Goal: Transaction & Acquisition: Purchase product/service

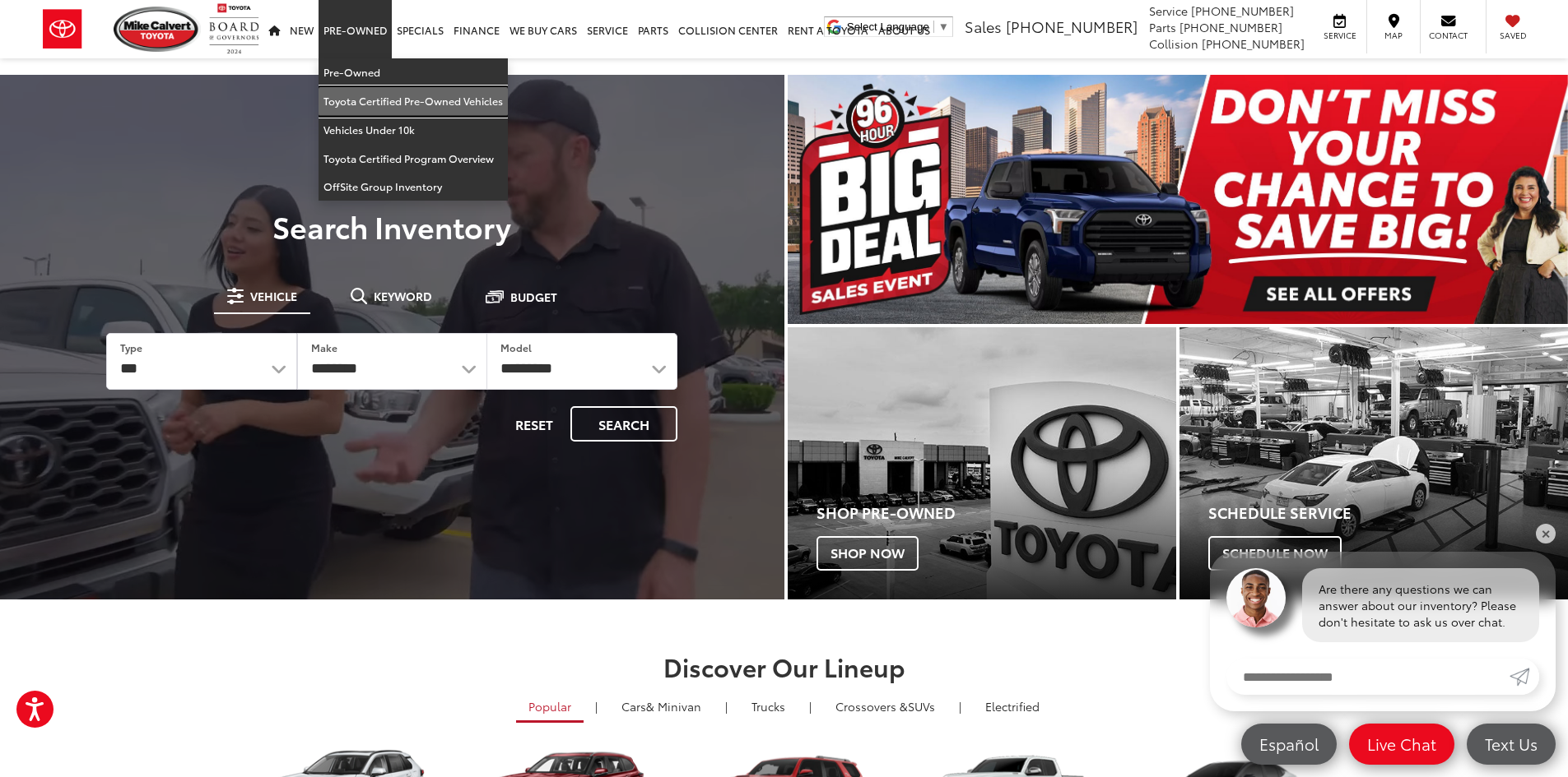
click at [348, 94] on link "Toyota Certified Pre-Owned Vehicles" at bounding box center [413, 101] width 189 height 29
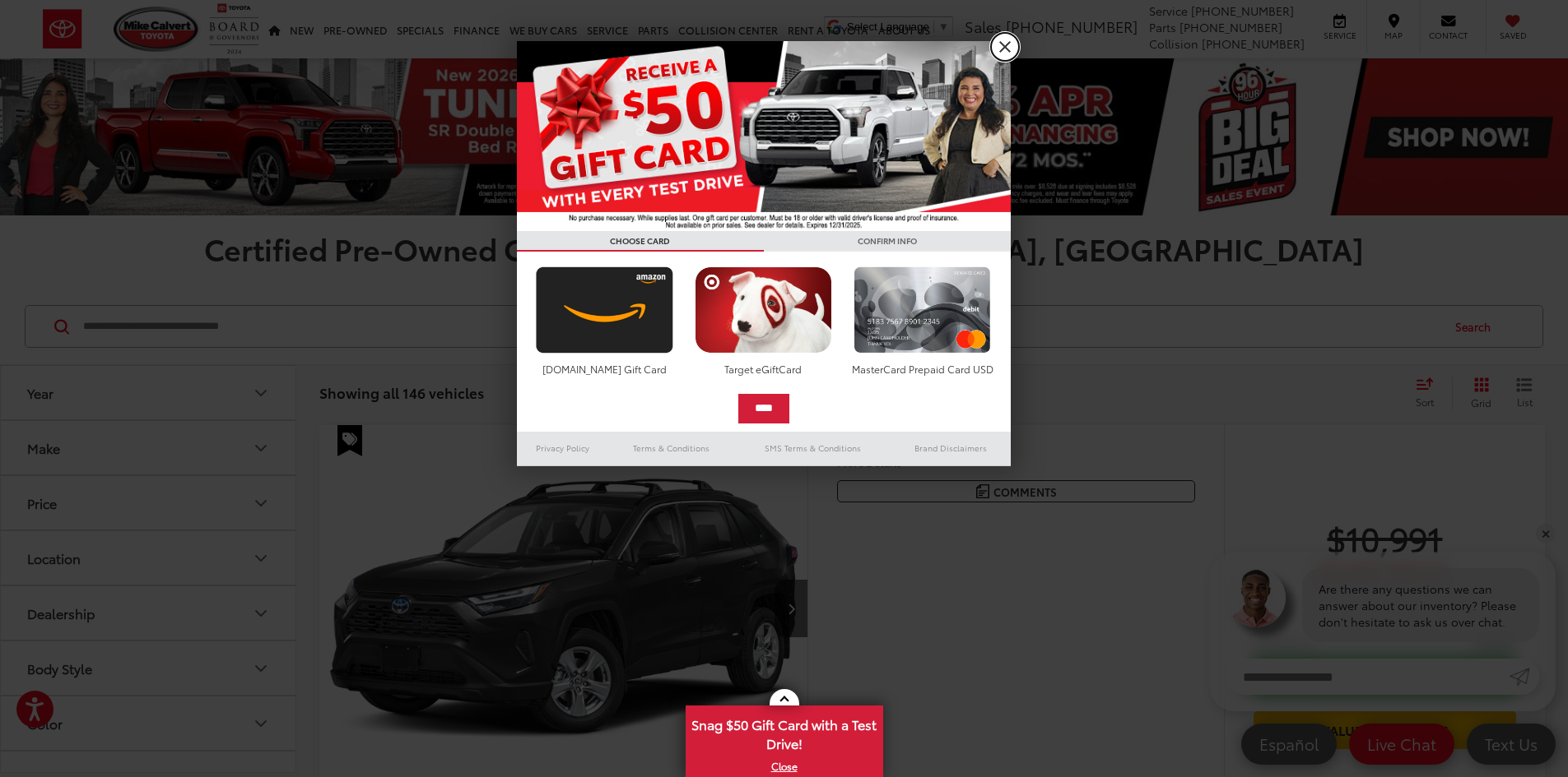
click at [998, 56] on link "X" at bounding box center [1005, 47] width 28 height 28
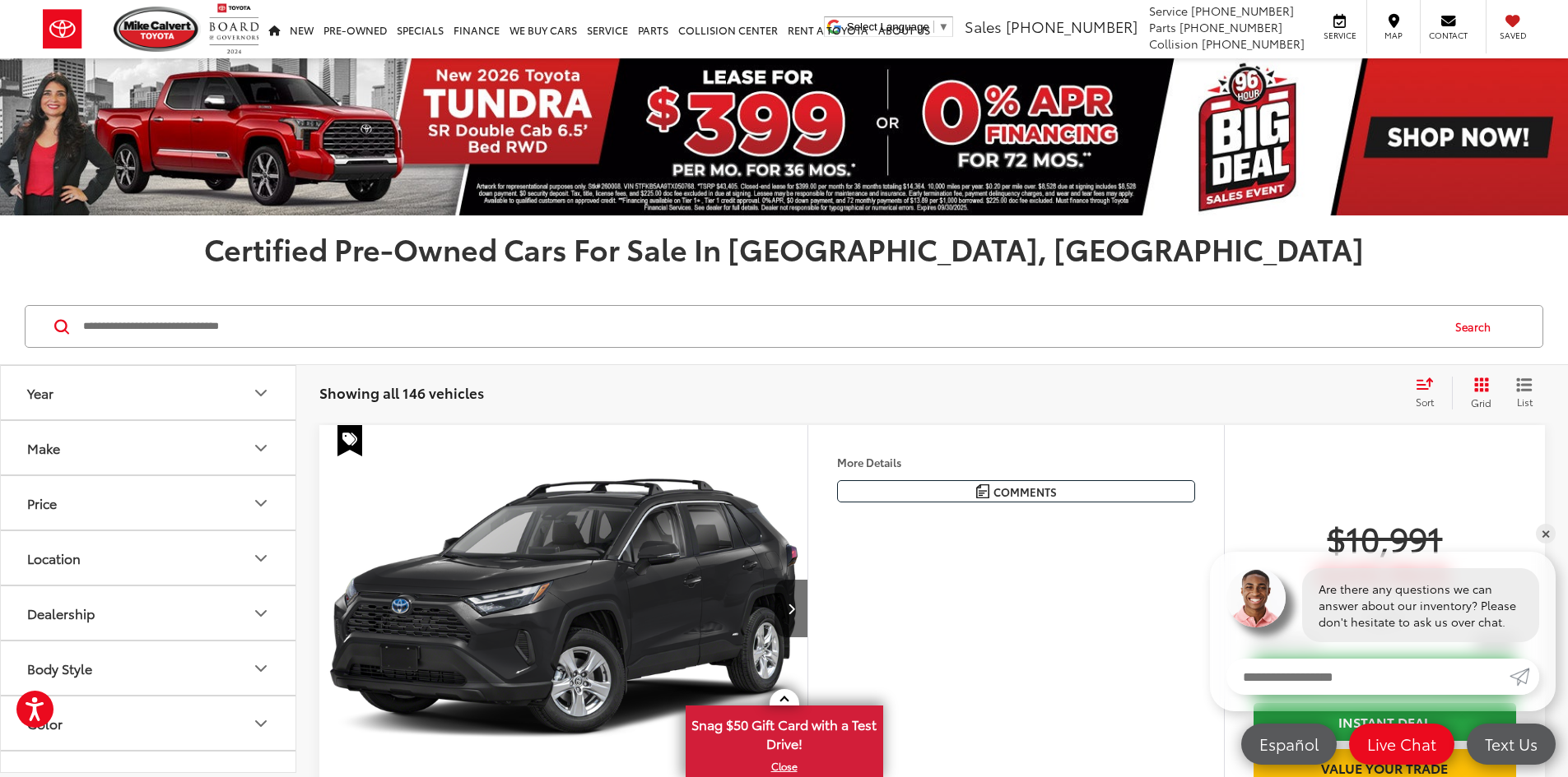
click at [266, 392] on icon "Year" at bounding box center [261, 393] width 10 height 5
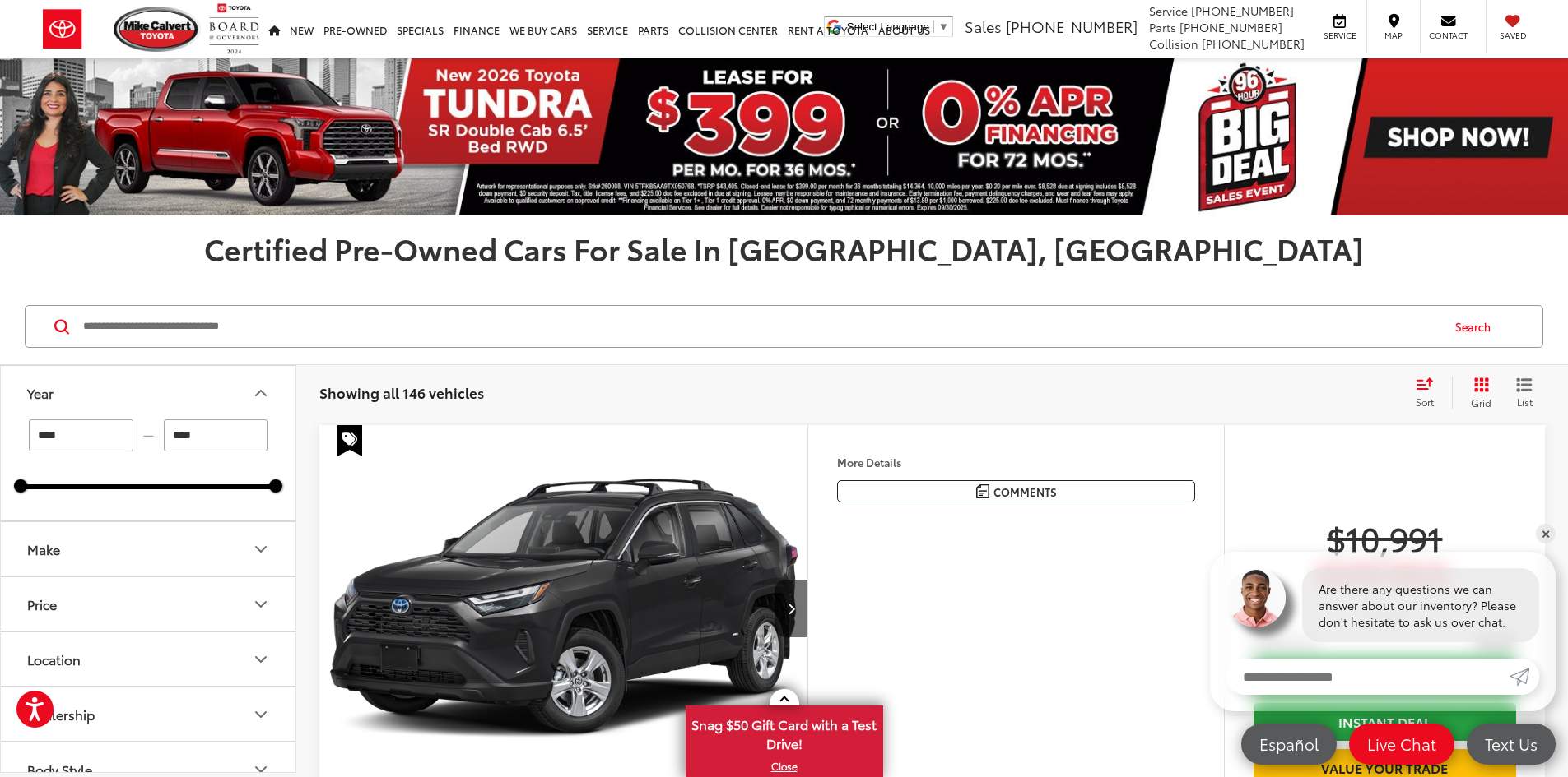
drag, startPoint x: 94, startPoint y: 446, endPoint x: 7, endPoint y: 446, distance: 87.0
click at [7, 446] on div "**** — **** 2018 2025" at bounding box center [148, 470] width 295 height 101
type input "****"
click at [208, 433] on input "****" at bounding box center [216, 436] width 105 height 32
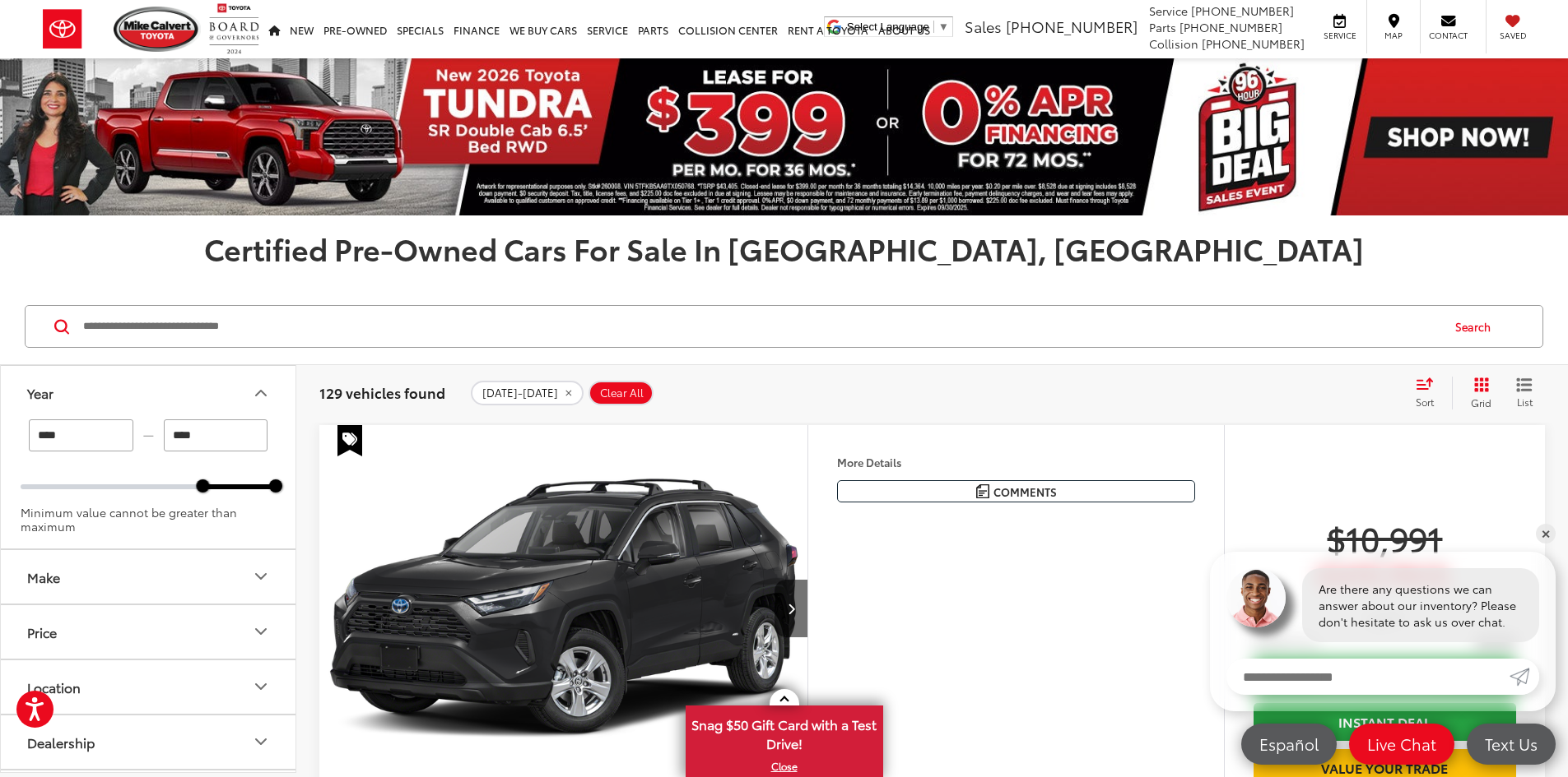
click at [203, 441] on input "****" at bounding box center [216, 436] width 105 height 32
type input "****"
click at [352, 515] on img "2025 Toyota RAV4 Hybrid XLE Premium 0" at bounding box center [563, 609] width 490 height 367
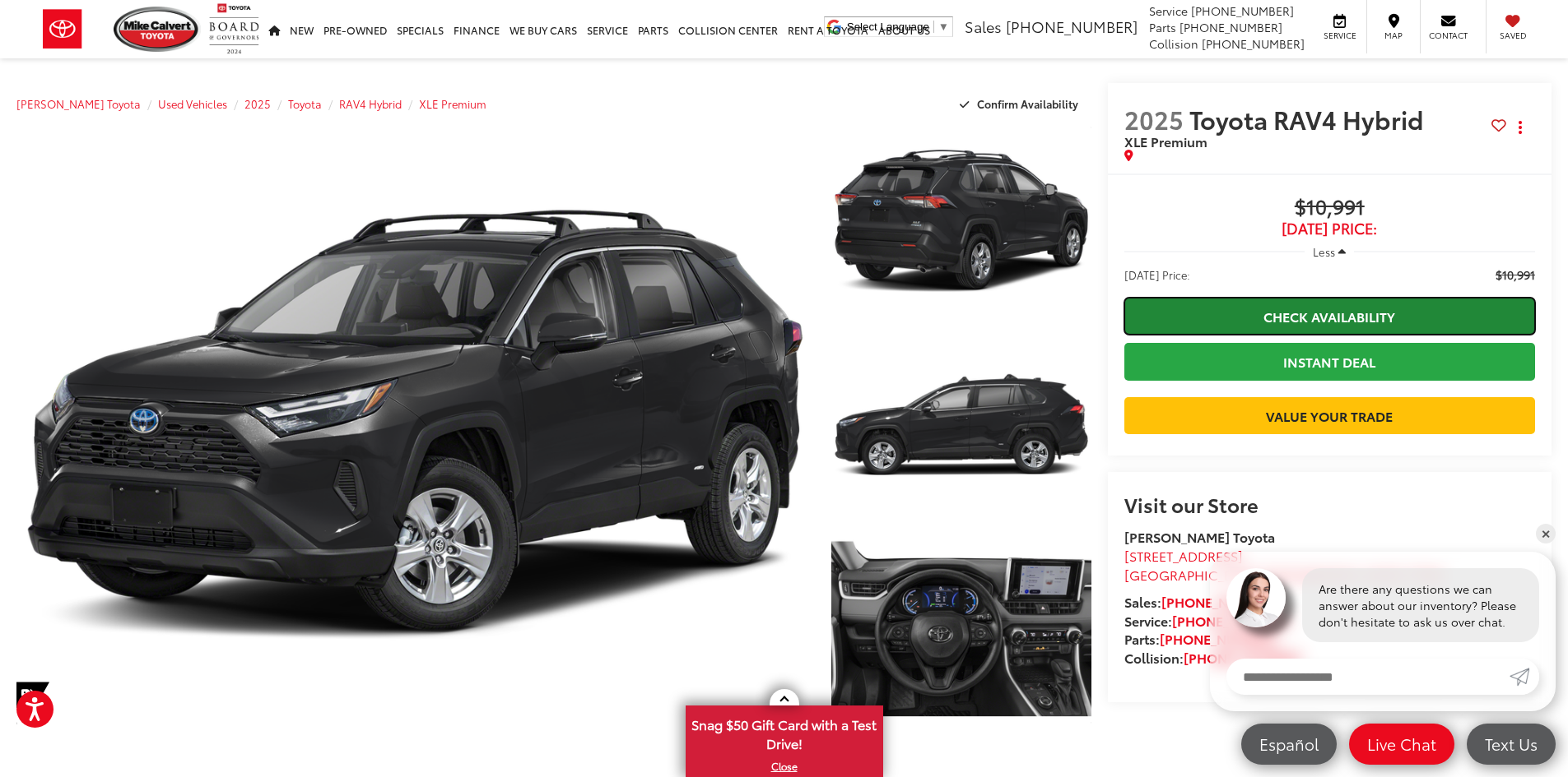
click at [1323, 315] on link "Check Availability" at bounding box center [1329, 316] width 411 height 37
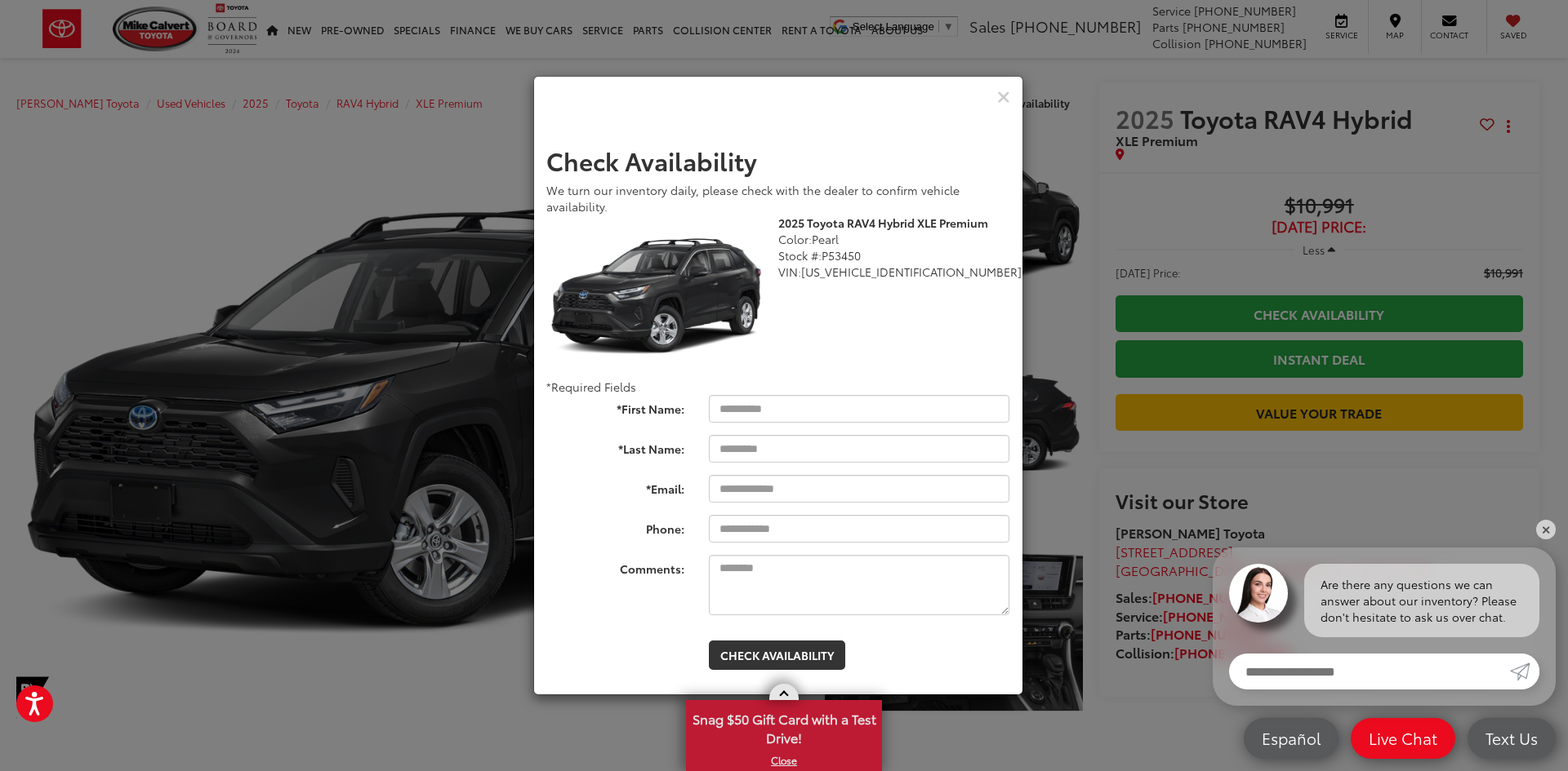
click at [786, 760] on link "X" at bounding box center [784, 760] width 193 height 18
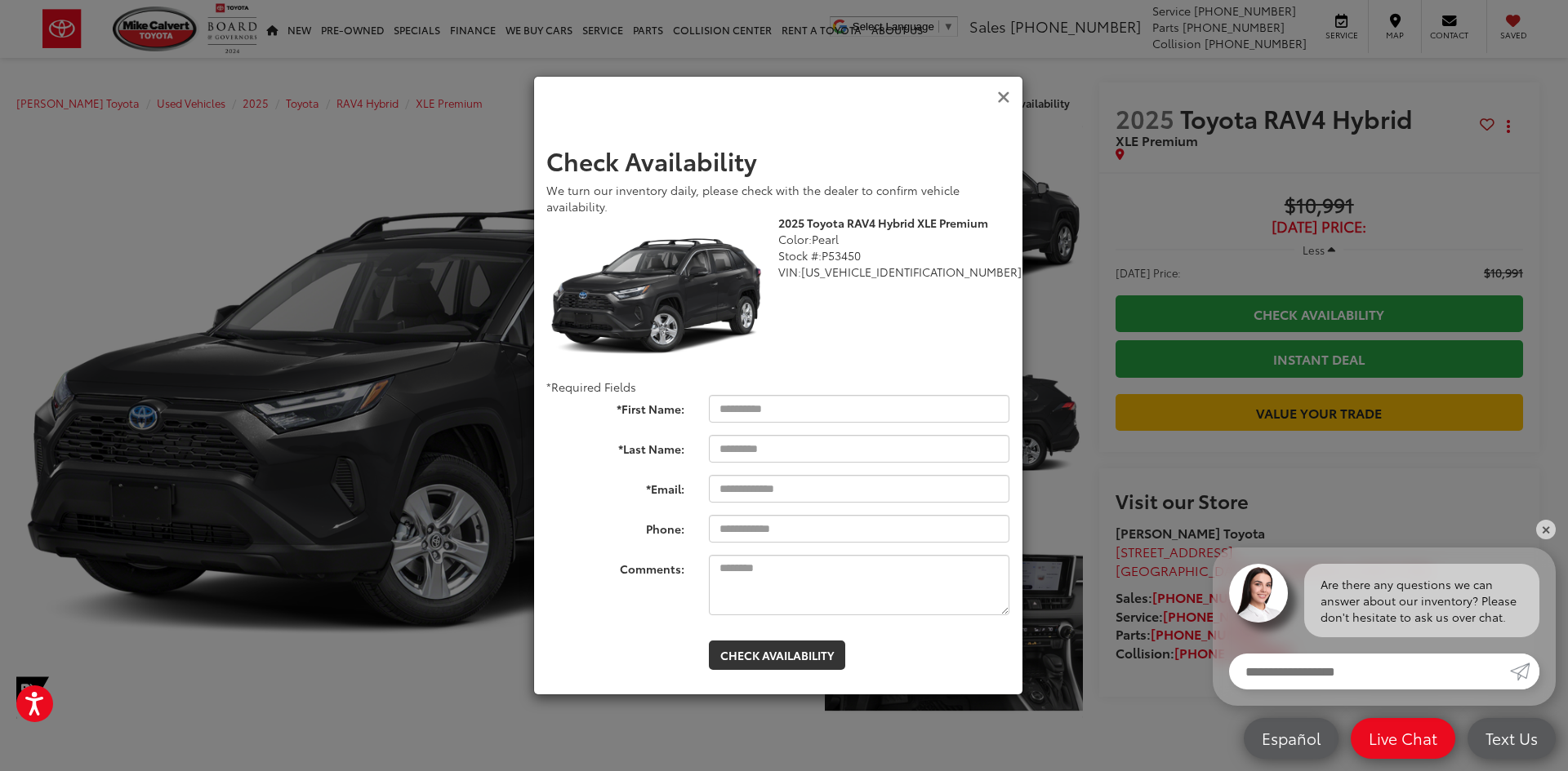
click at [1002, 96] on icon "Close" at bounding box center [1004, 97] width 13 height 17
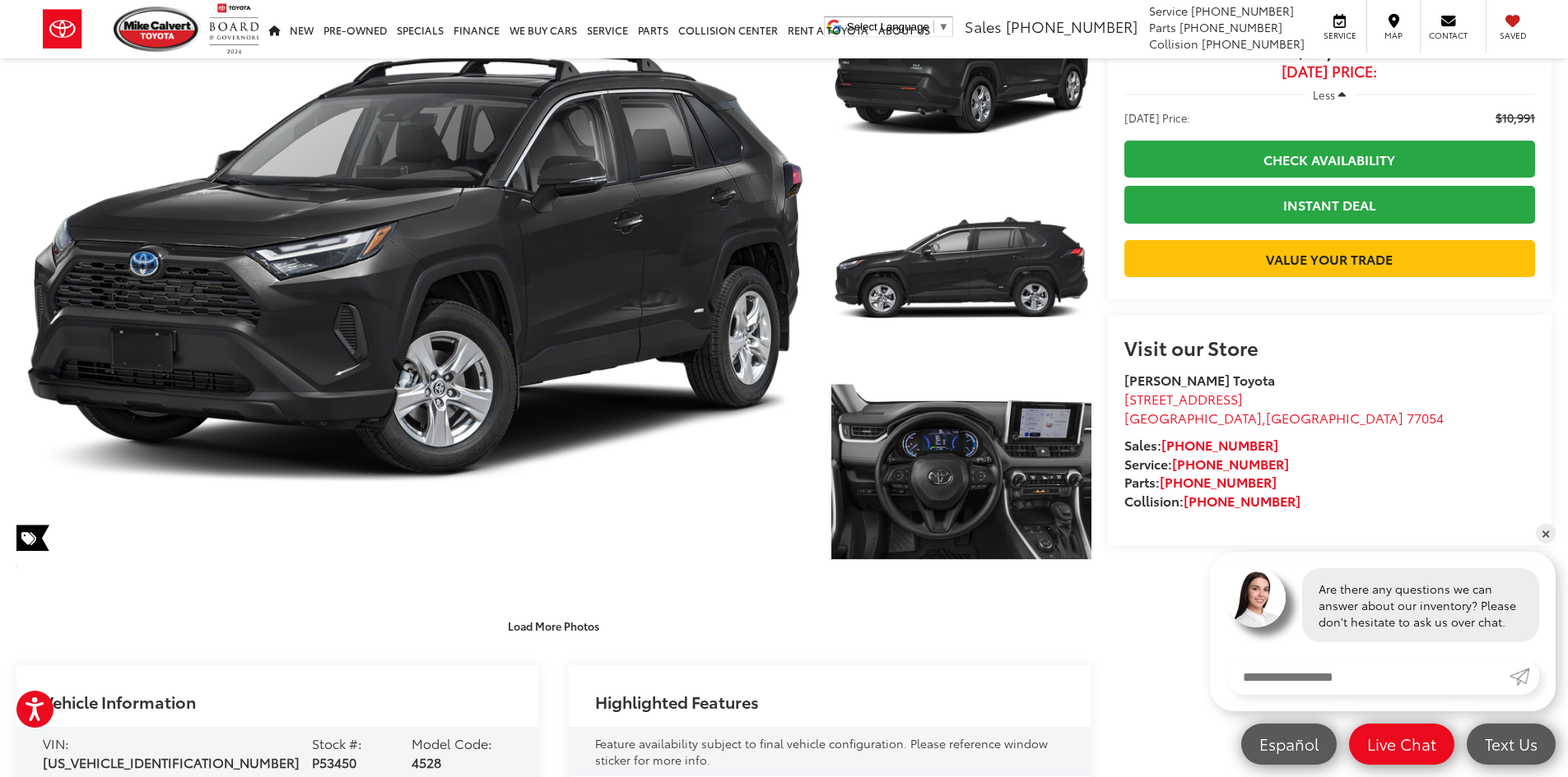
scroll to position [165, 0]
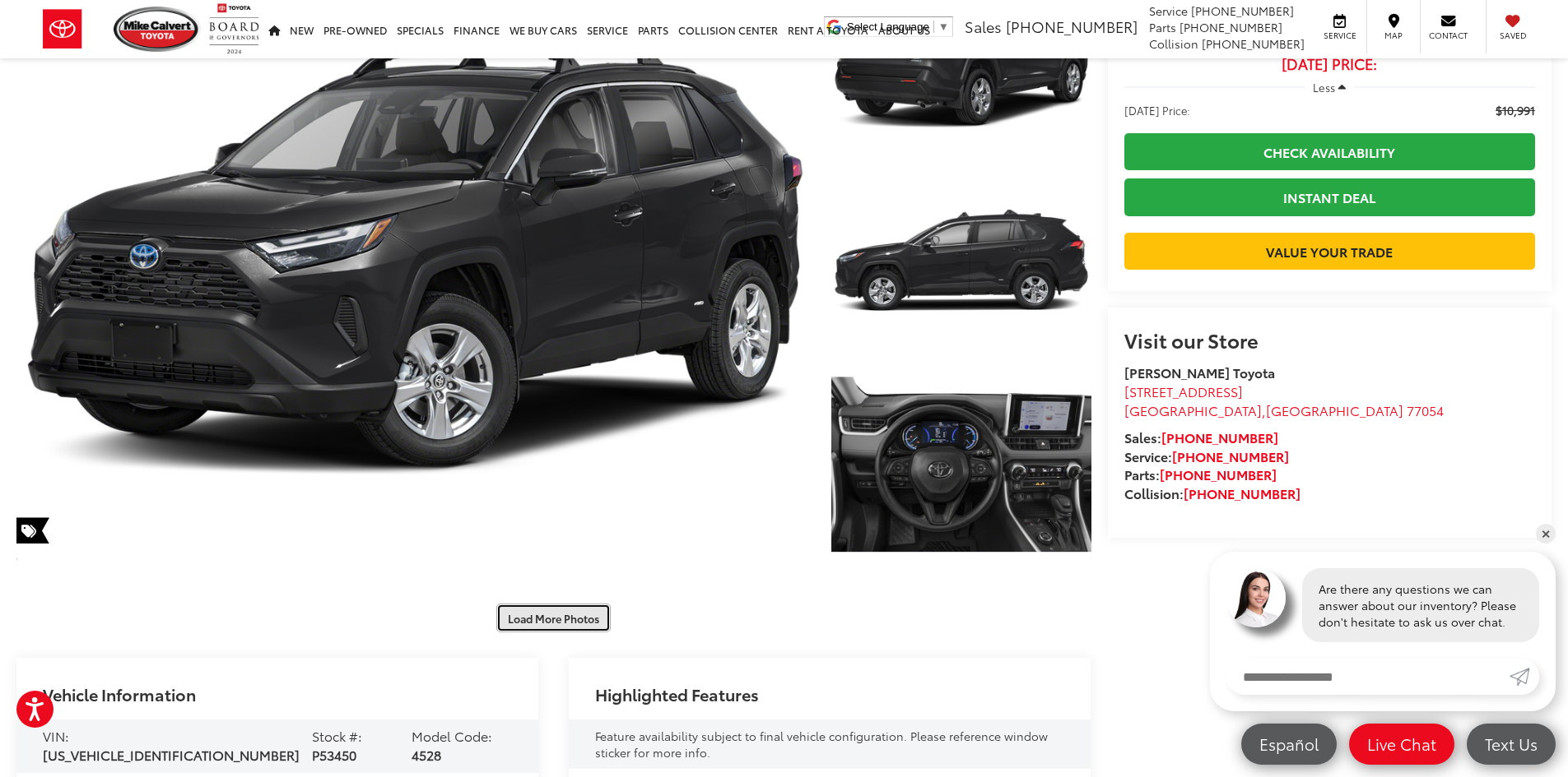
click at [558, 622] on button "Load More Photos" at bounding box center [553, 618] width 114 height 29
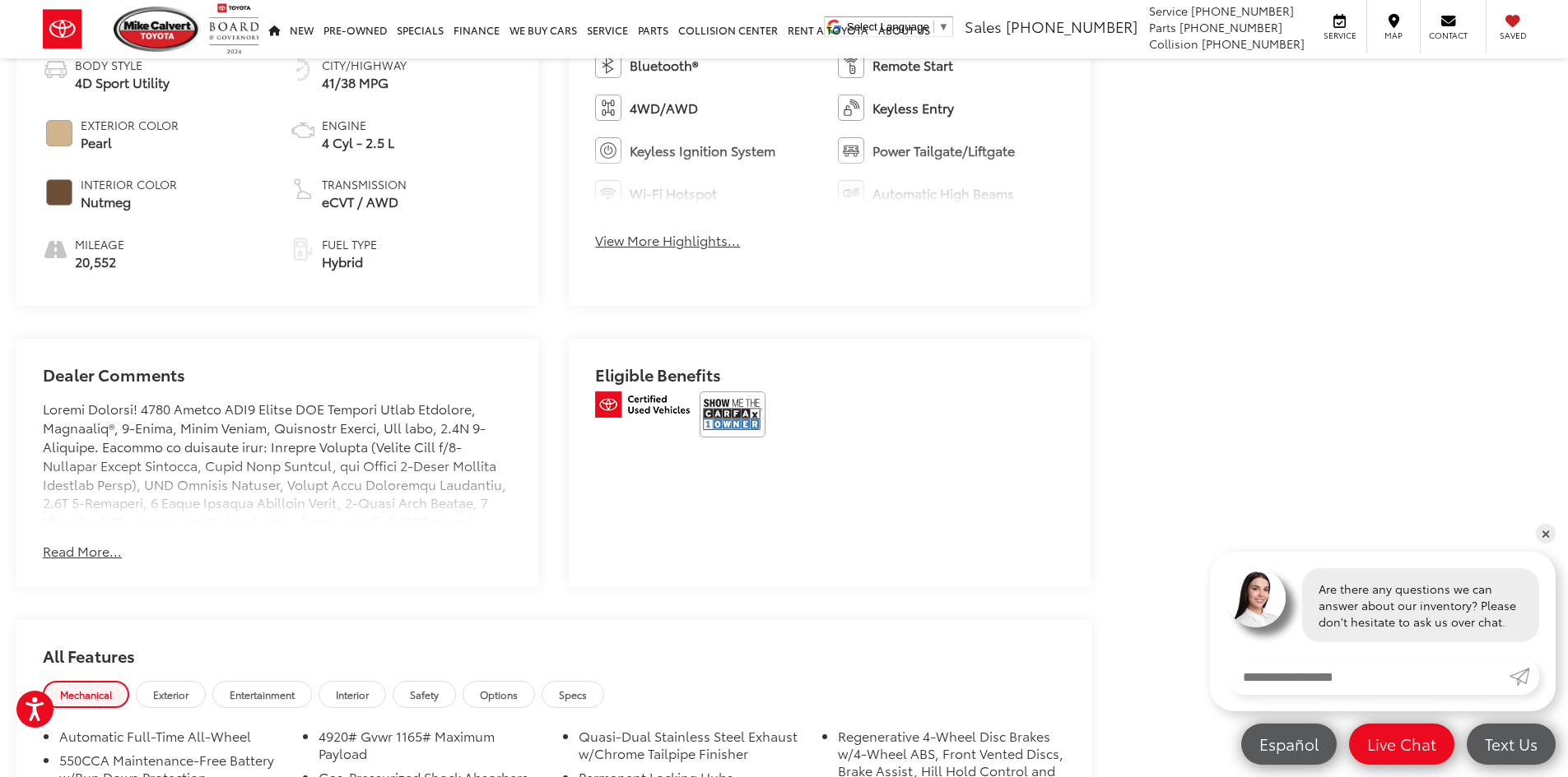
scroll to position [1727, 0]
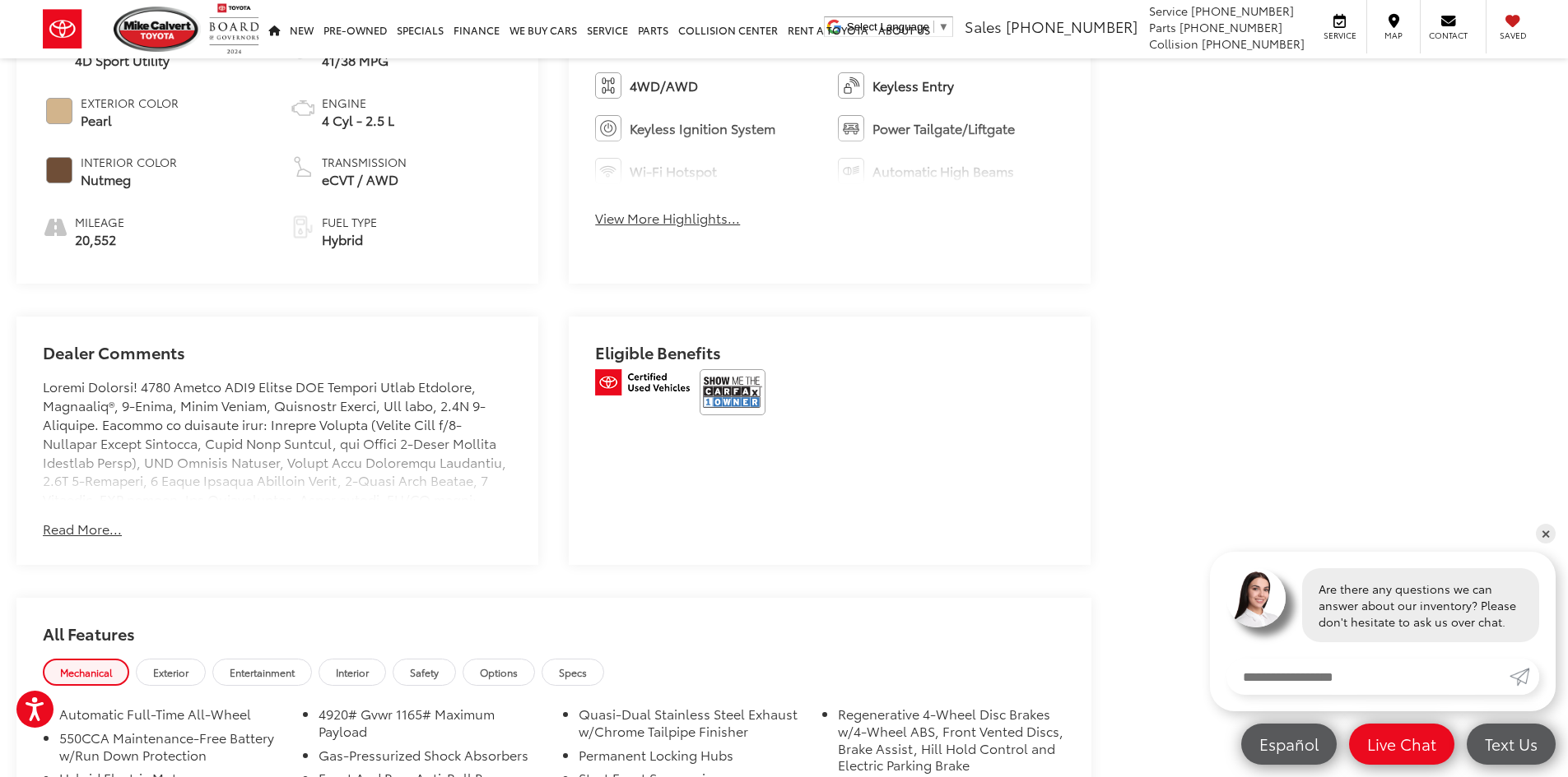
click at [87, 527] on button "Read More..." at bounding box center [82, 529] width 79 height 19
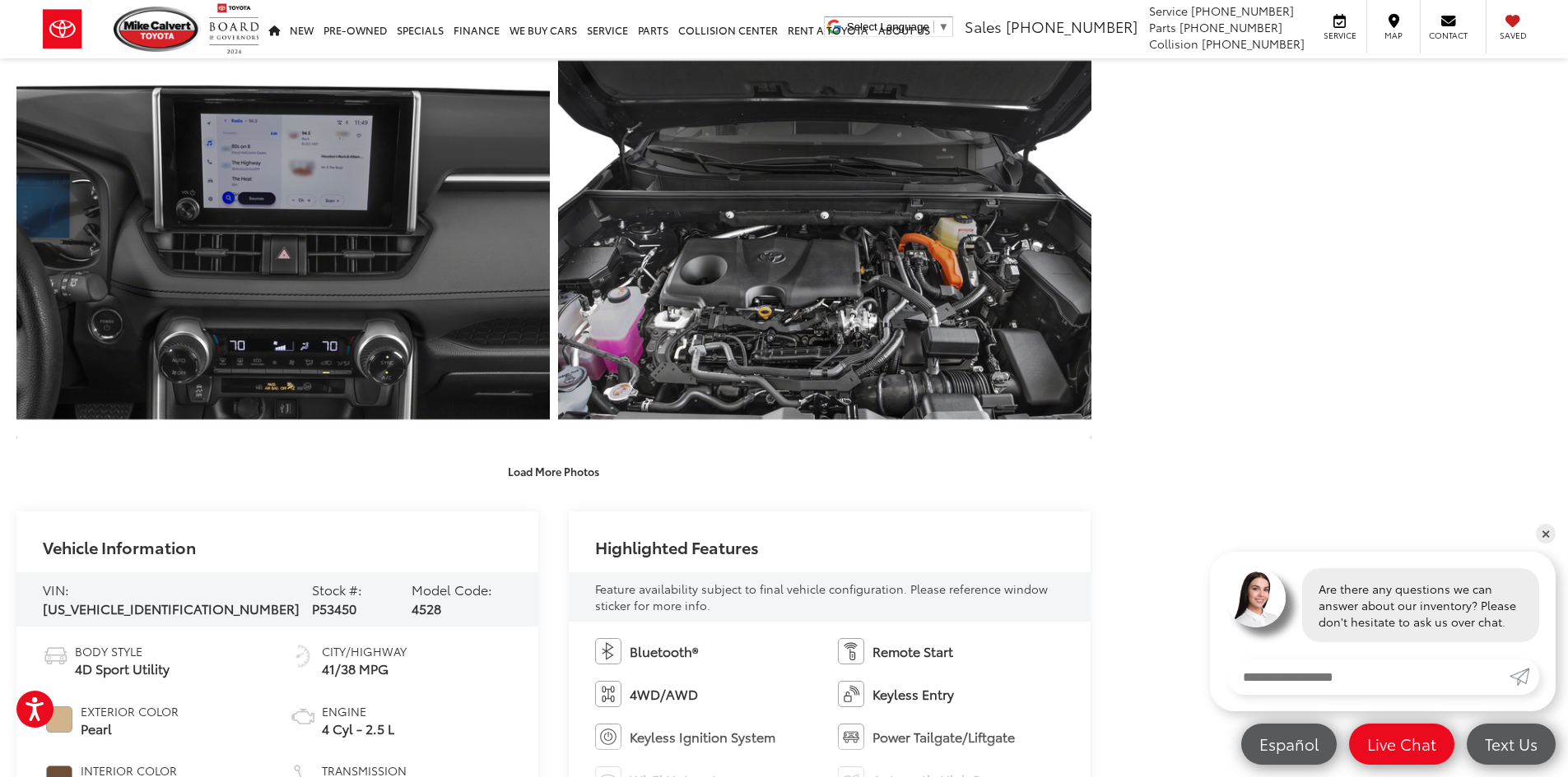
scroll to position [1028, 0]
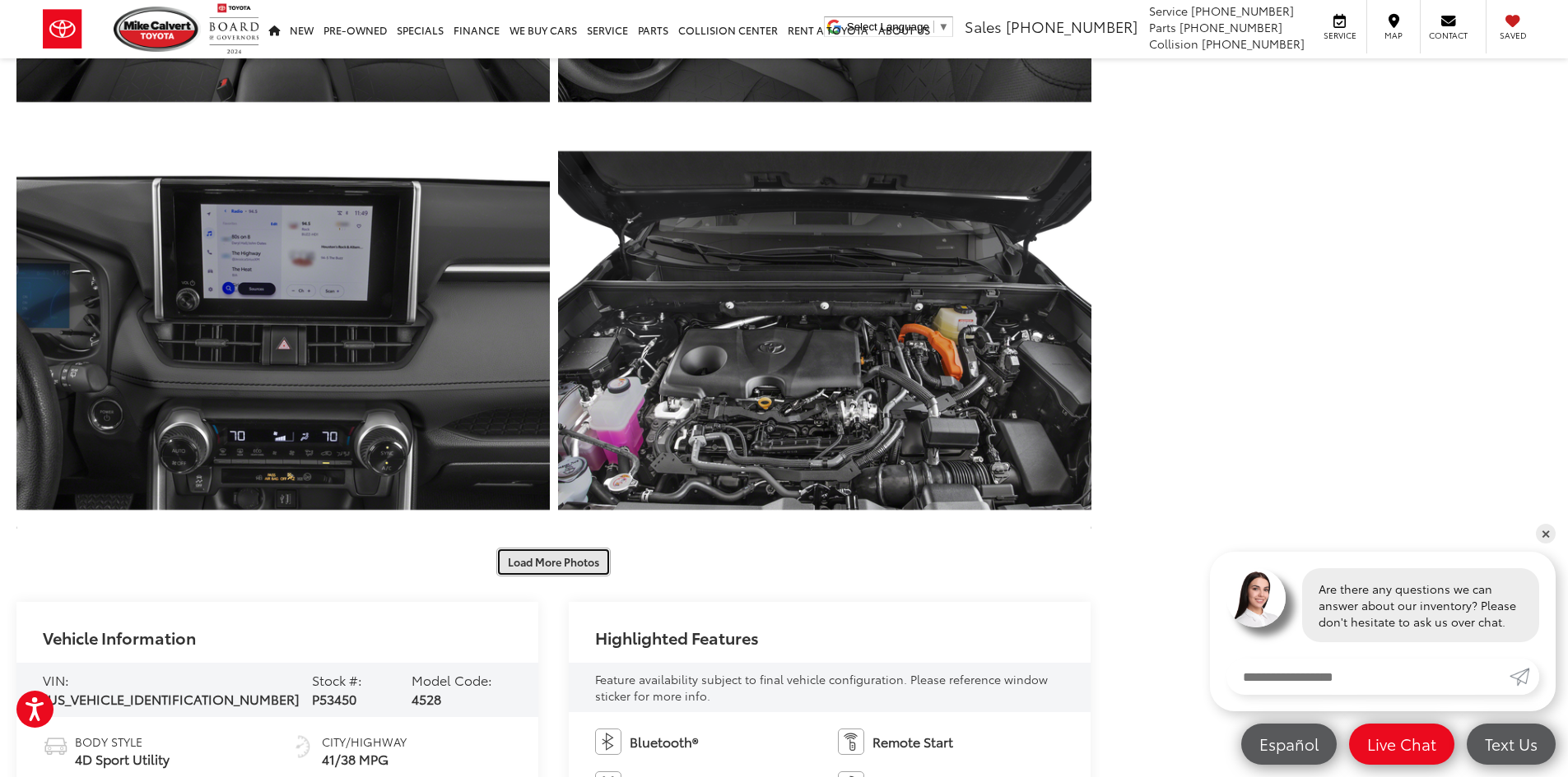
click at [546, 568] on button "Load More Photos" at bounding box center [553, 562] width 114 height 29
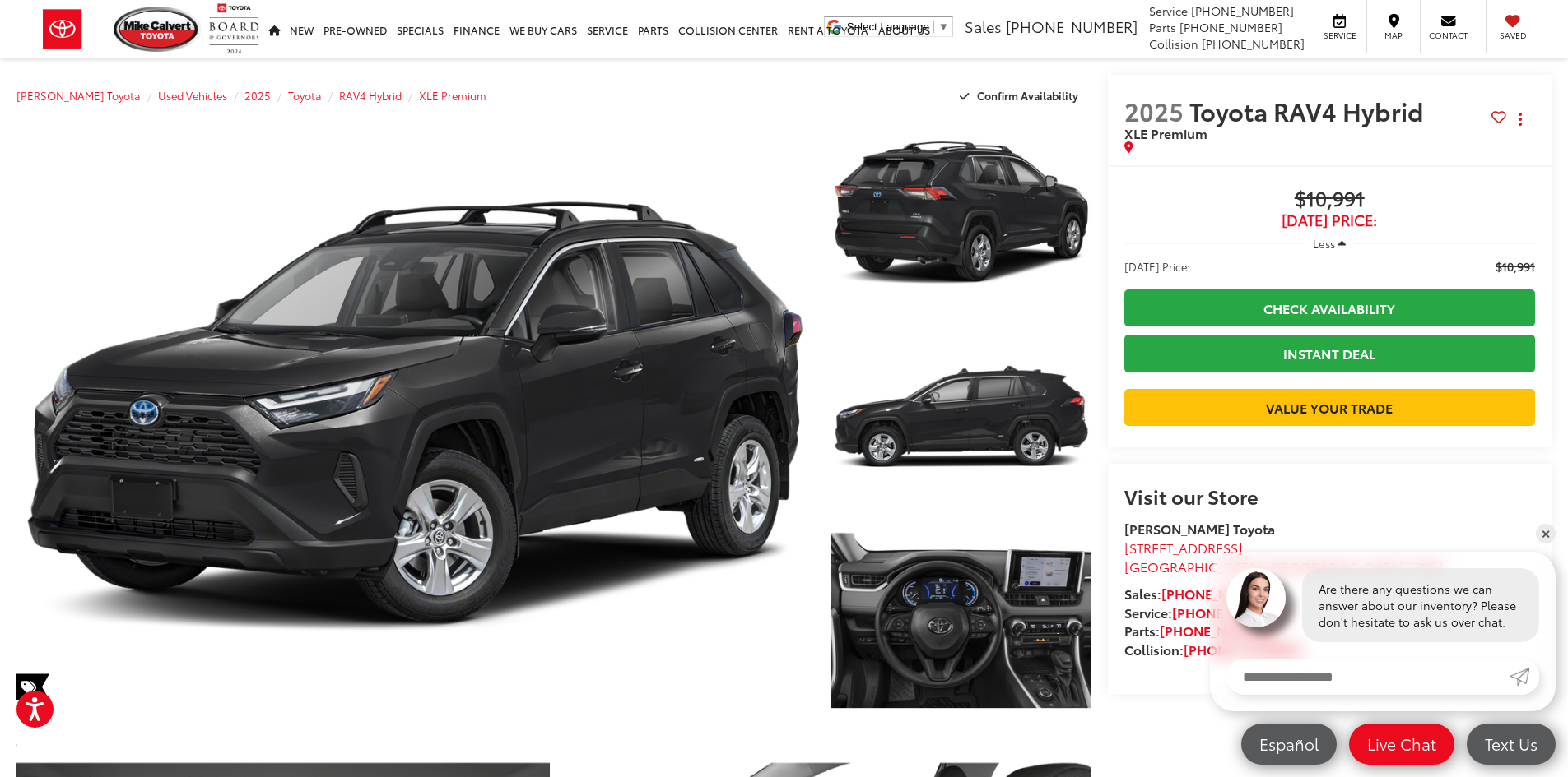
scroll to position [0, 0]
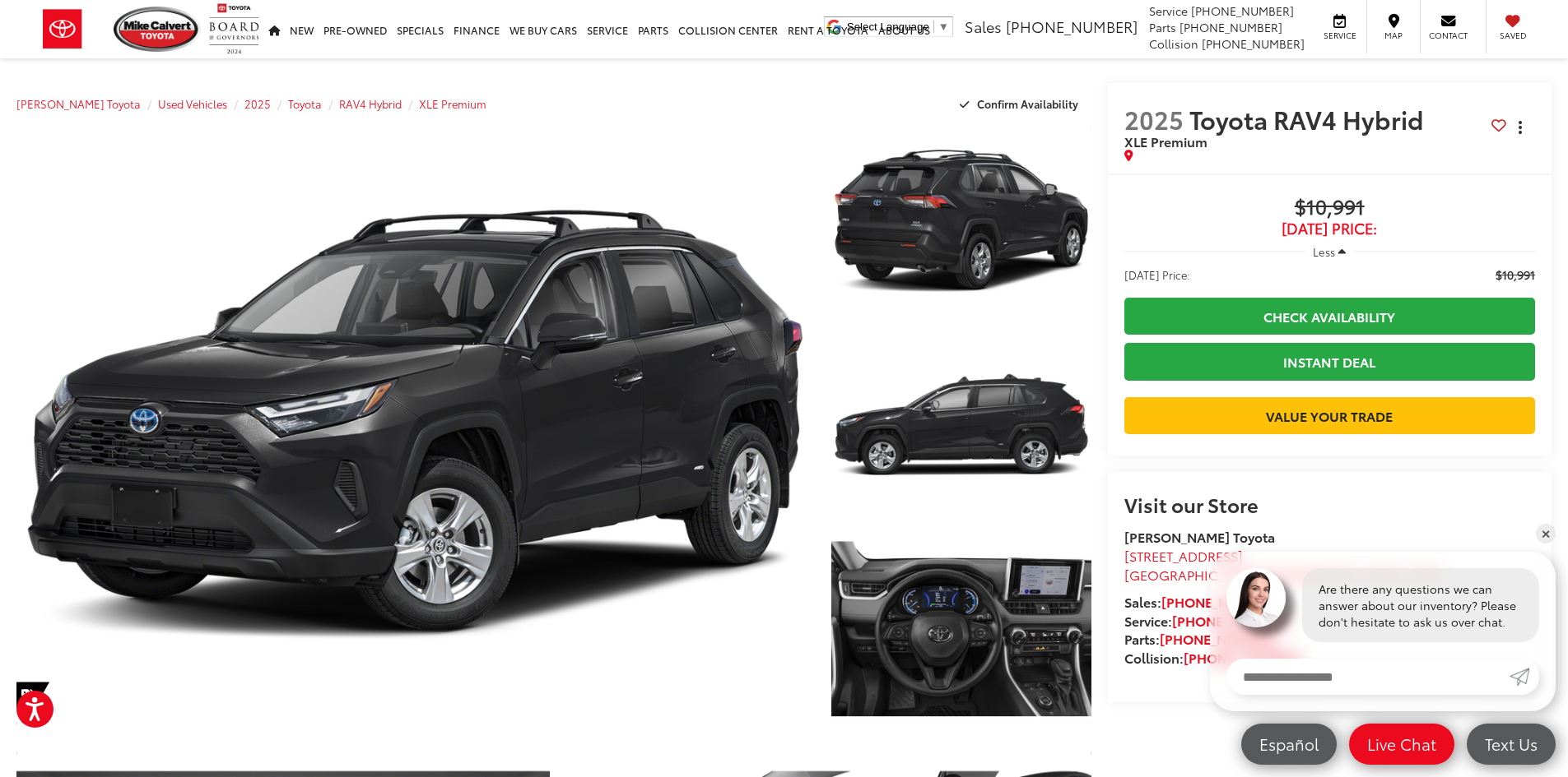
click at [1522, 126] on button "Actions" at bounding box center [1520, 127] width 29 height 29
click at [1444, 96] on div "2025 Toyota RAV4 Hybrid XLE Premium Copy Link Share Print" at bounding box center [1329, 128] width 444 height 91
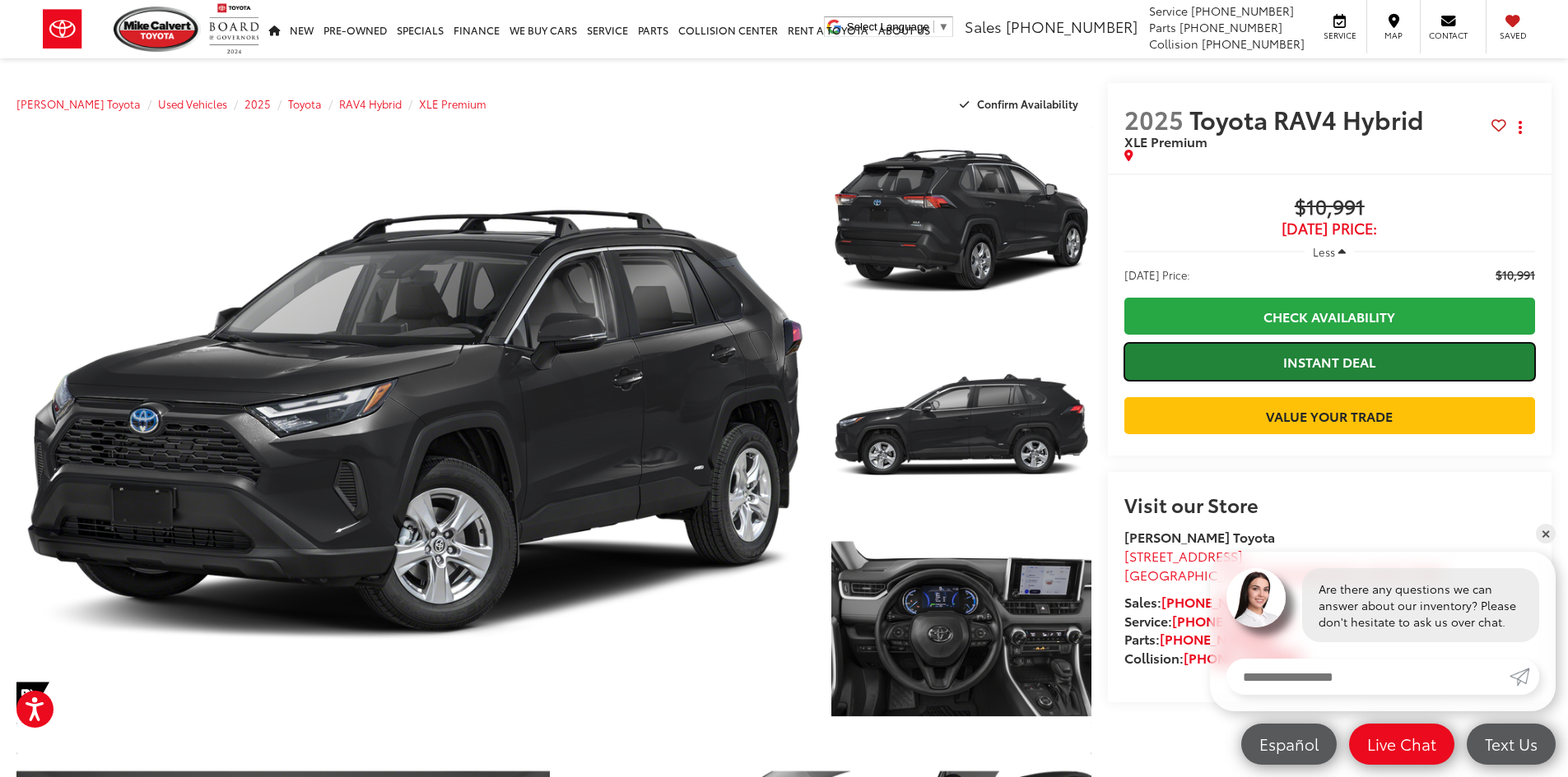
click at [1330, 369] on link "Instant Deal" at bounding box center [1329, 362] width 411 height 37
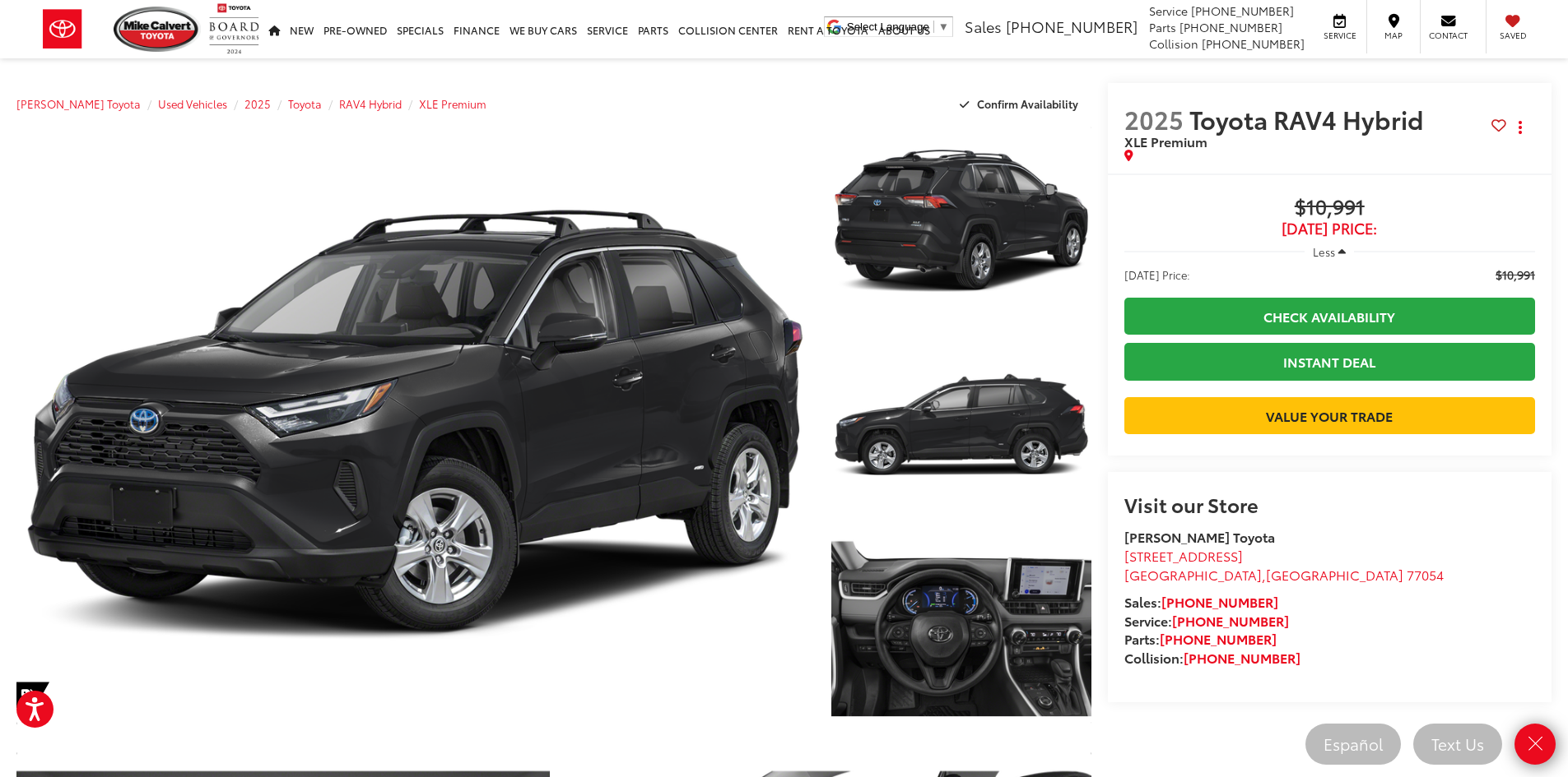
click at [1222, 94] on div "2025 Toyota RAV4 Hybrid XLE Premium Copy Link Share Print" at bounding box center [1329, 128] width 444 height 91
drag, startPoint x: 1533, startPoint y: 111, endPoint x: 1527, endPoint y: 103, distance: 10.0
click at [1533, 110] on div "2025 Toyota RAV4 Hybrid XLE Premium Copy Link Share Print" at bounding box center [1329, 133] width 411 height 57
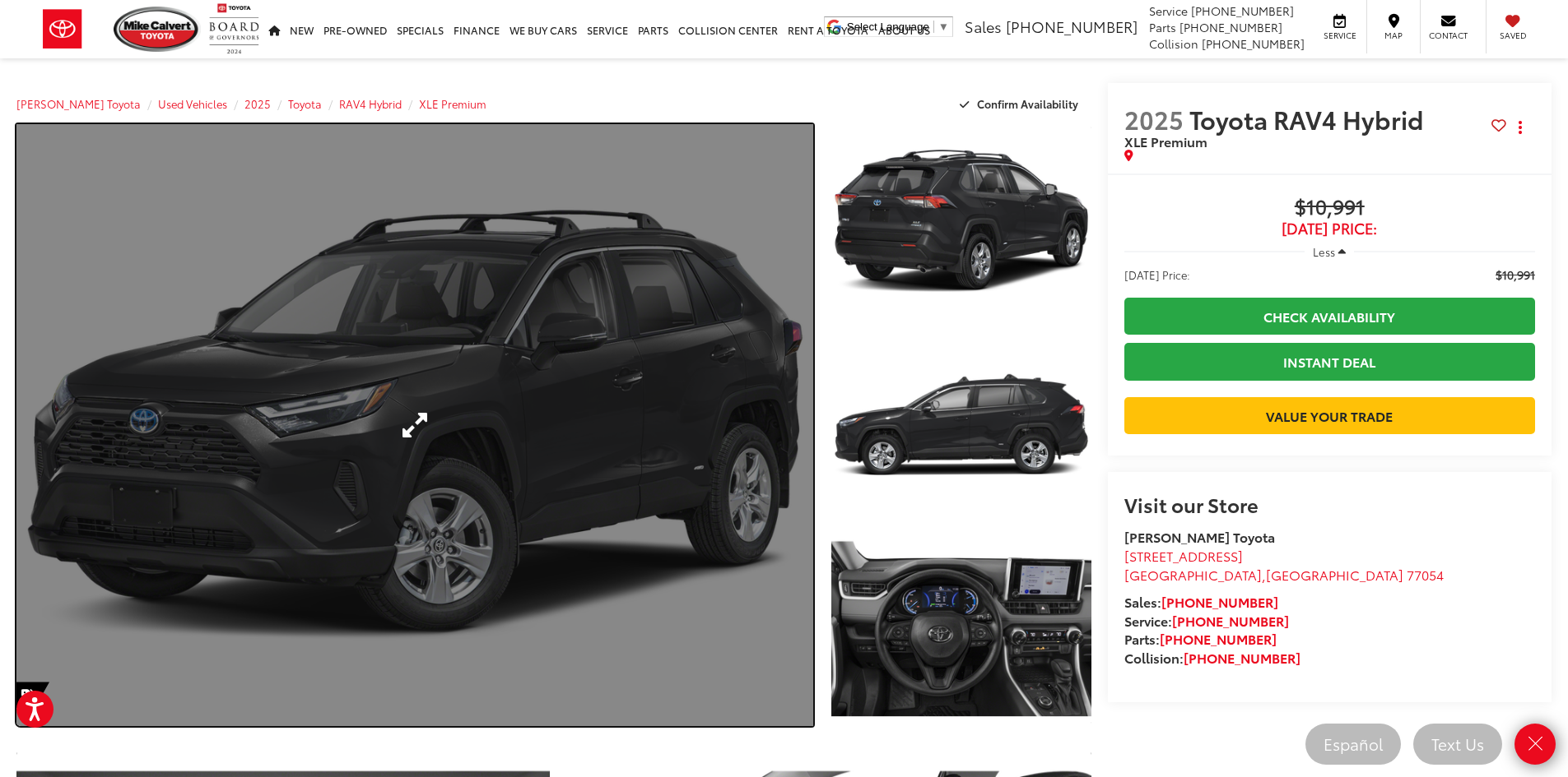
click at [585, 645] on link "Expand Photo 0" at bounding box center [414, 425] width 796 height 602
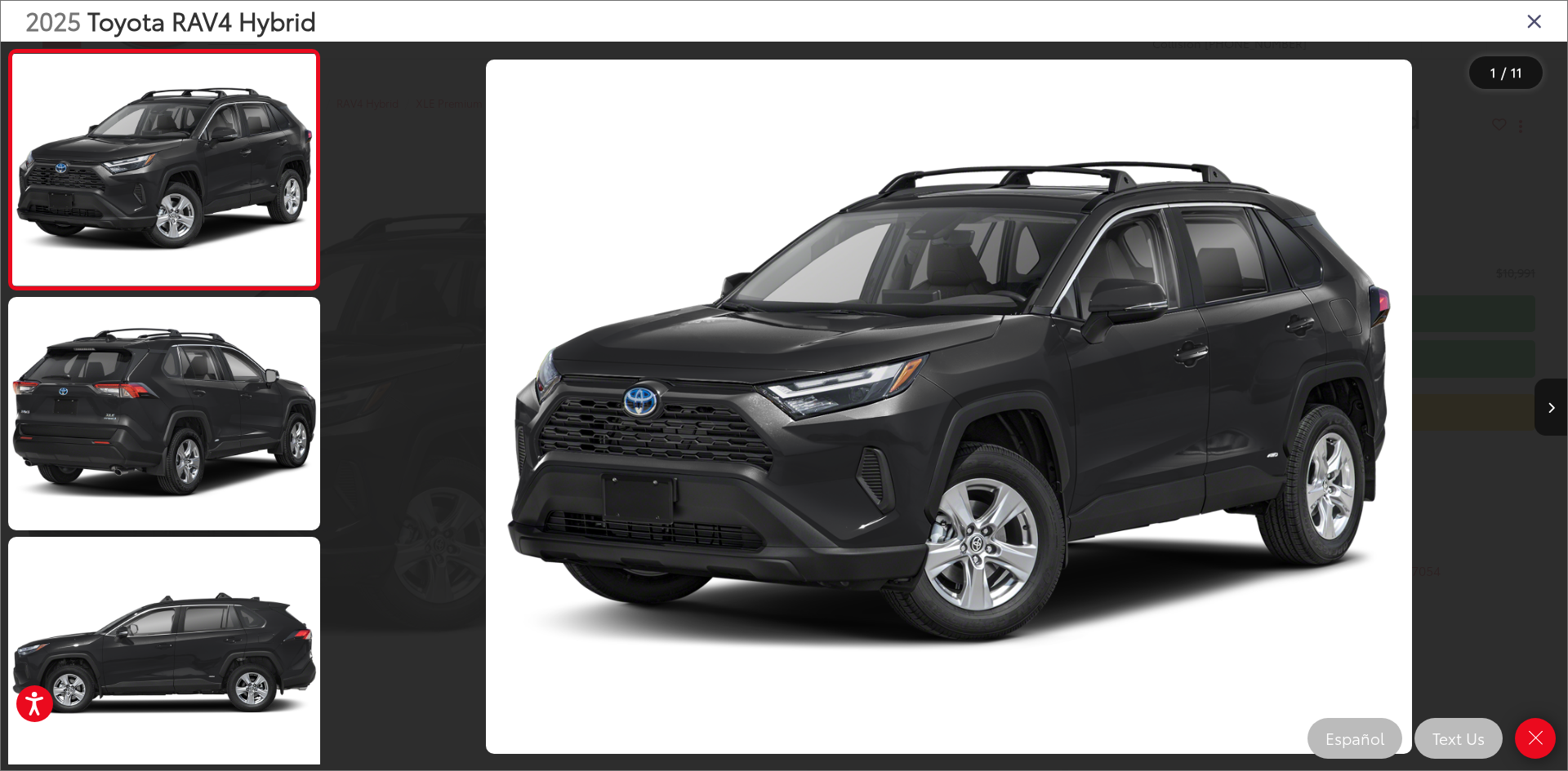
click at [1539, 23] on icon "Close gallery" at bounding box center [1535, 20] width 17 height 21
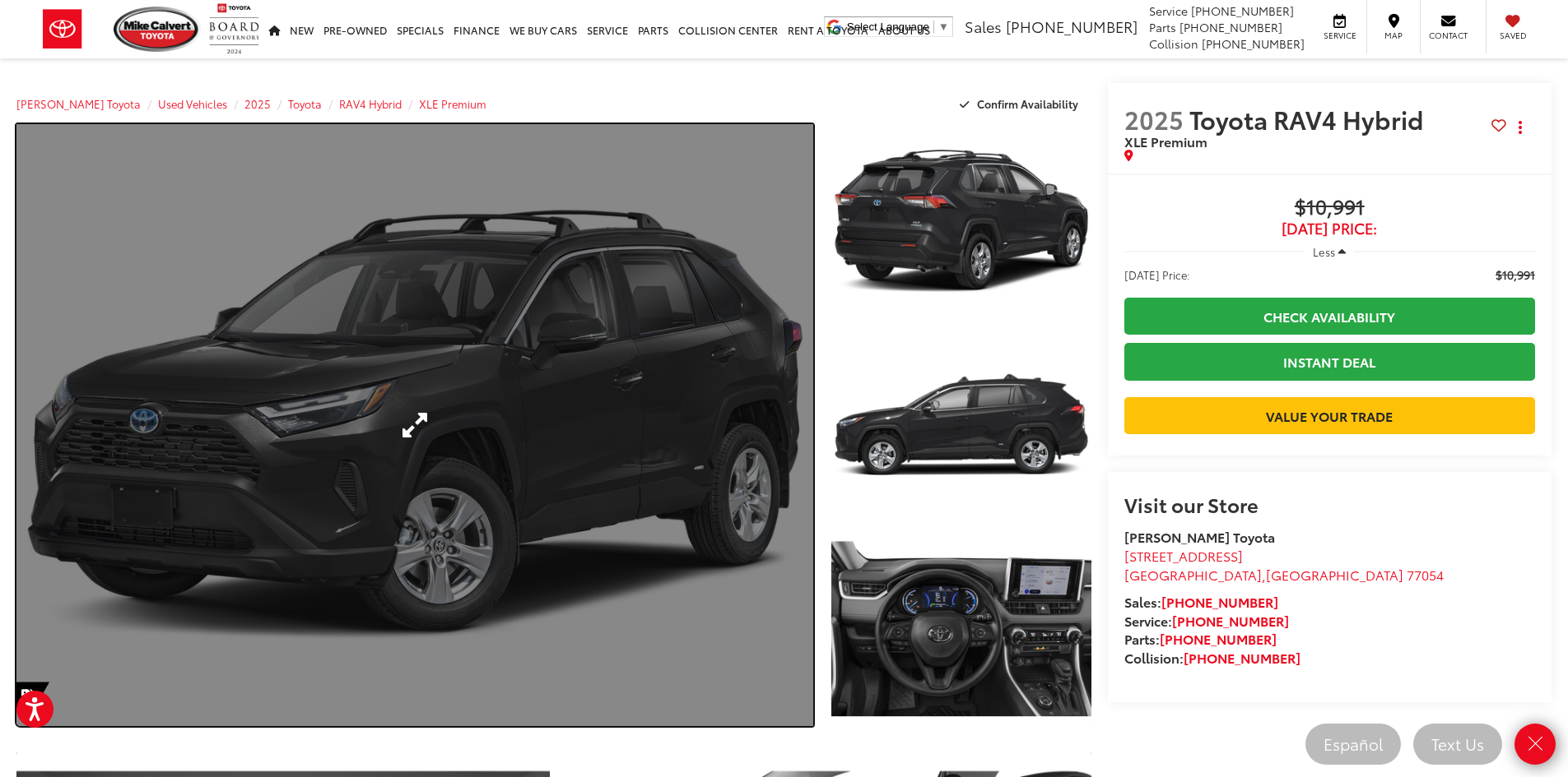
click at [130, 268] on link "Expand Photo 0" at bounding box center [414, 425] width 796 height 602
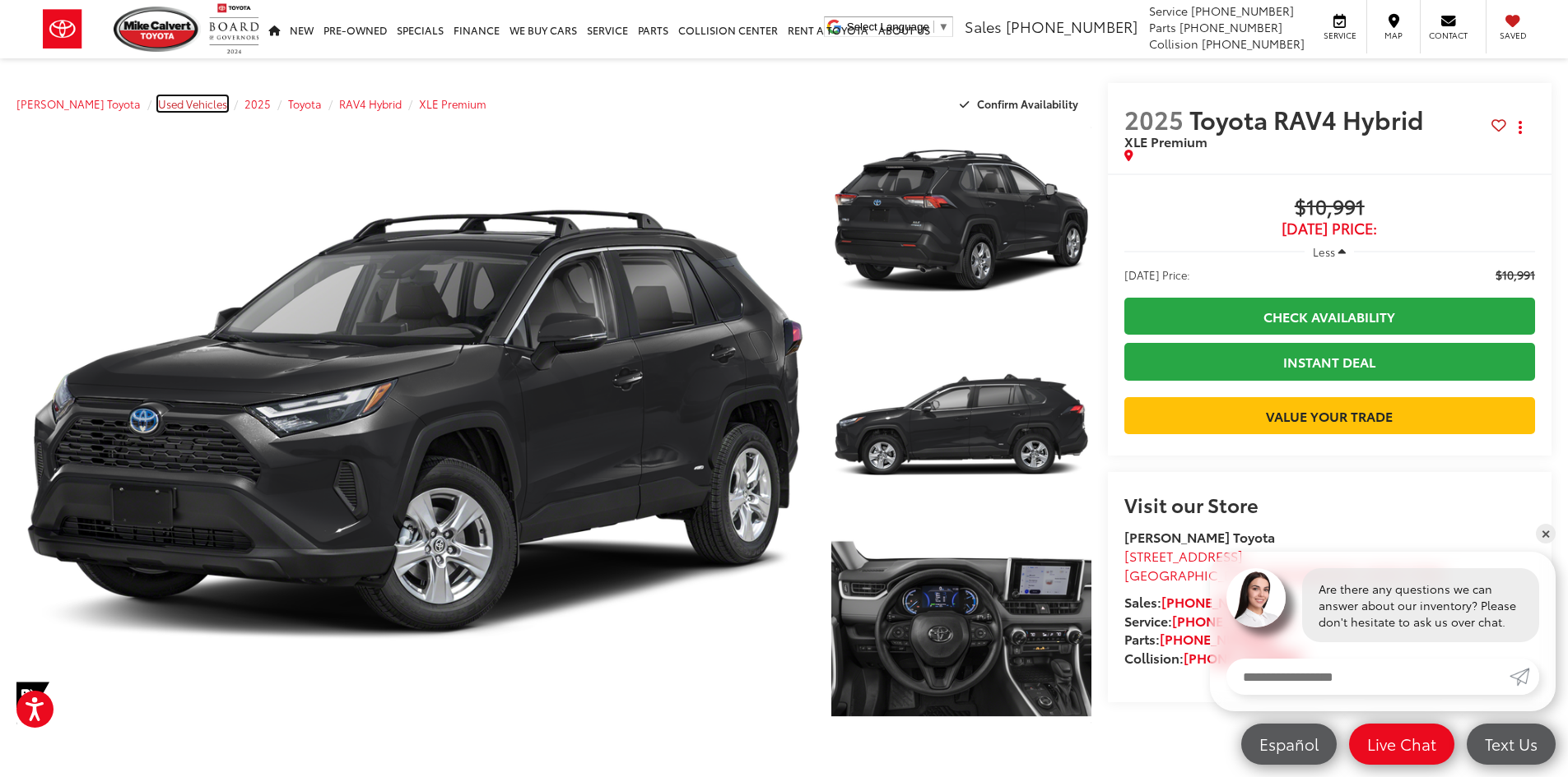
click at [161, 106] on span "Used Vehicles" at bounding box center [193, 104] width 69 height 15
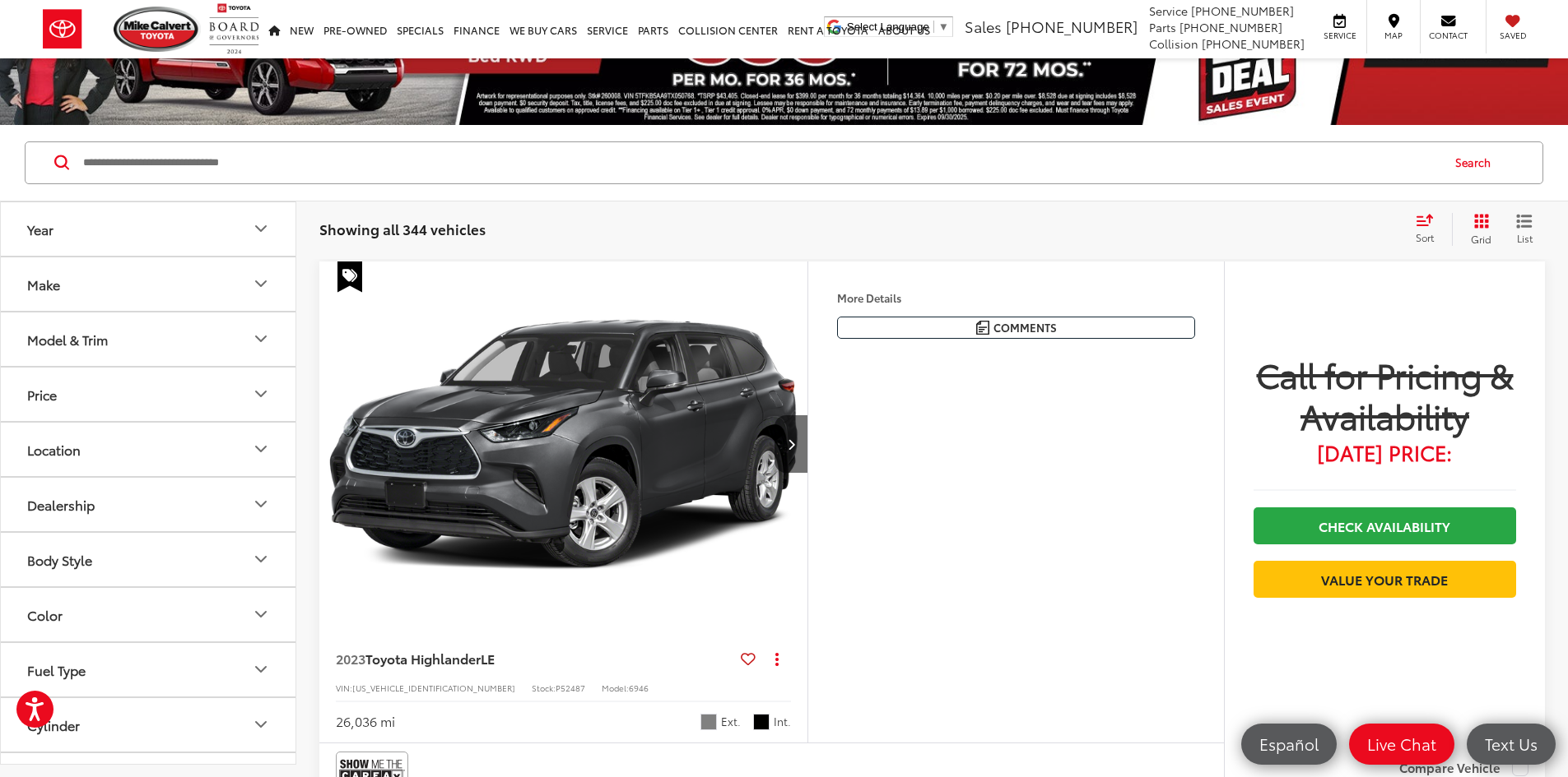
scroll to position [82, 0]
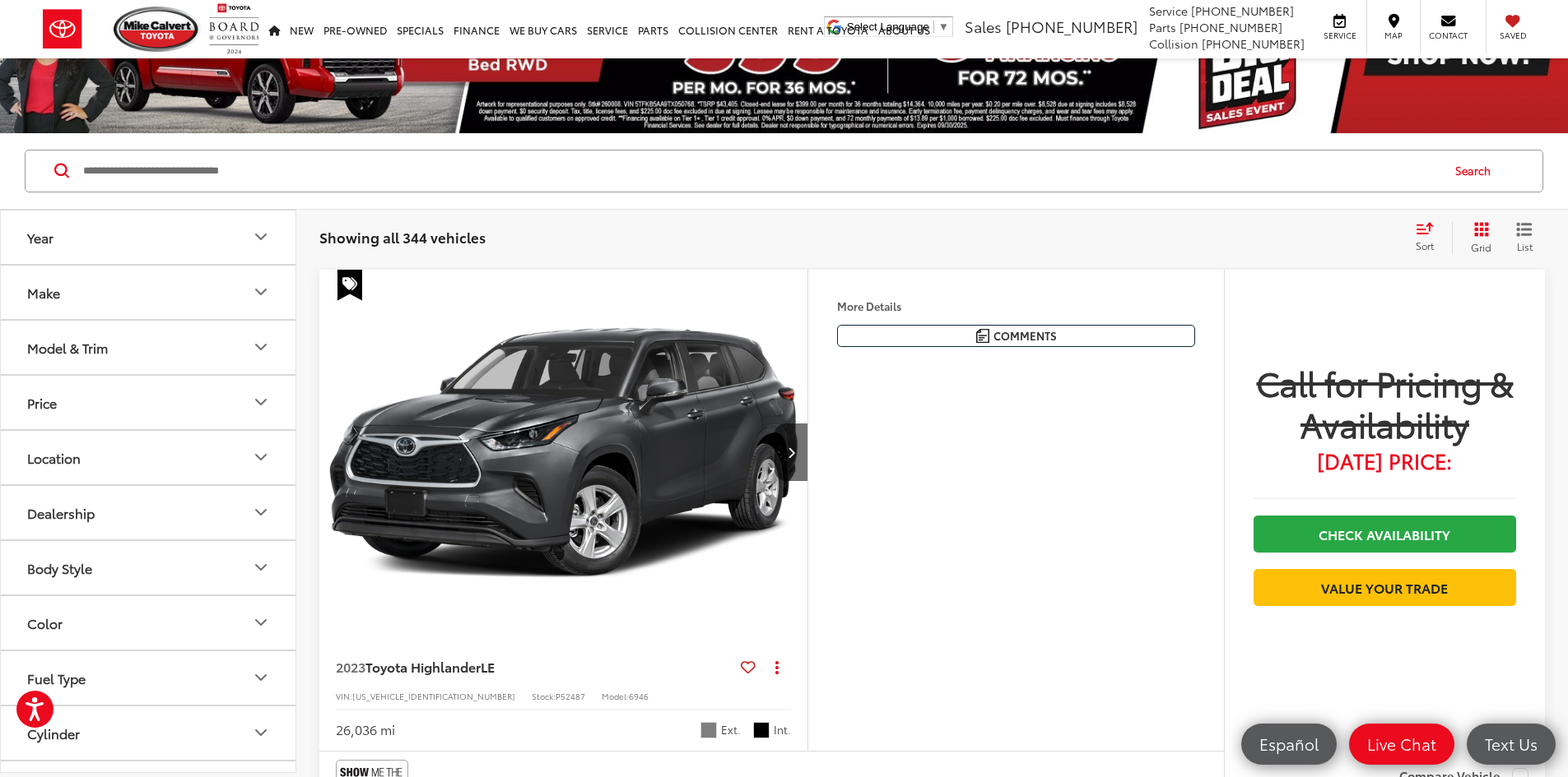
click at [0, 0] on button "More..." at bounding box center [0, 0] width 0 height 0
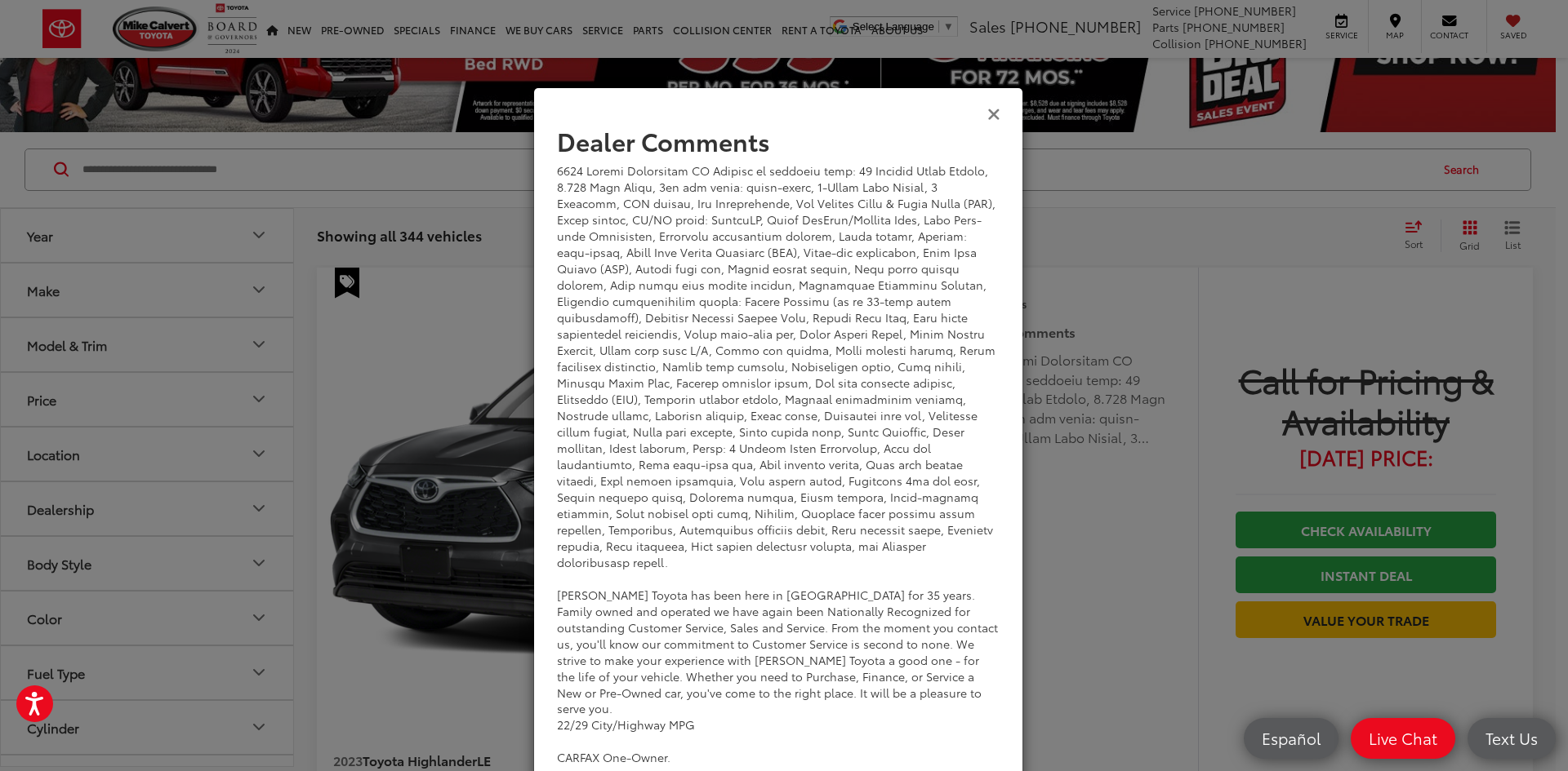
click at [991, 116] on icon "Close" at bounding box center [993, 113] width 13 height 17
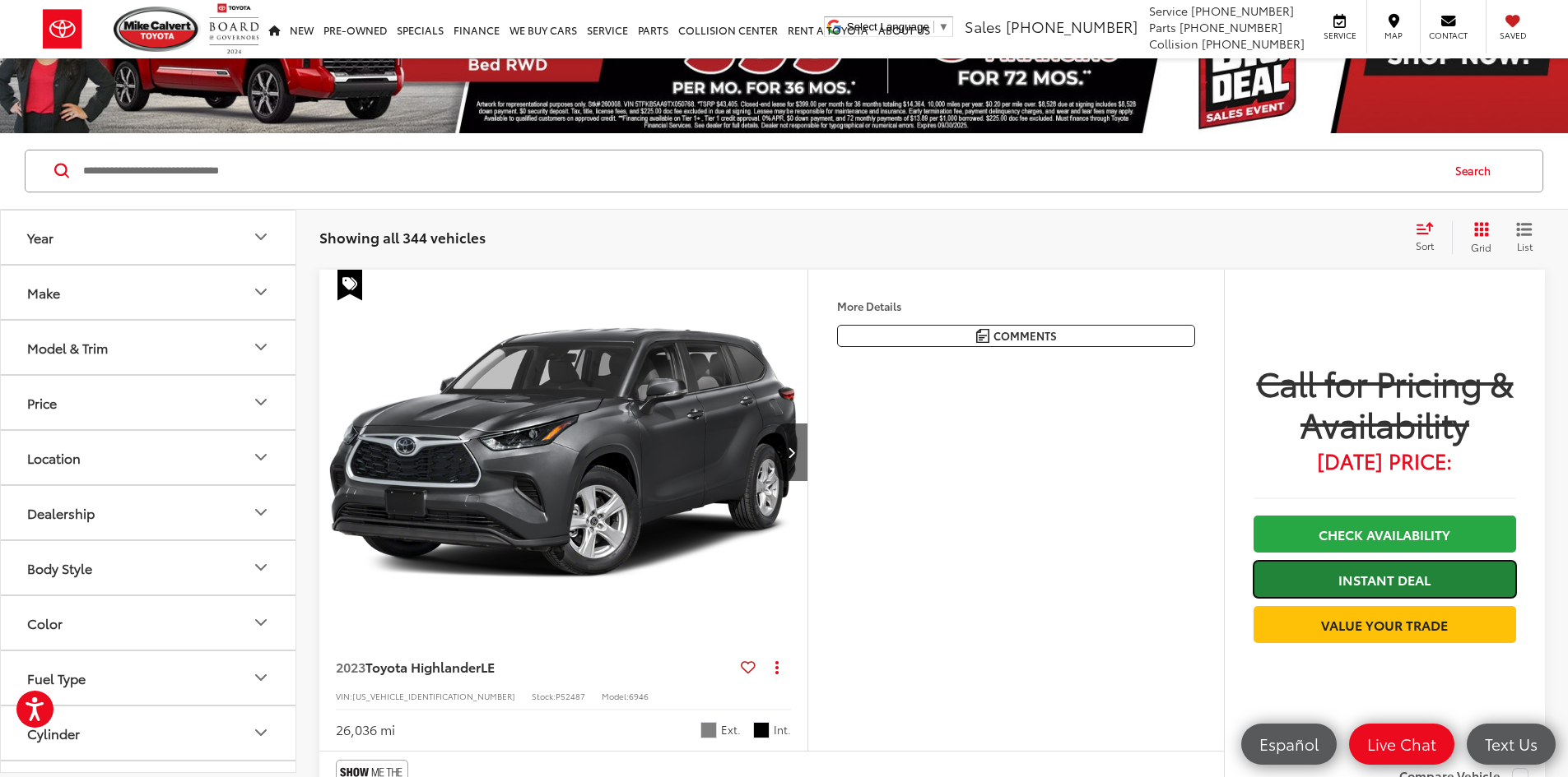
click at [1357, 576] on link "Instant Deal" at bounding box center [1385, 580] width 263 height 37
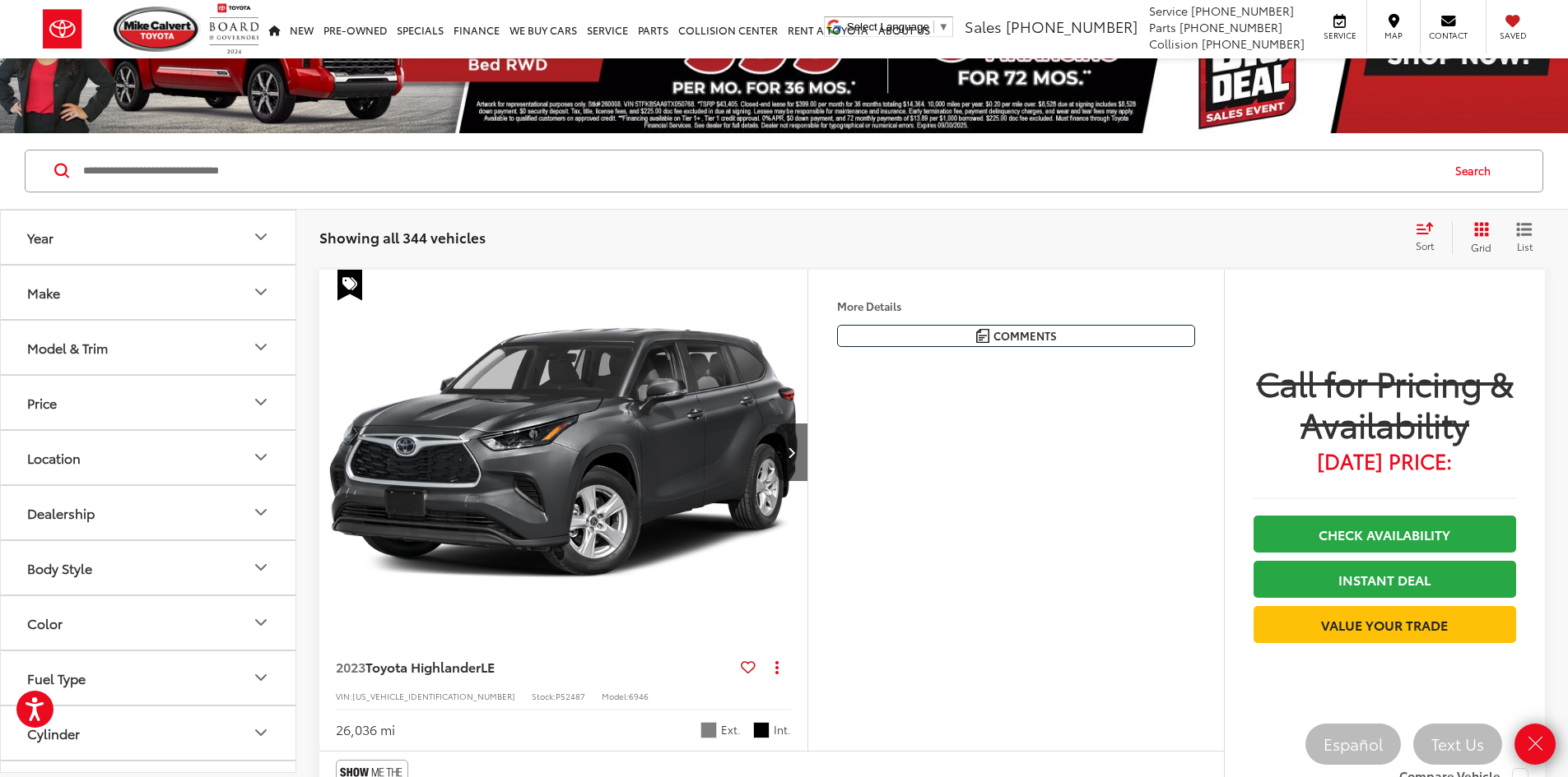
drag, startPoint x: 777, startPoint y: 692, endPoint x: 916, endPoint y: 563, distance: 189.6
click at [777, 638] on img "2023 Toyota Highlander LE 0" at bounding box center [563, 453] width 490 height 367
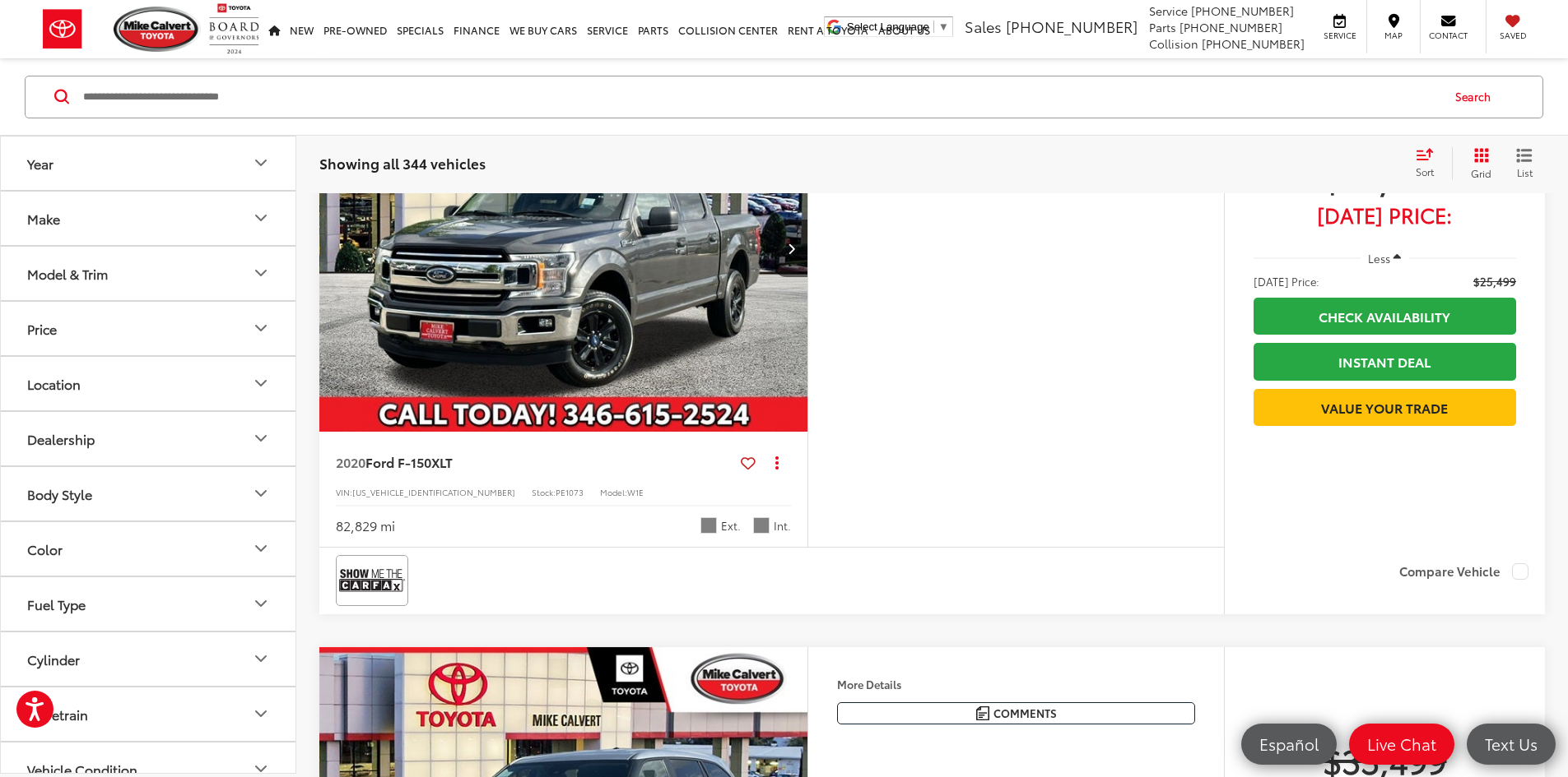
scroll to position [1480, 0]
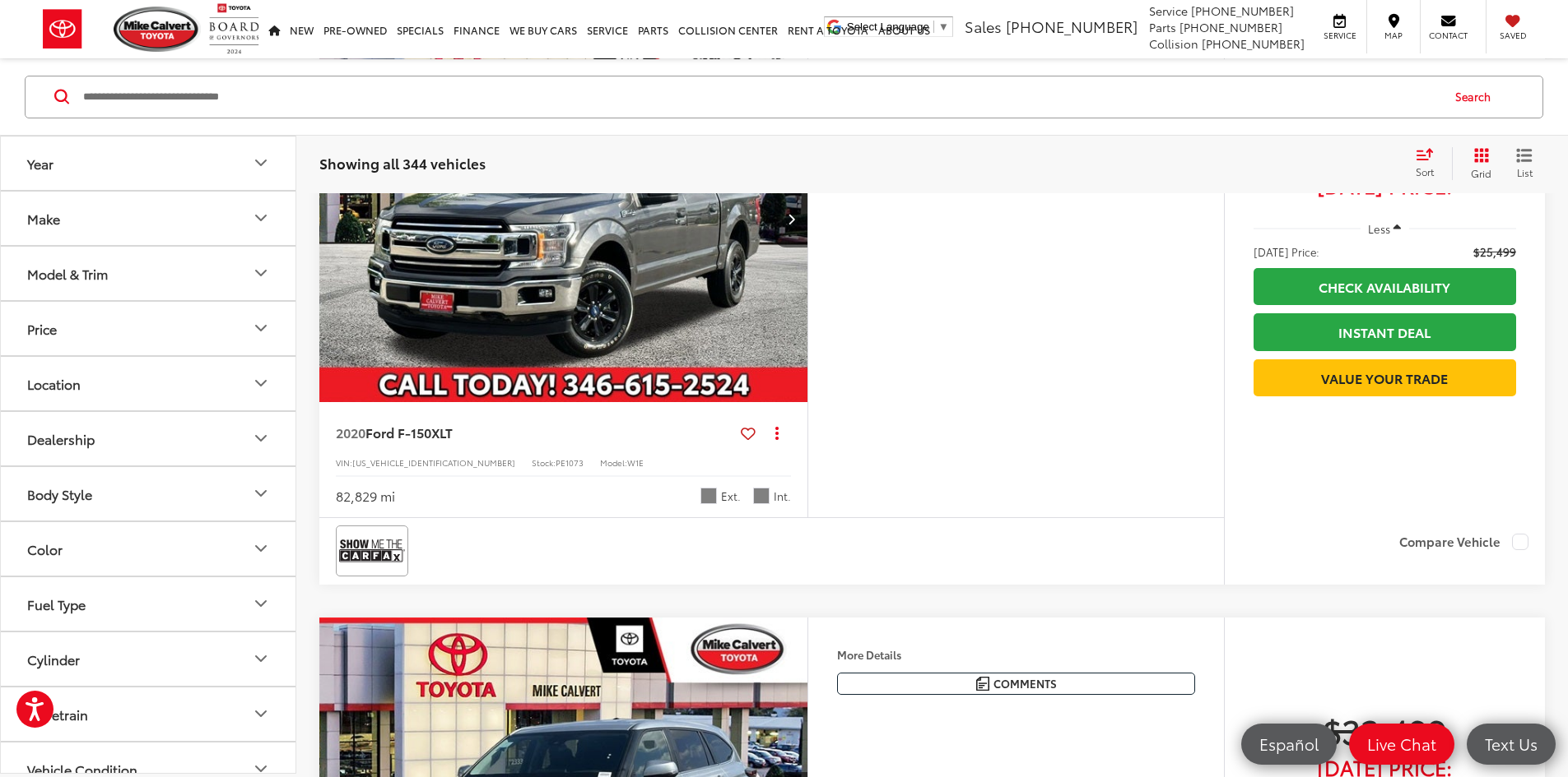
click at [0, 0] on button "More..." at bounding box center [0, 0] width 0 height 0
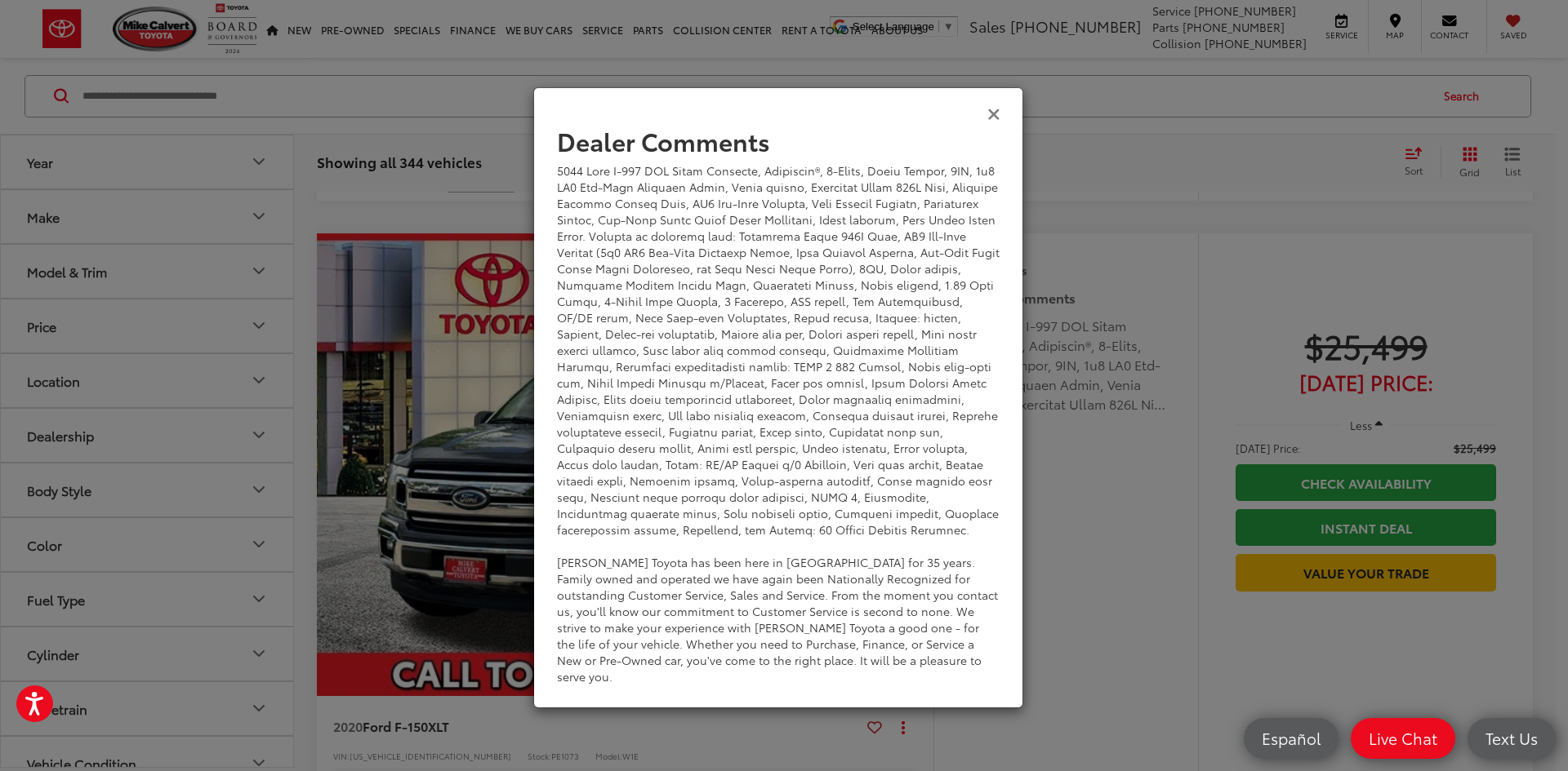
click at [996, 109] on icon "Close" at bounding box center [993, 113] width 13 height 17
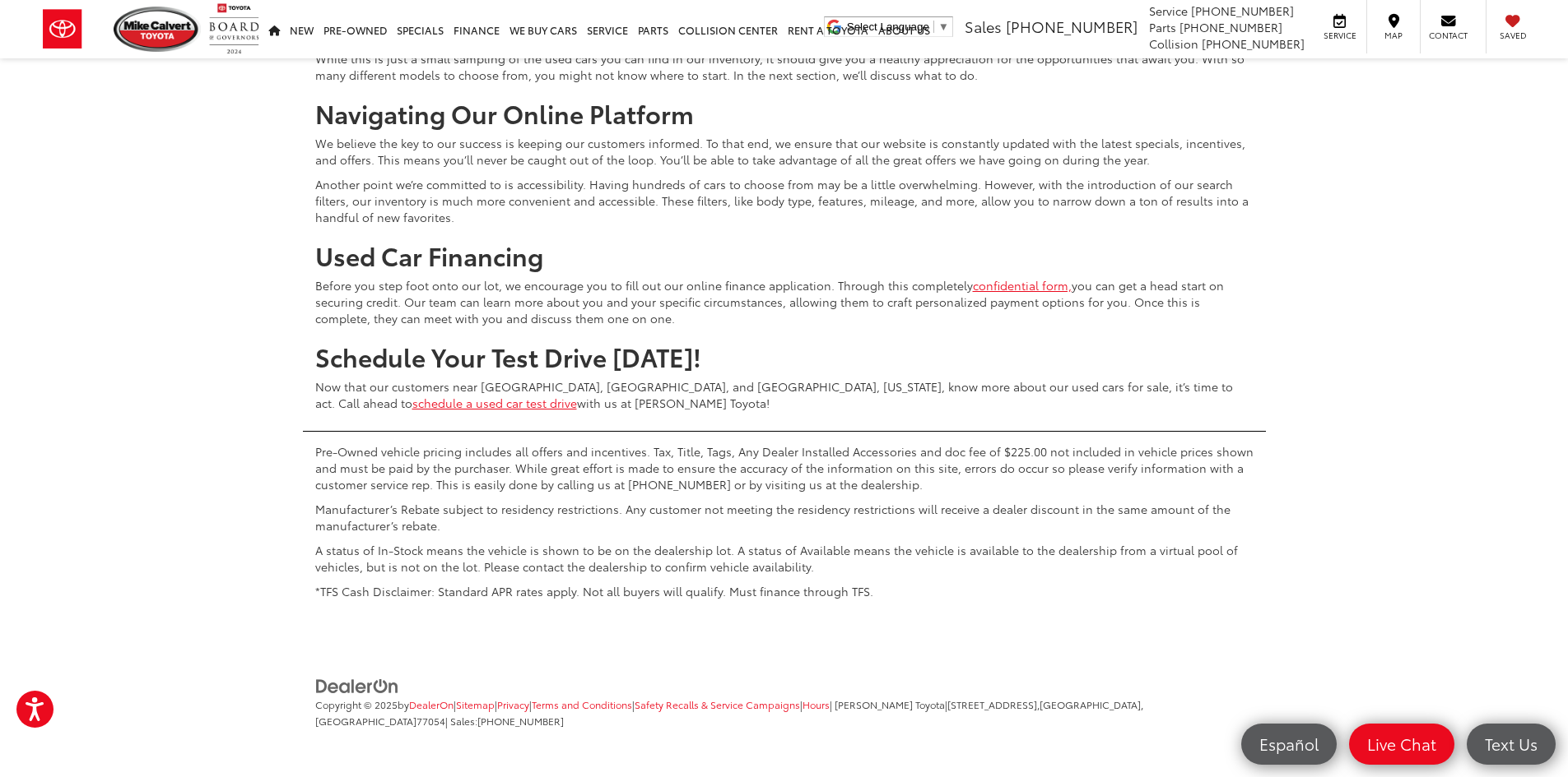
scroll to position [8142, 0]
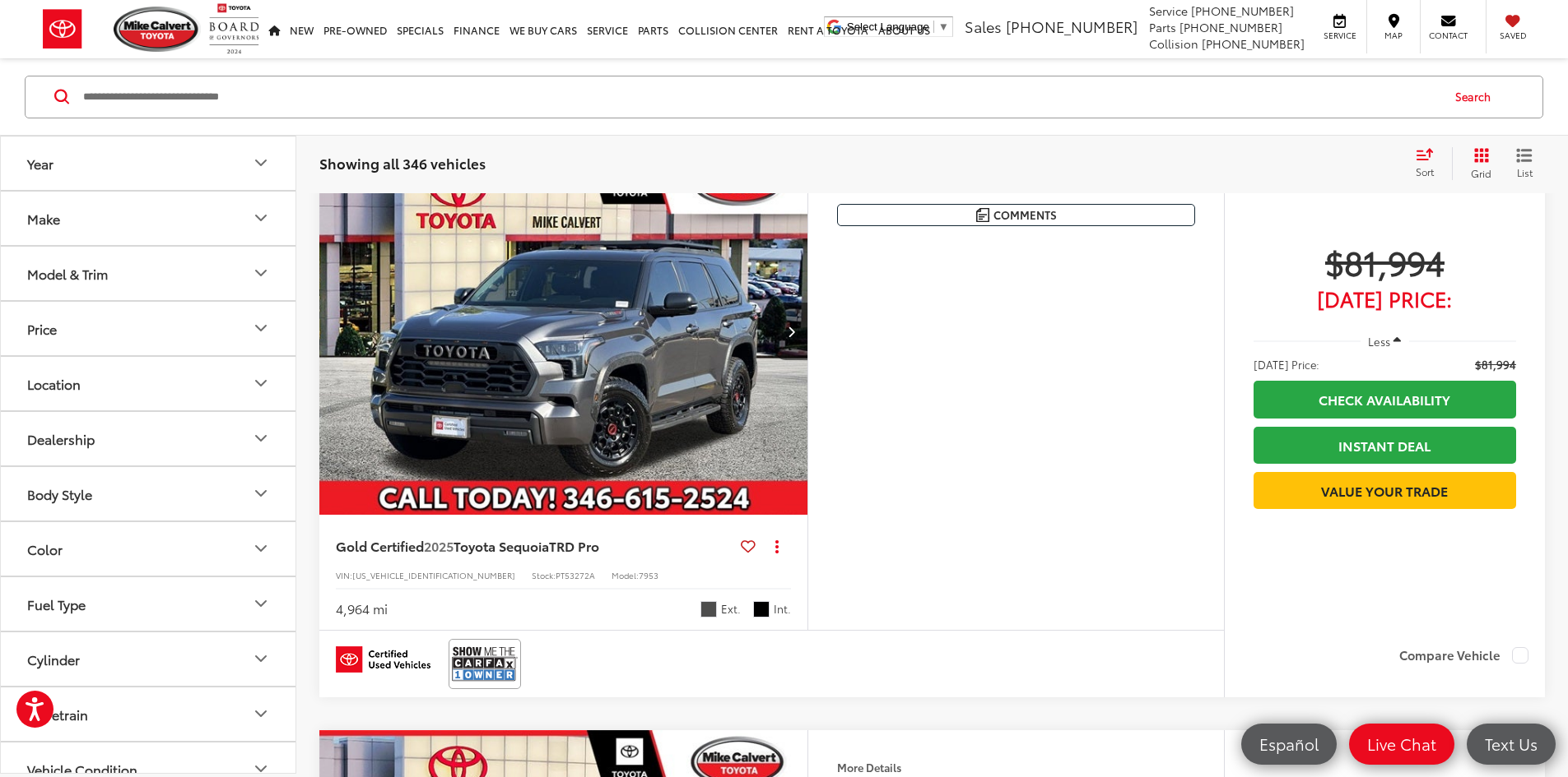
scroll to position [157, 0]
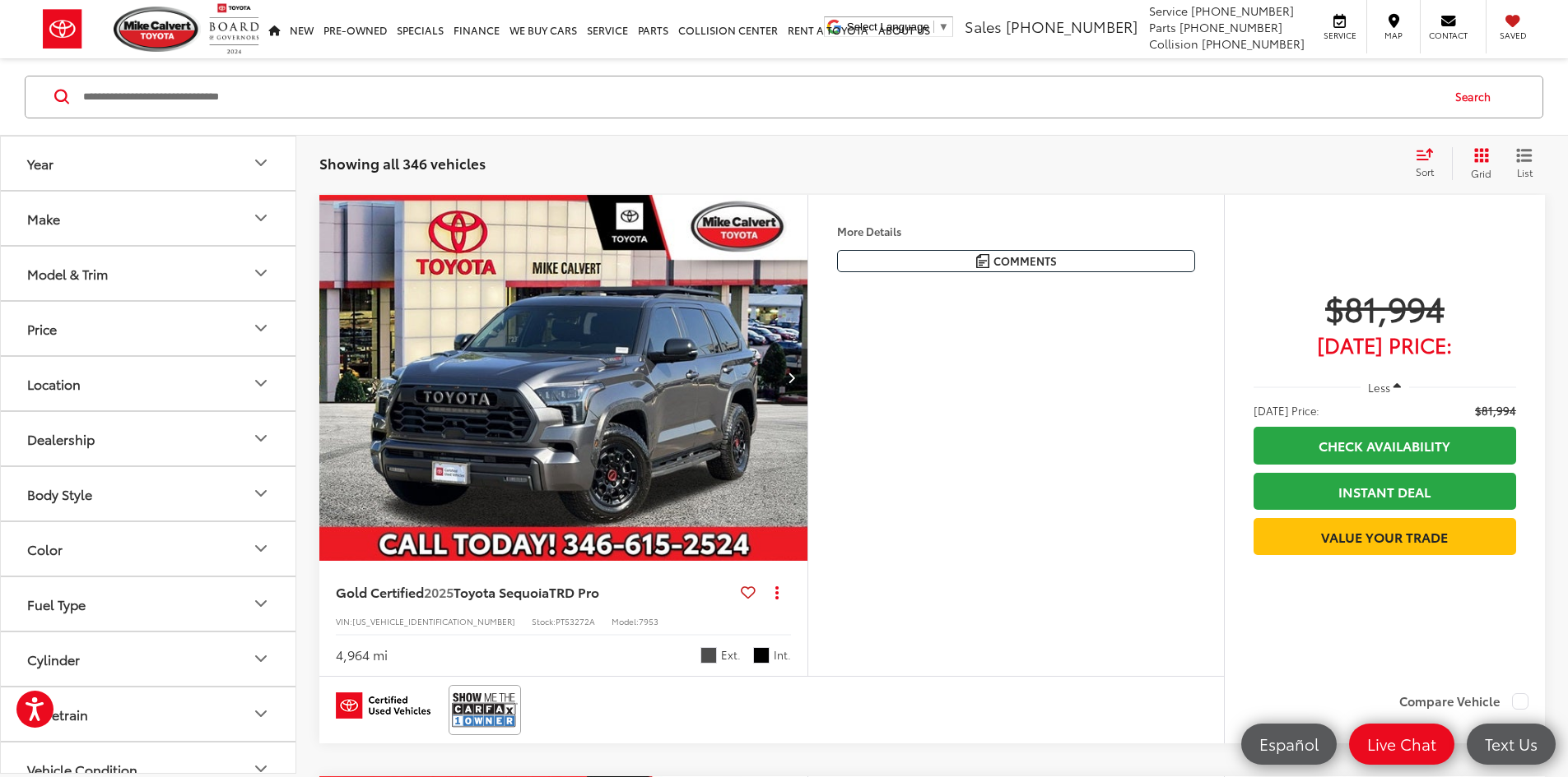
click at [795, 383] on icon "Next image" at bounding box center [791, 378] width 7 height 11
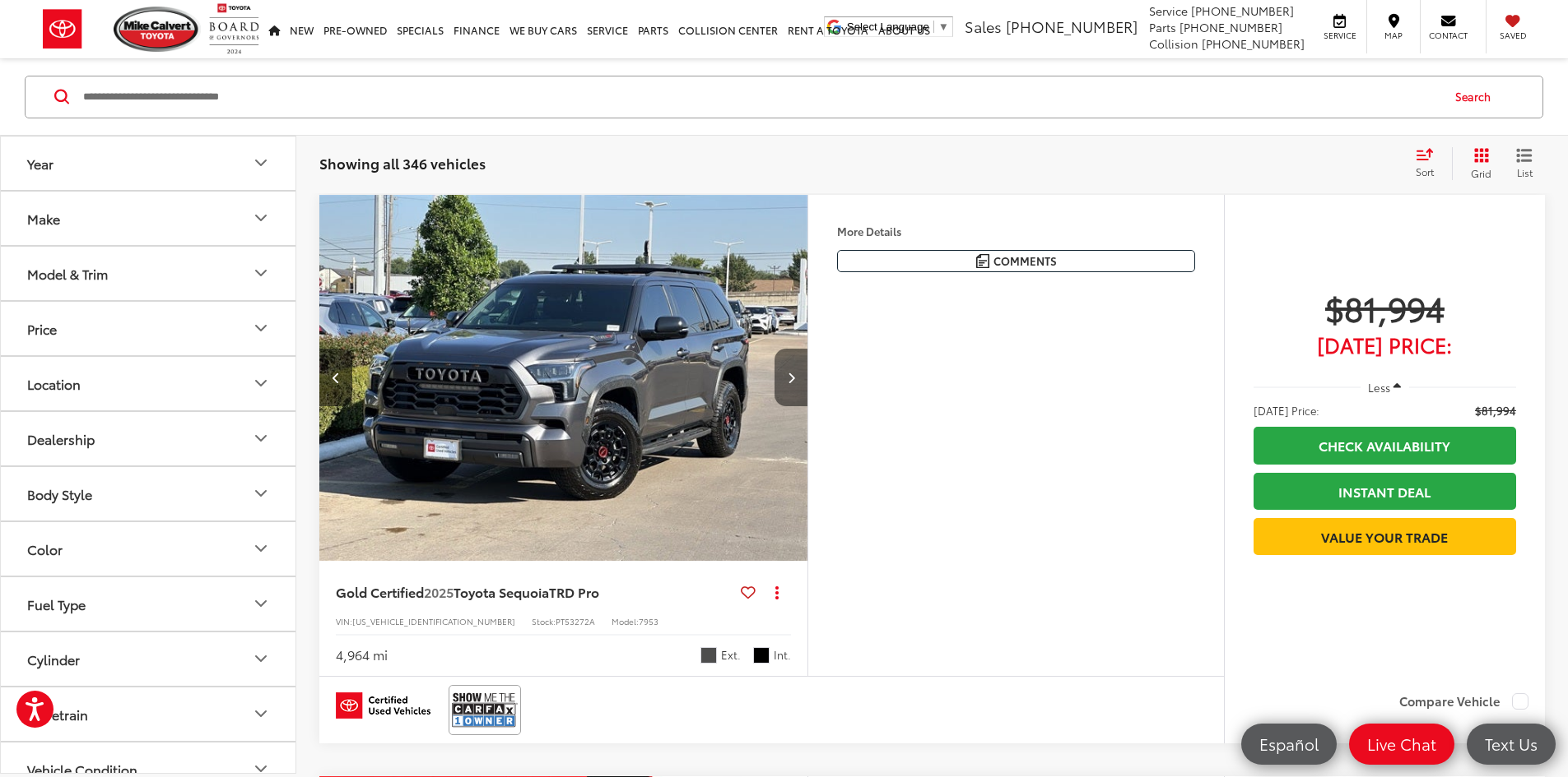
click at [795, 383] on icon "Next image" at bounding box center [791, 378] width 7 height 11
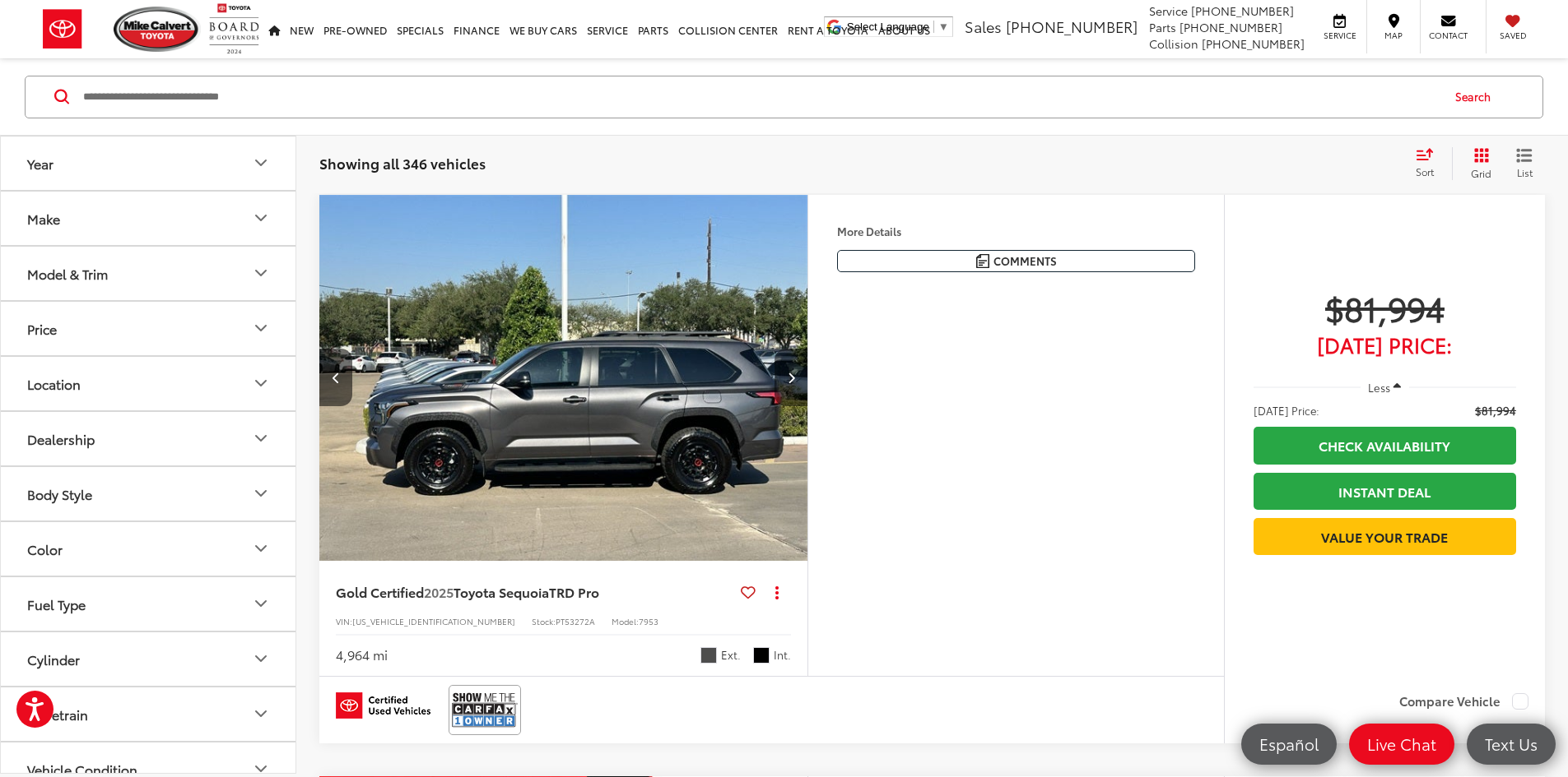
click at [795, 383] on icon "Next image" at bounding box center [791, 378] width 7 height 11
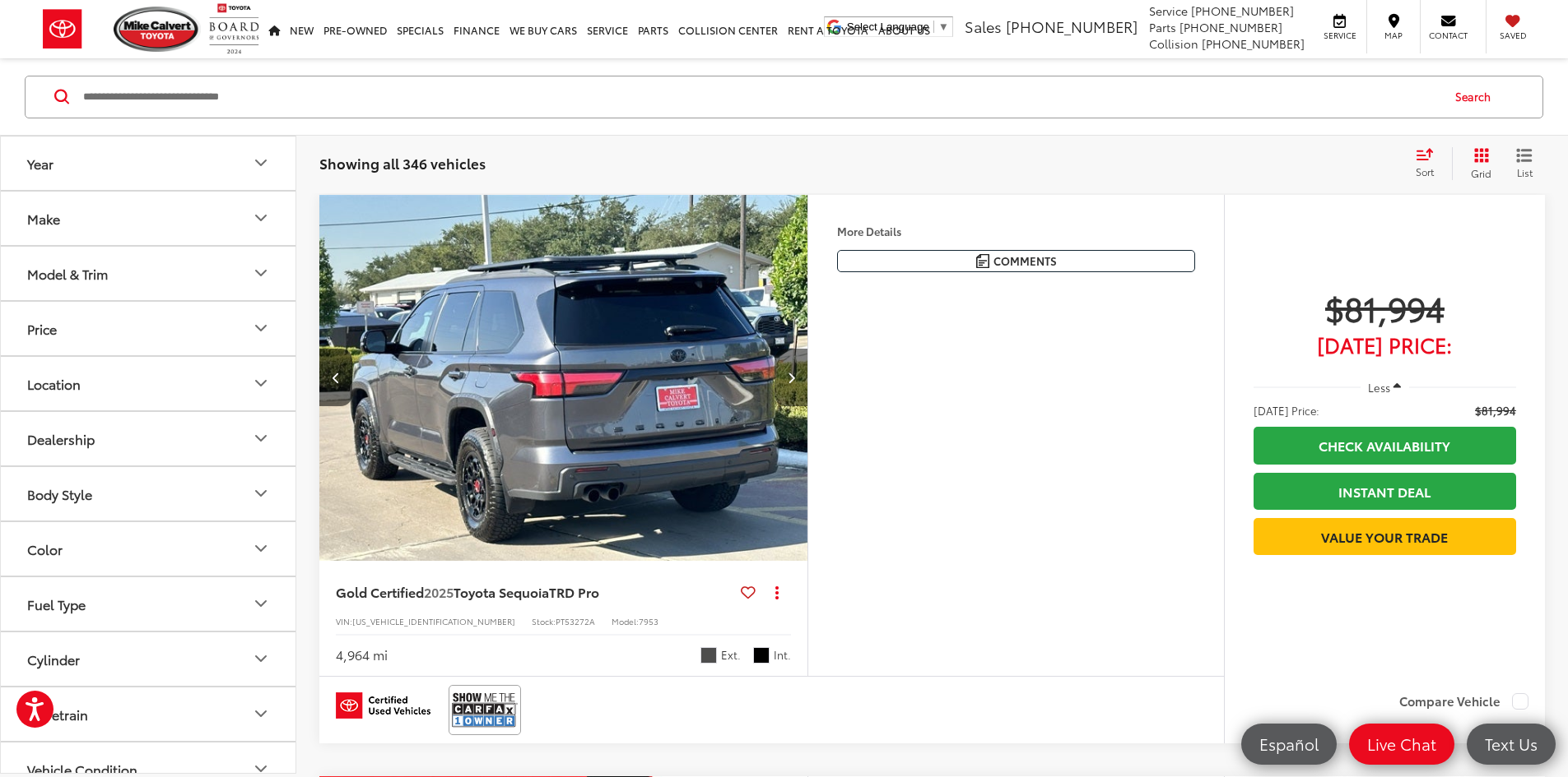
scroll to position [0, 1872]
click at [807, 407] on button "Next image" at bounding box center [791, 378] width 33 height 58
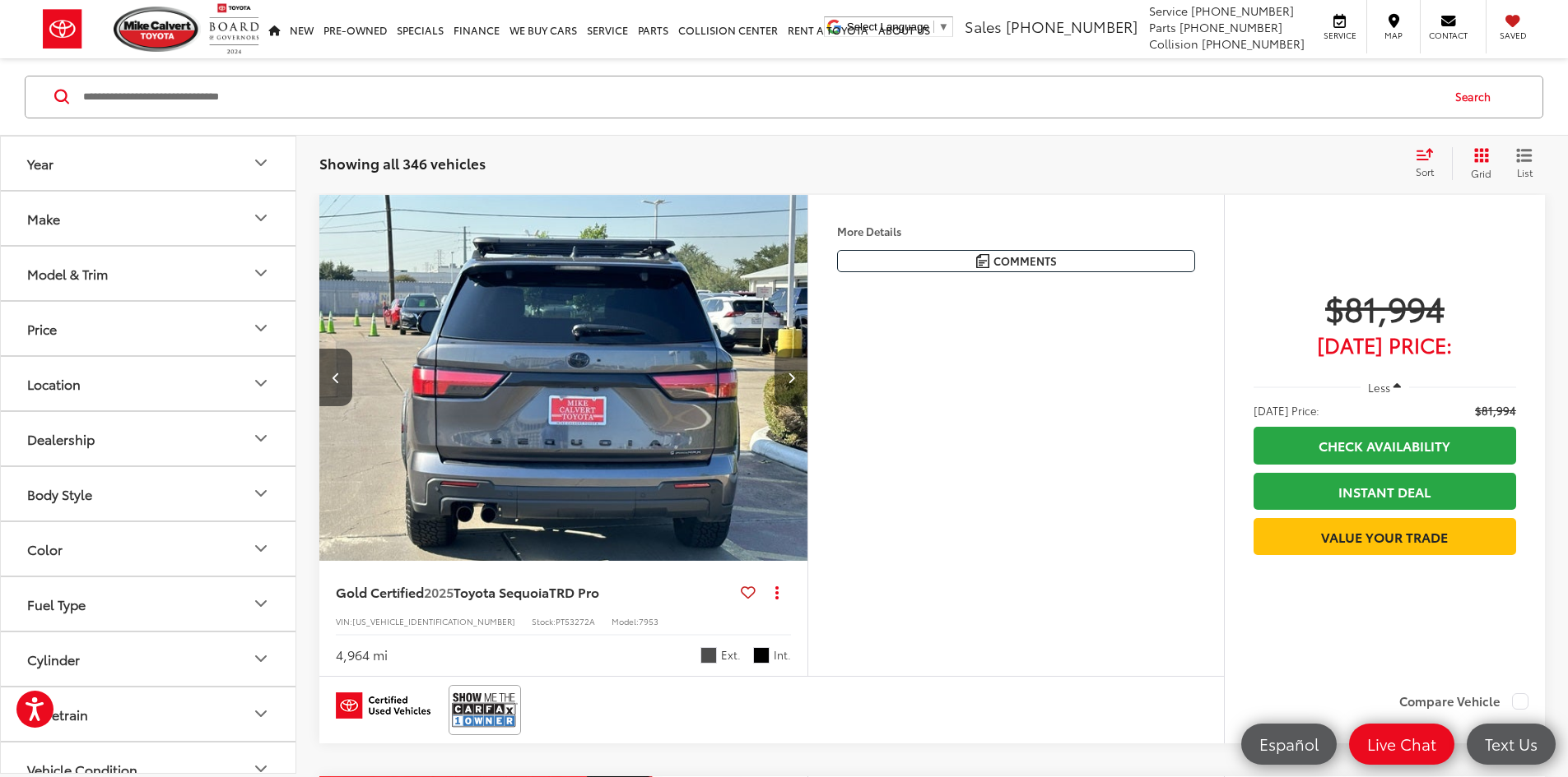
scroll to position [0, 2496]
click at [807, 407] on button "Next image" at bounding box center [791, 378] width 33 height 58
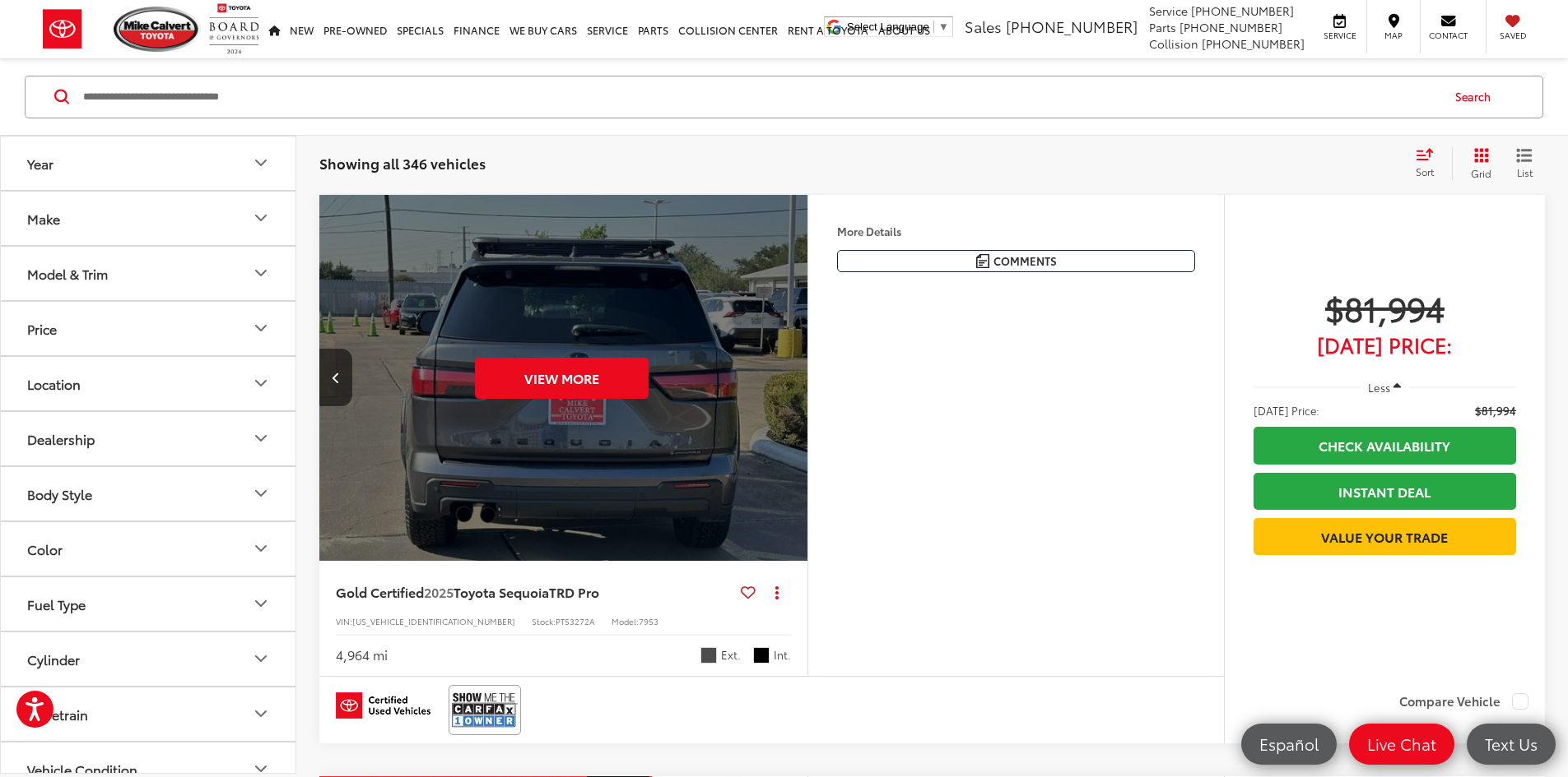
scroll to position [0, 3120]
click at [590, 399] on button "View More" at bounding box center [562, 379] width 174 height 41
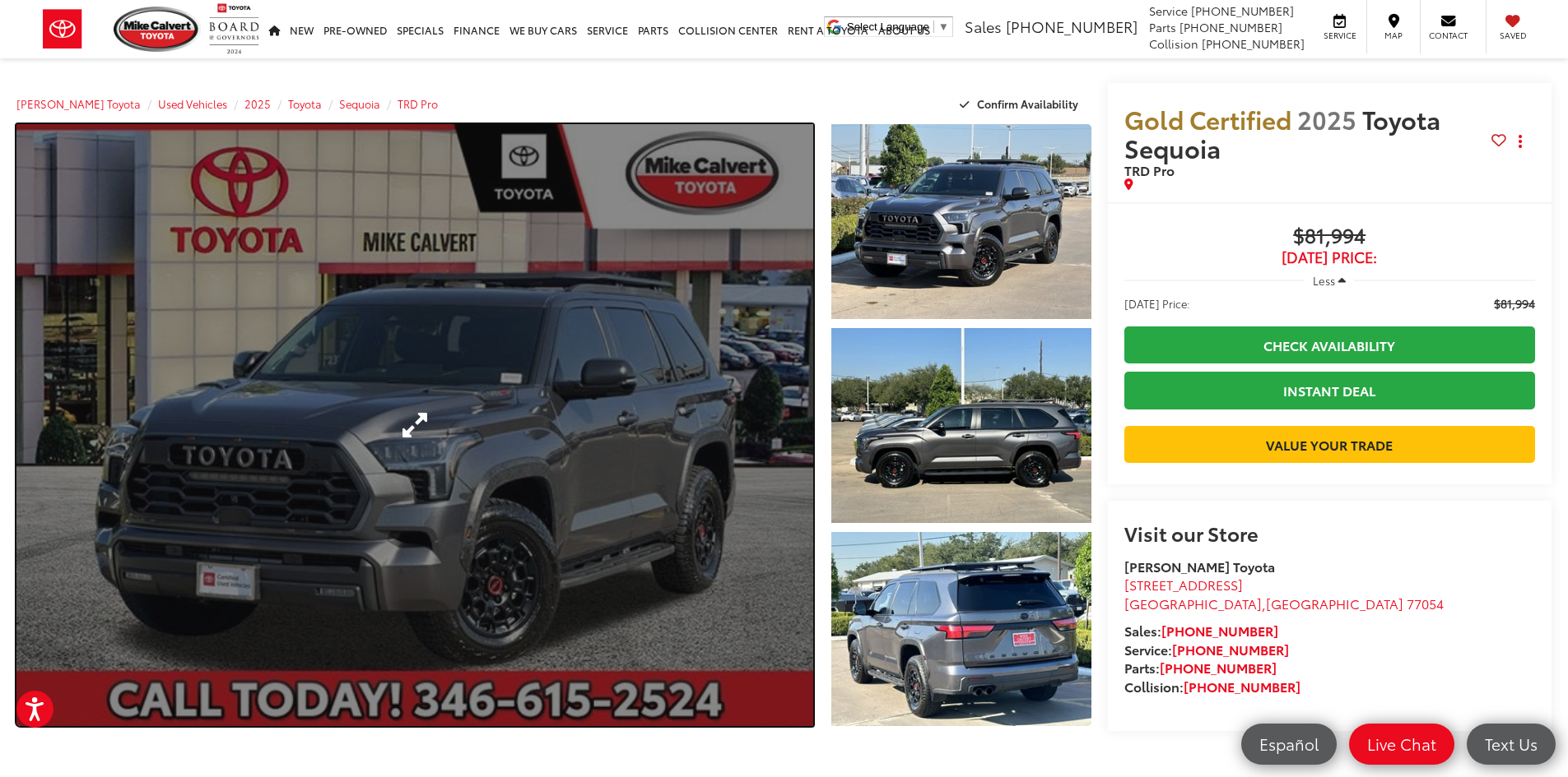
click at [786, 459] on link "Expand Photo 0" at bounding box center [414, 425] width 796 height 602
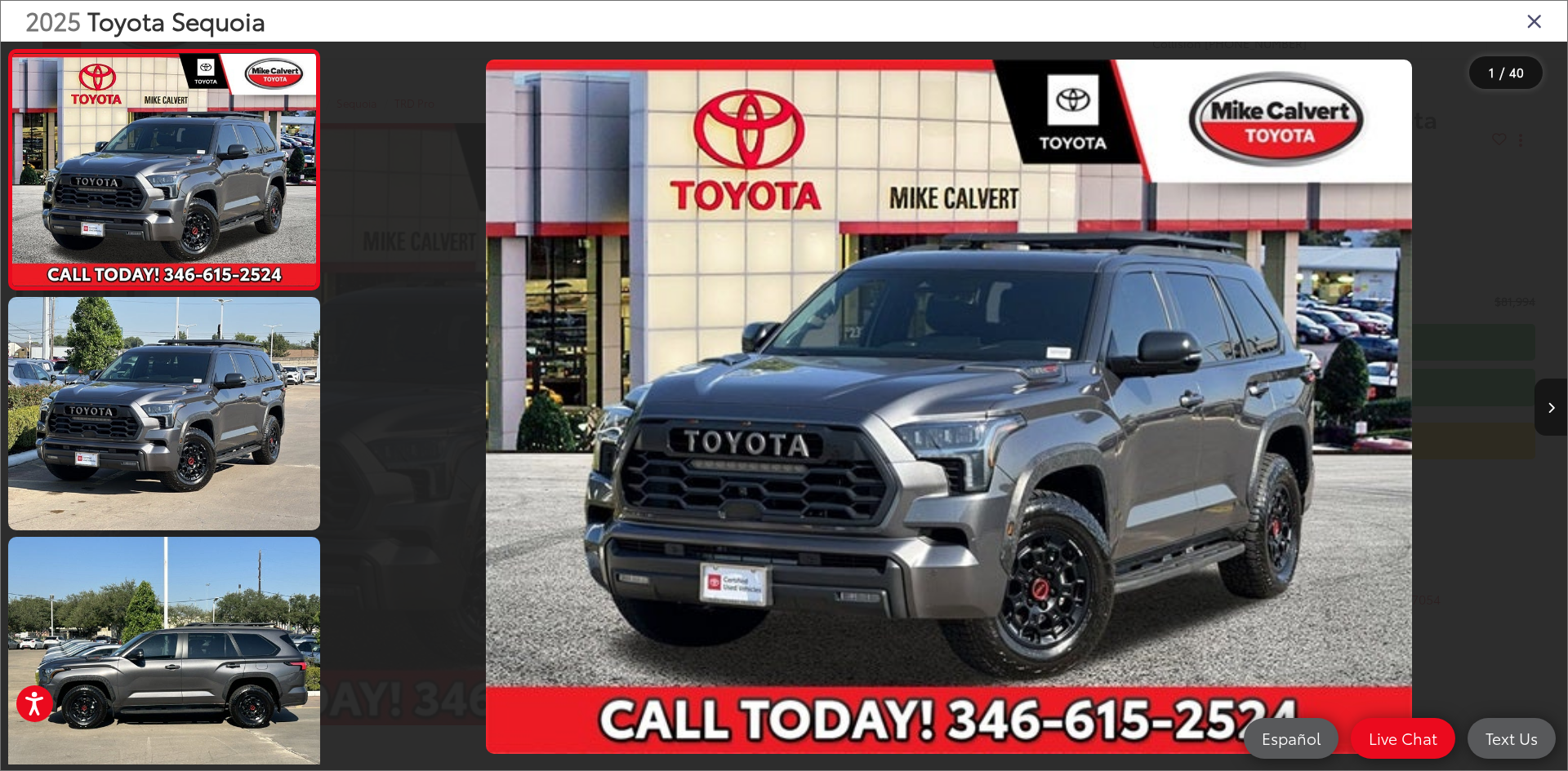
click at [1552, 401] on button "Next image" at bounding box center [1550, 407] width 32 height 58
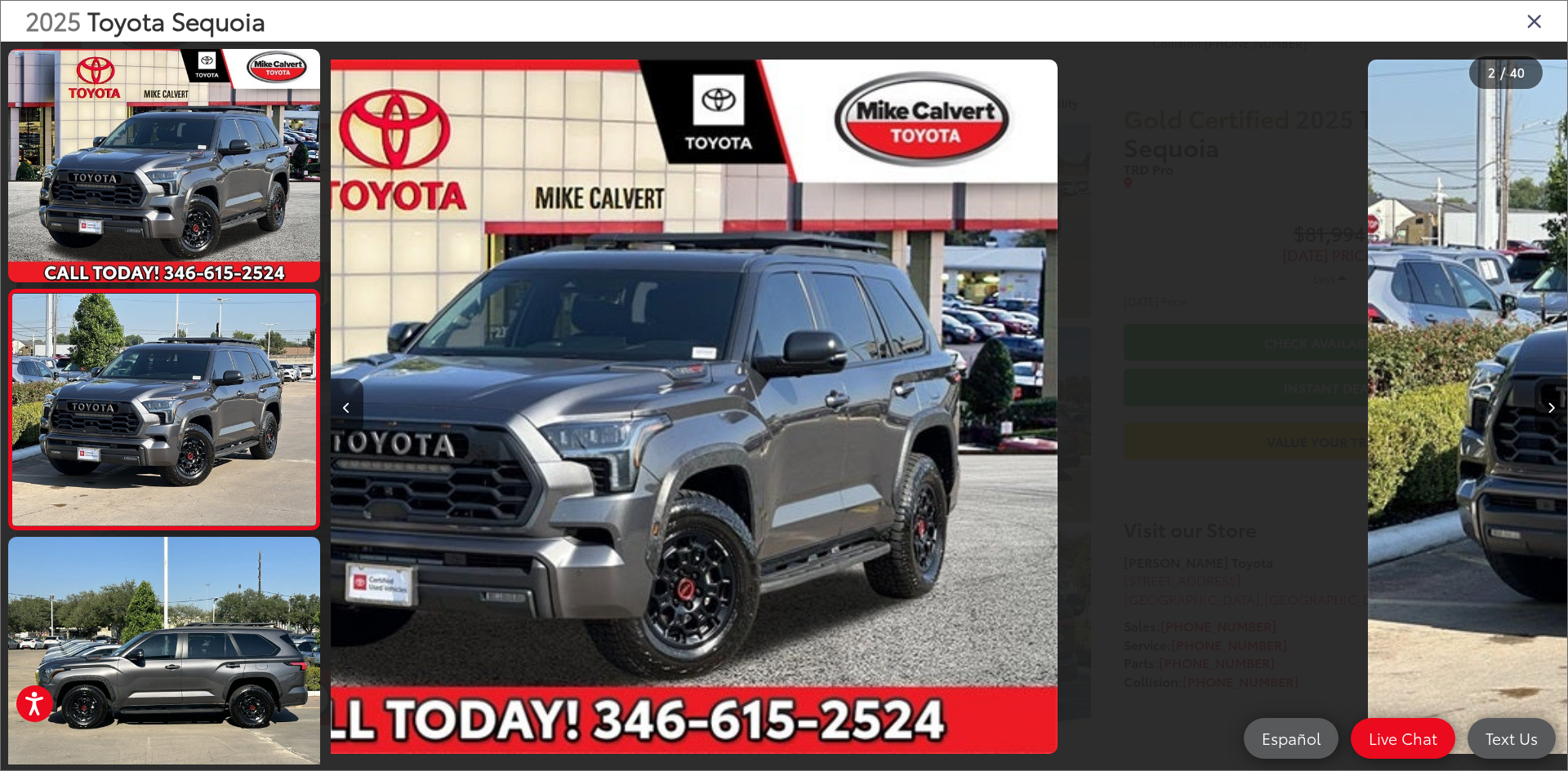
scroll to position [51, 0]
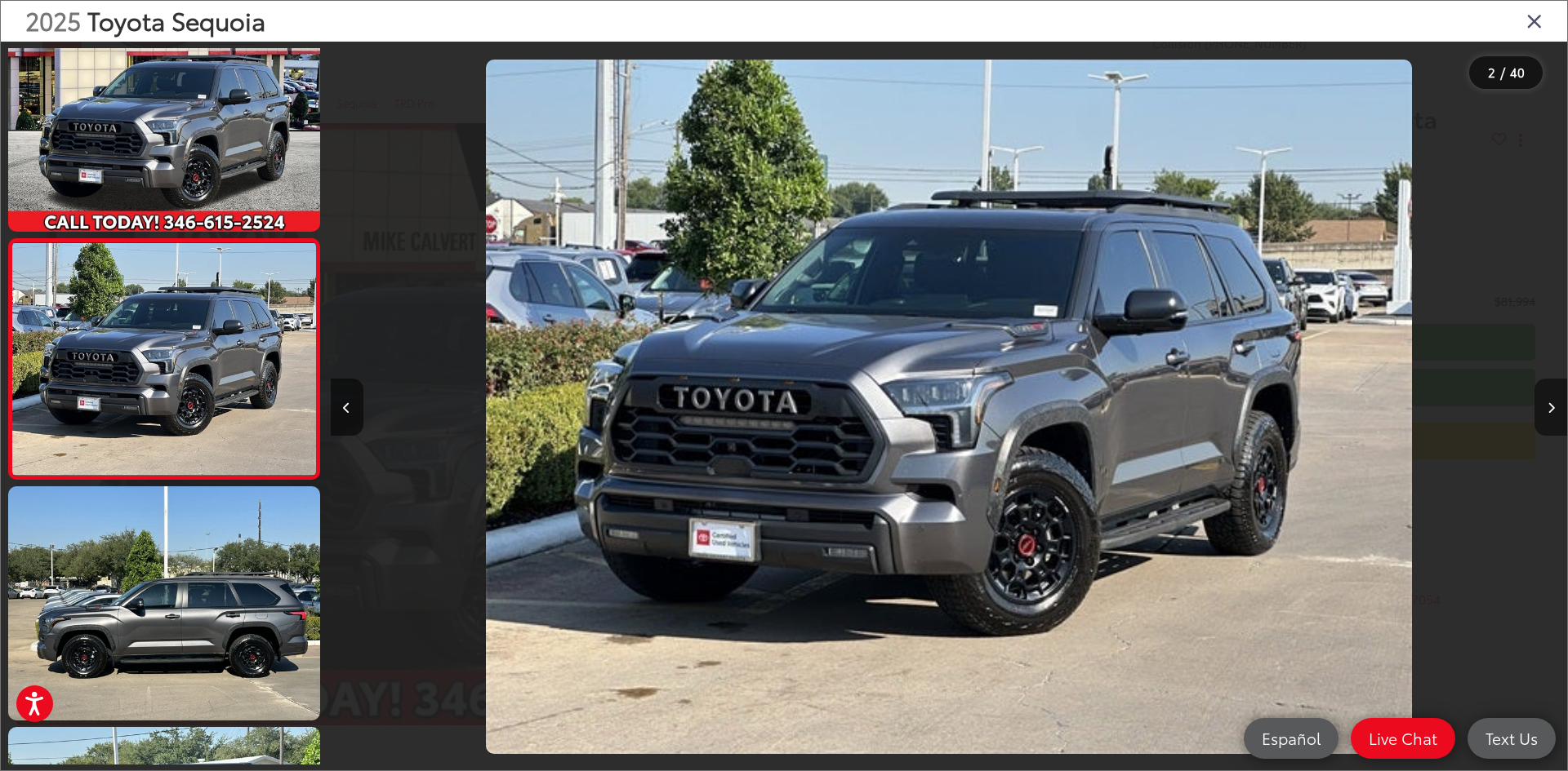
click at [1552, 401] on button "Next image" at bounding box center [1550, 407] width 32 height 58
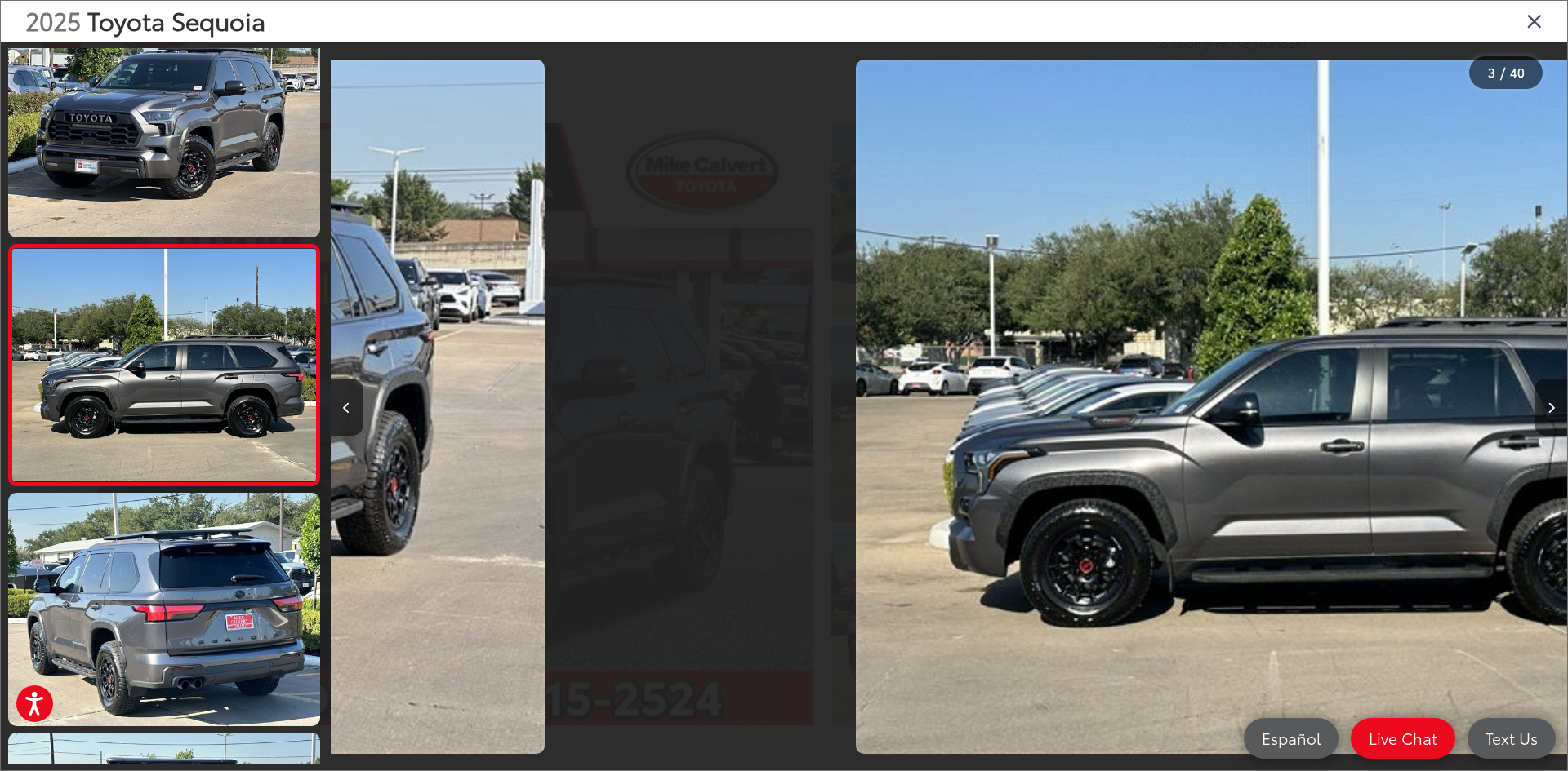
scroll to position [290, 0]
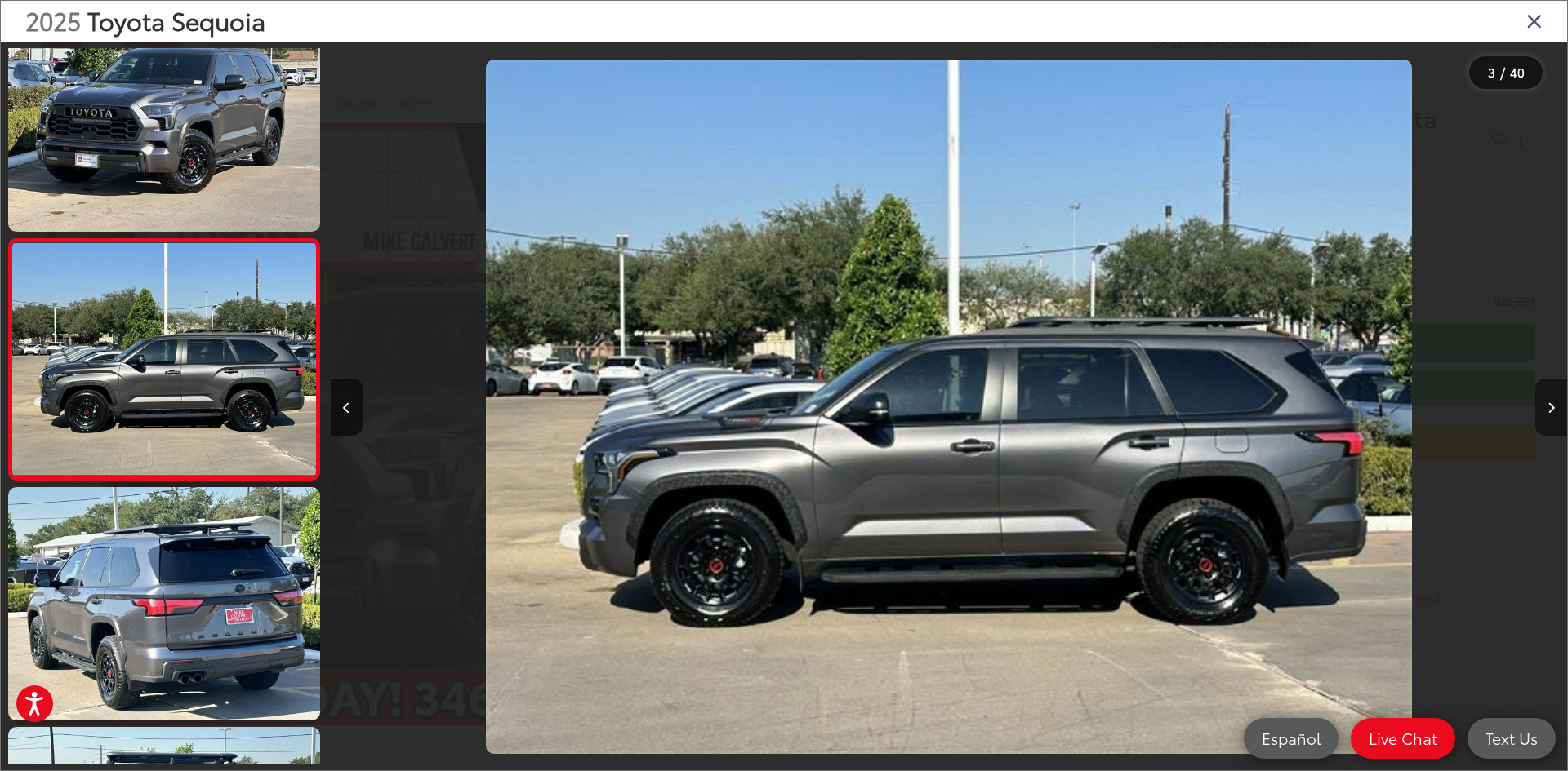
click at [1552, 401] on button "Next image" at bounding box center [1550, 407] width 32 height 58
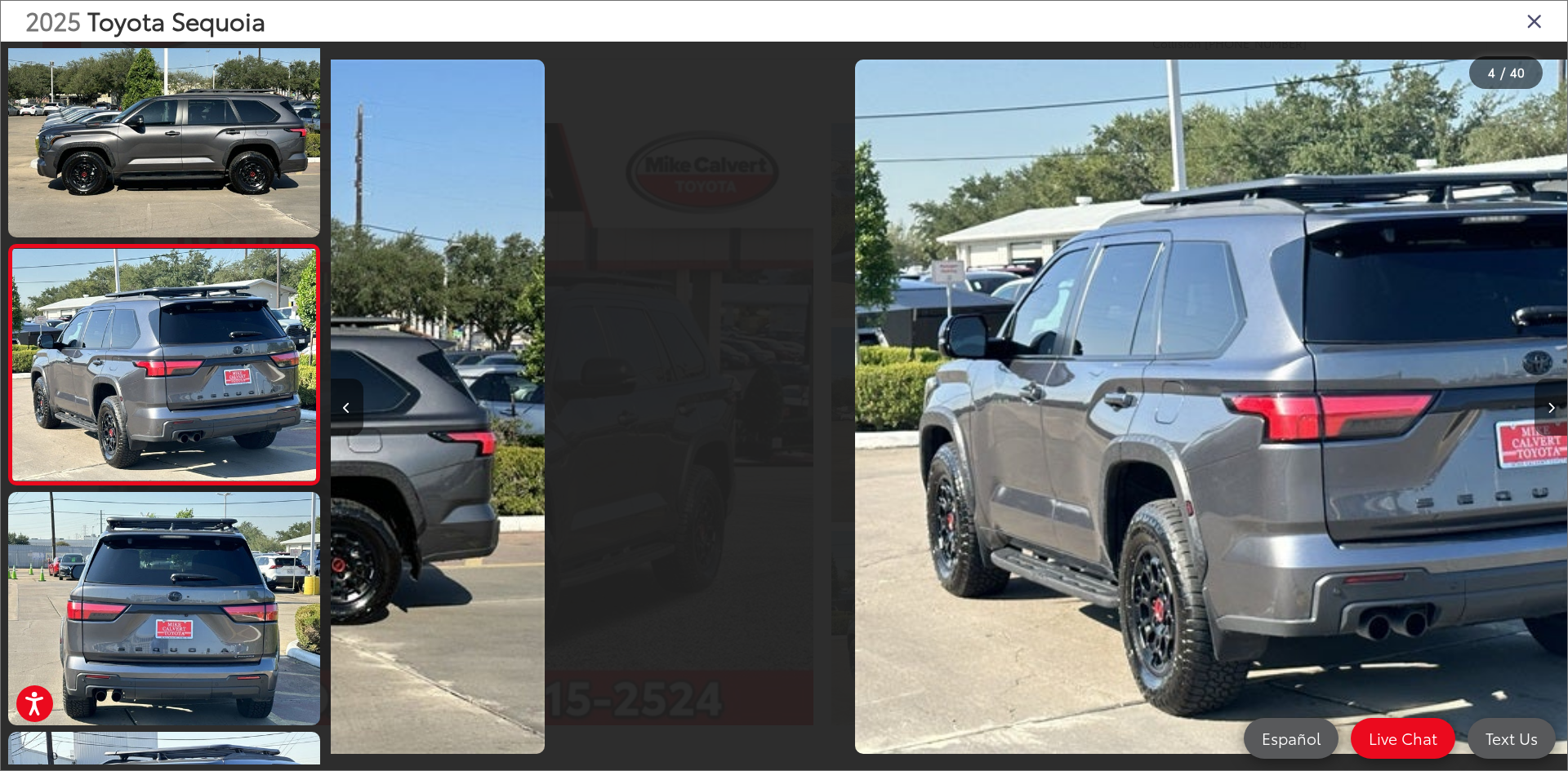
scroll to position [532, 0]
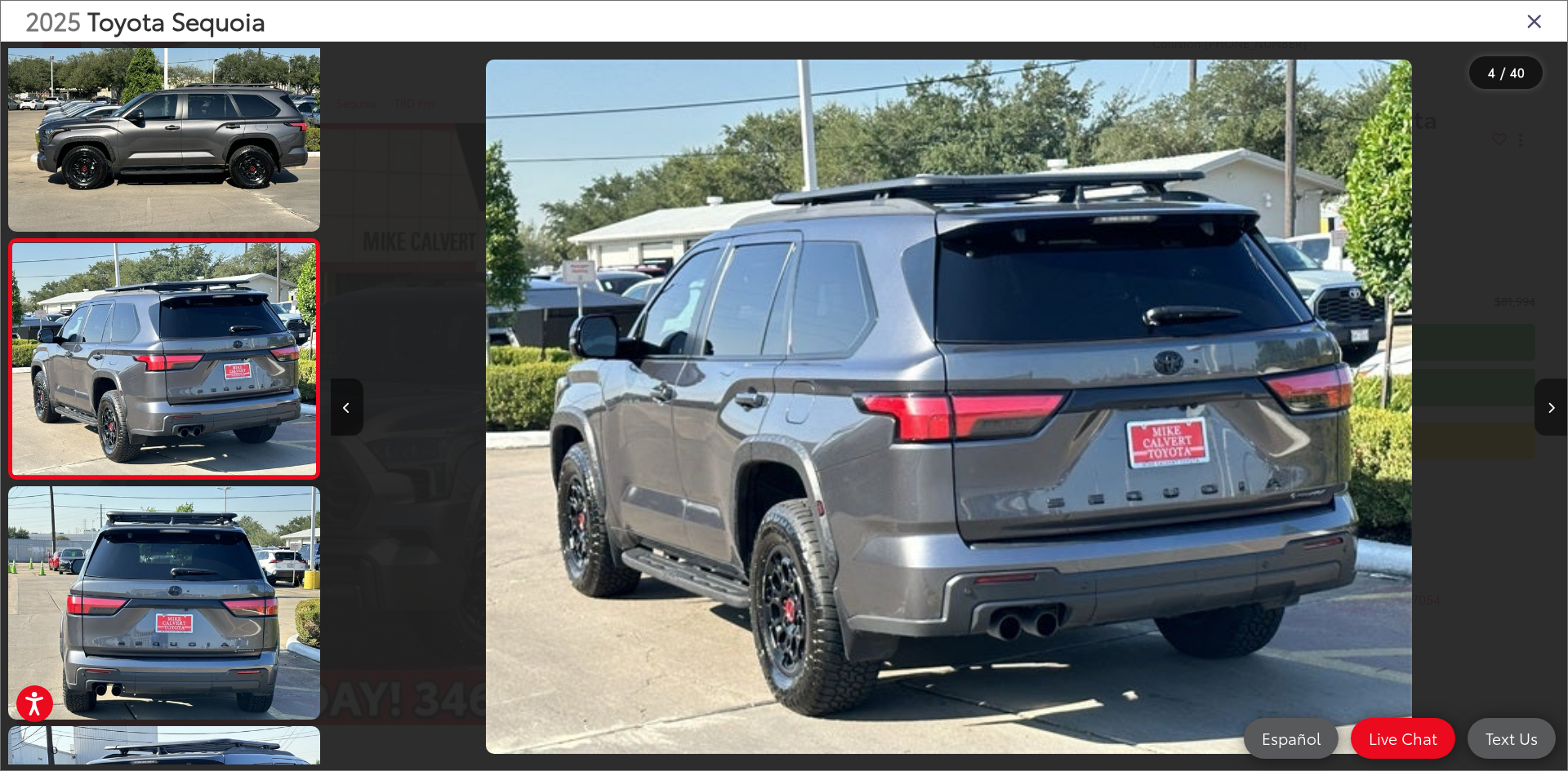
click at [1552, 401] on button "Next image" at bounding box center [1550, 407] width 32 height 58
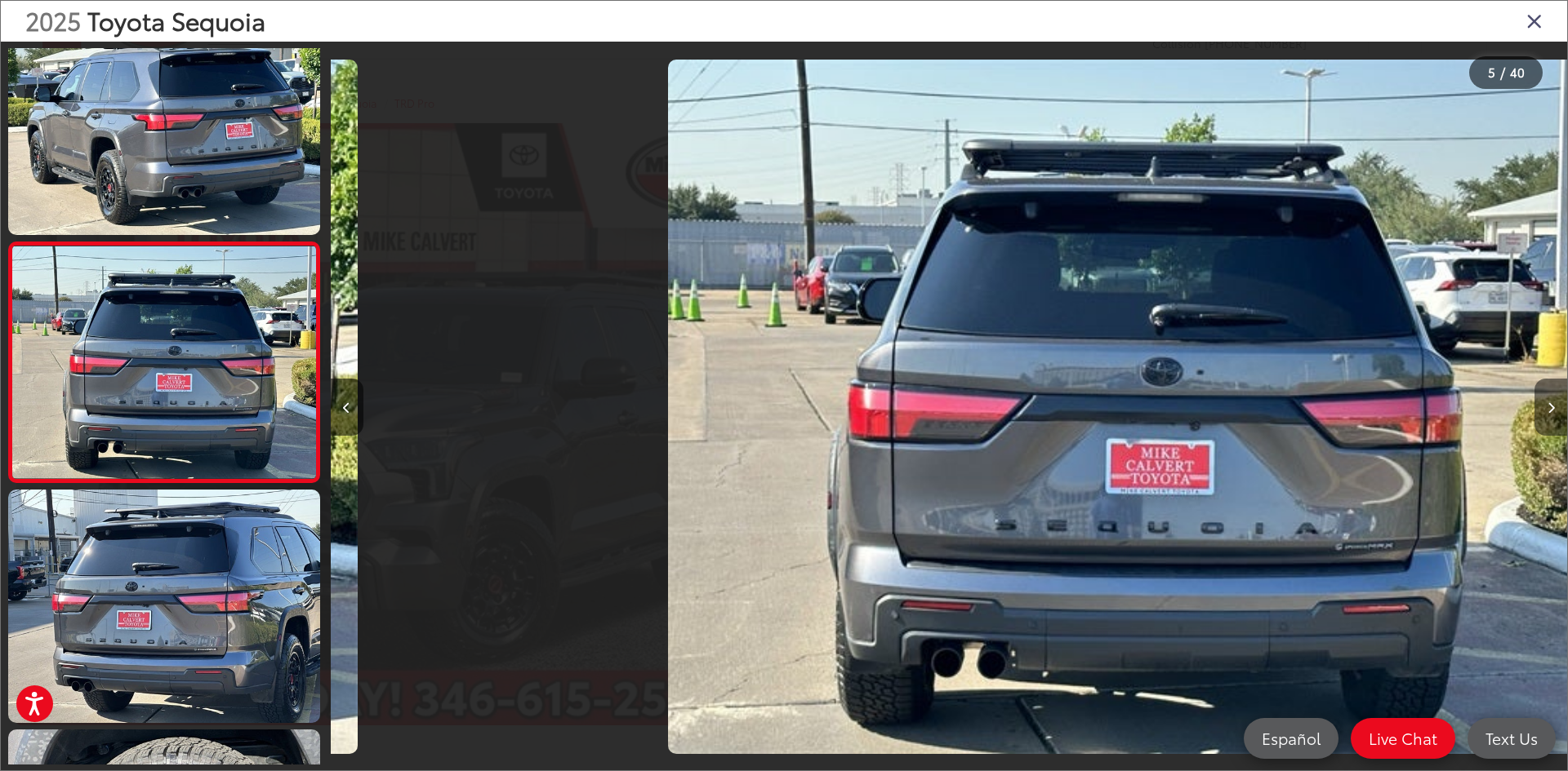
scroll to position [771, 0]
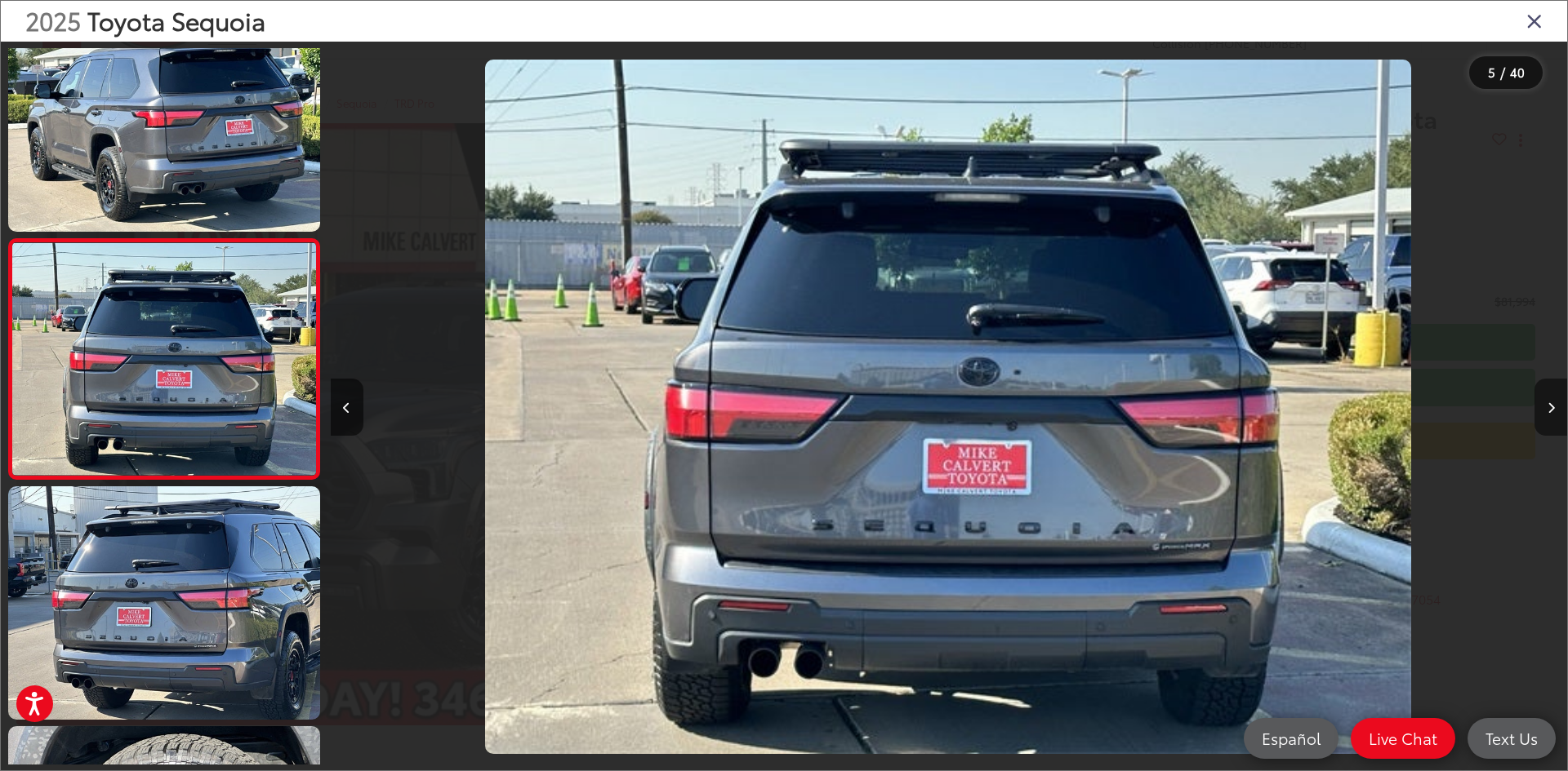
click at [1552, 401] on button "Next image" at bounding box center [1550, 407] width 32 height 58
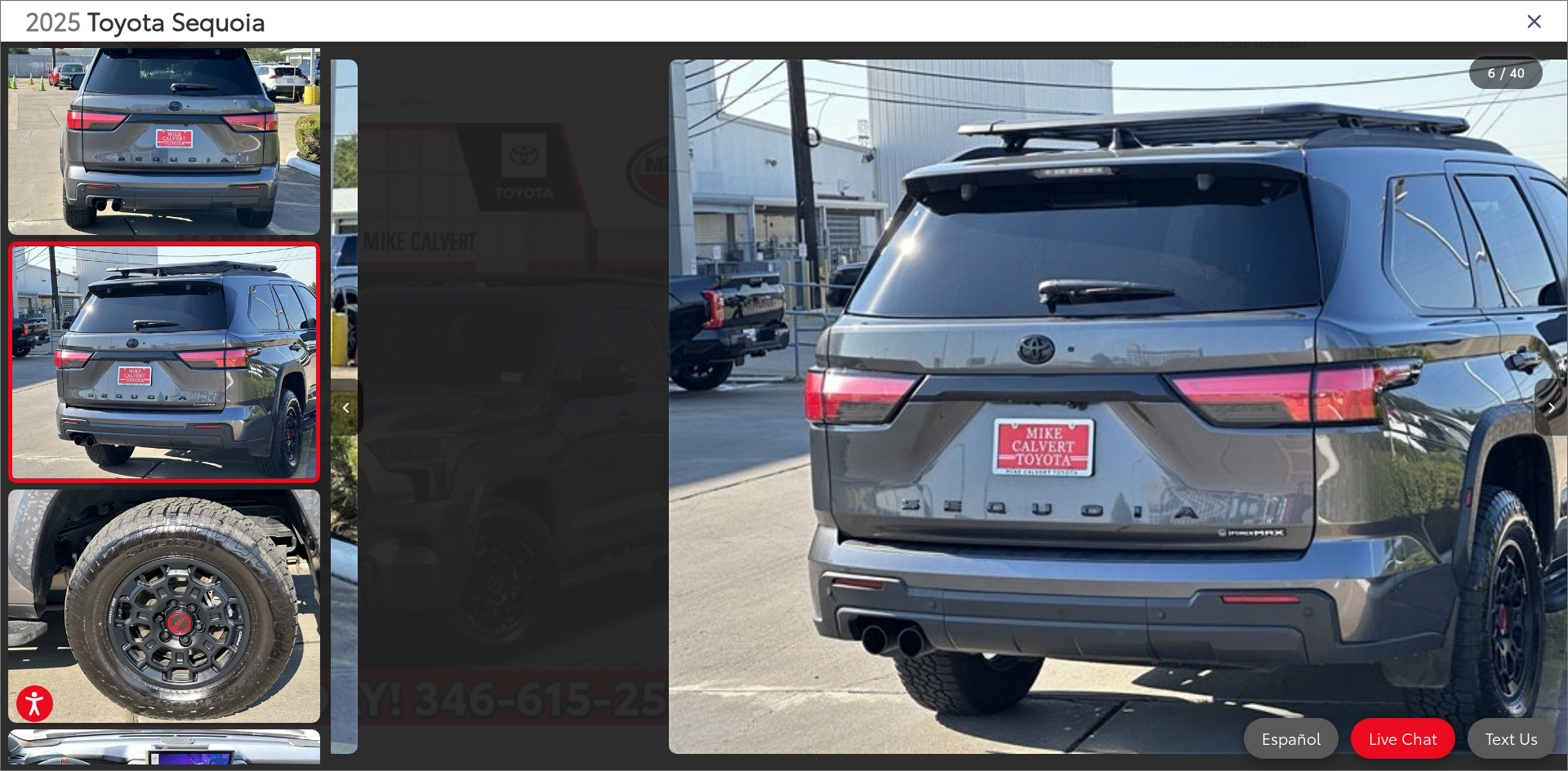
scroll to position [1011, 0]
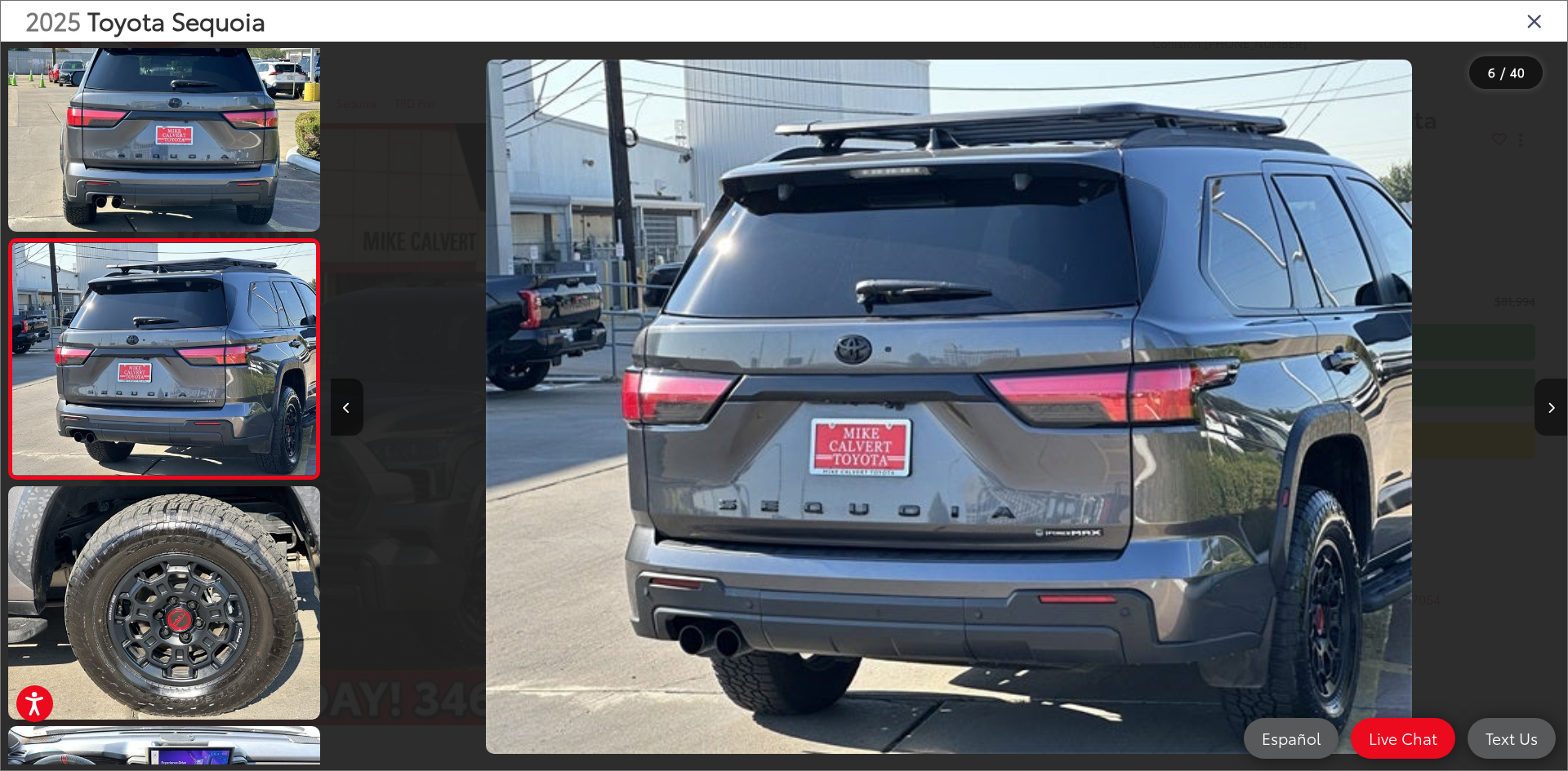
click at [1552, 401] on button "Next image" at bounding box center [1550, 407] width 32 height 58
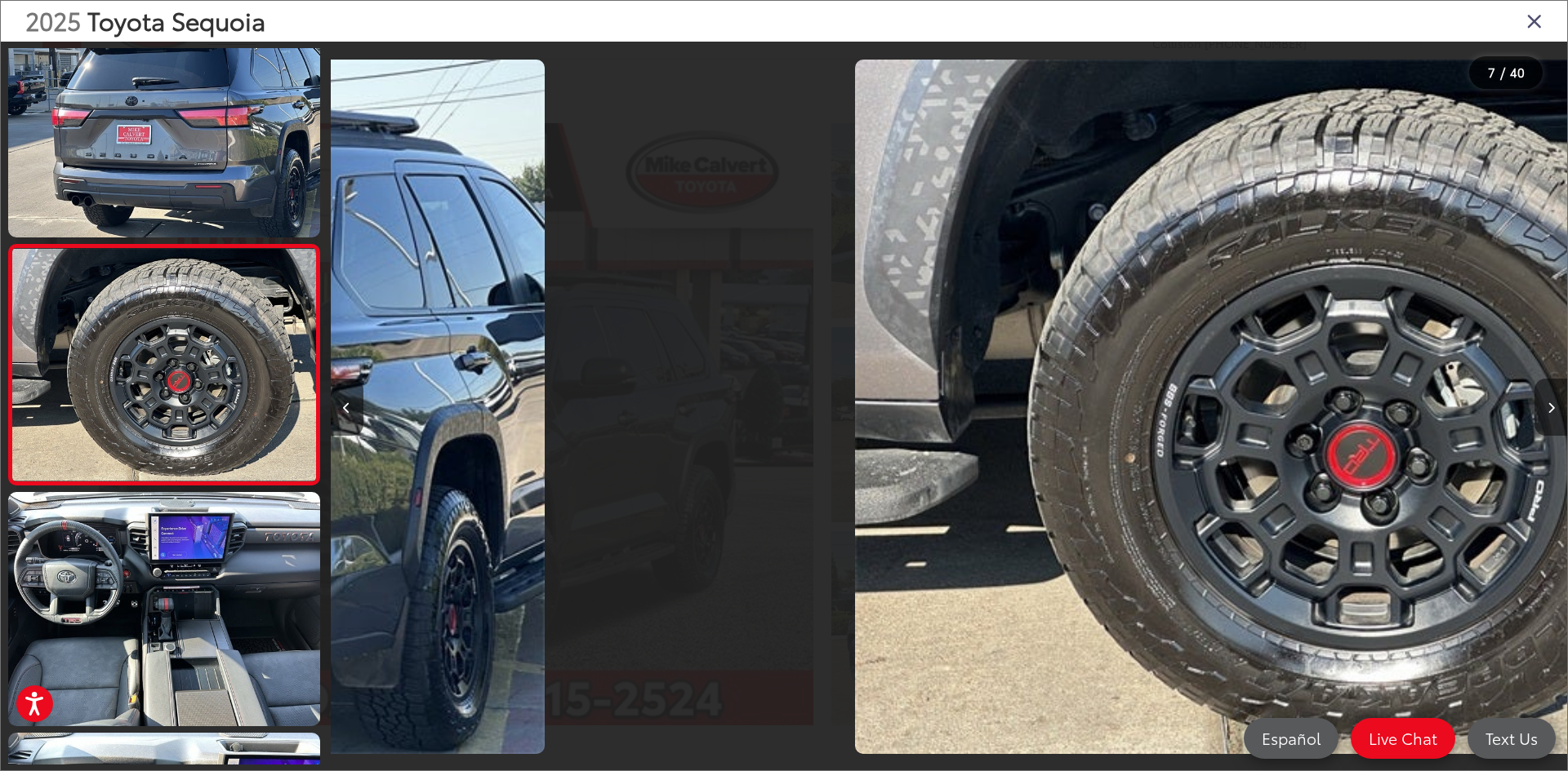
scroll to position [1251, 0]
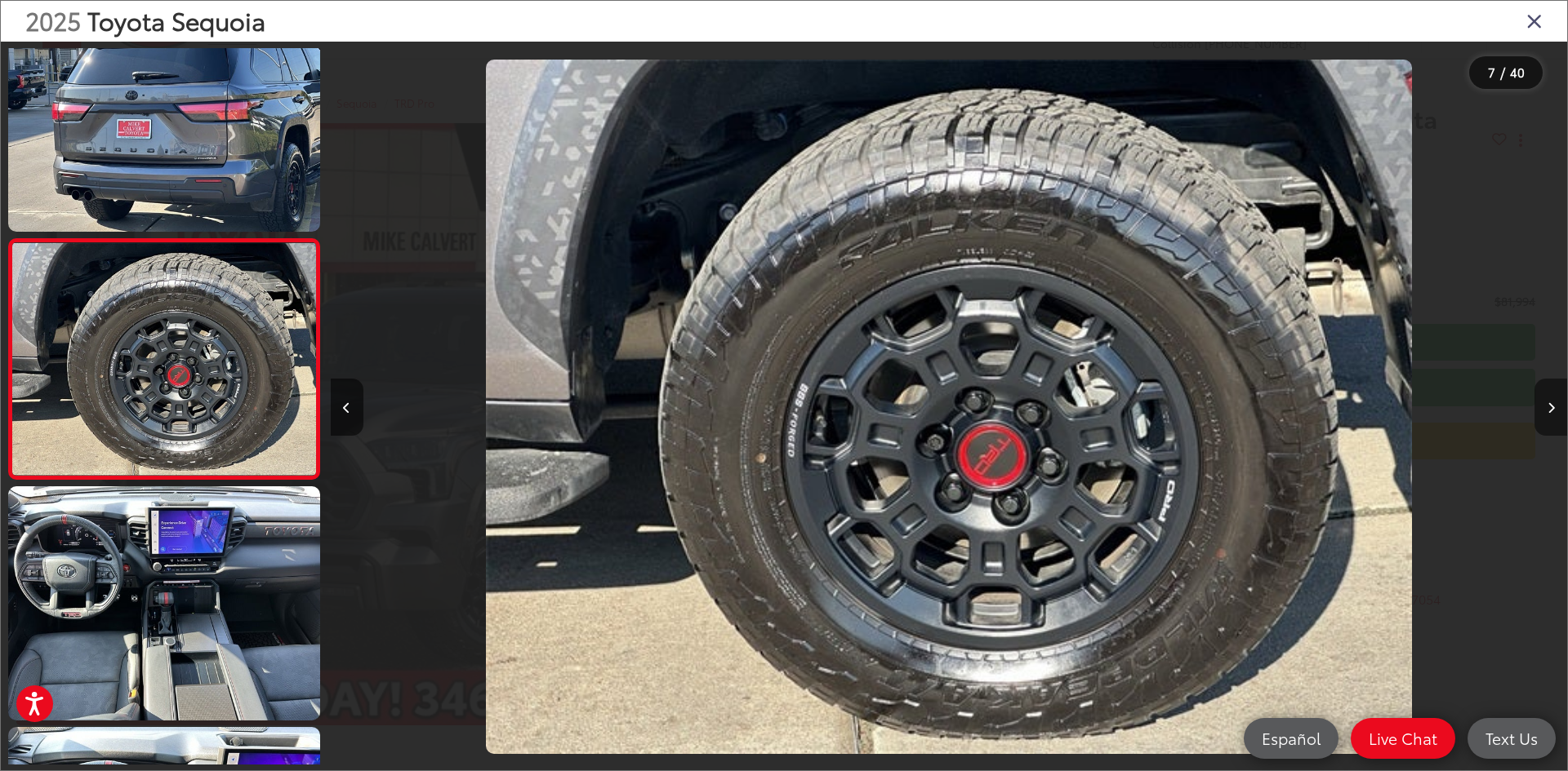
click at [1552, 401] on button "Next image" at bounding box center [1550, 407] width 32 height 58
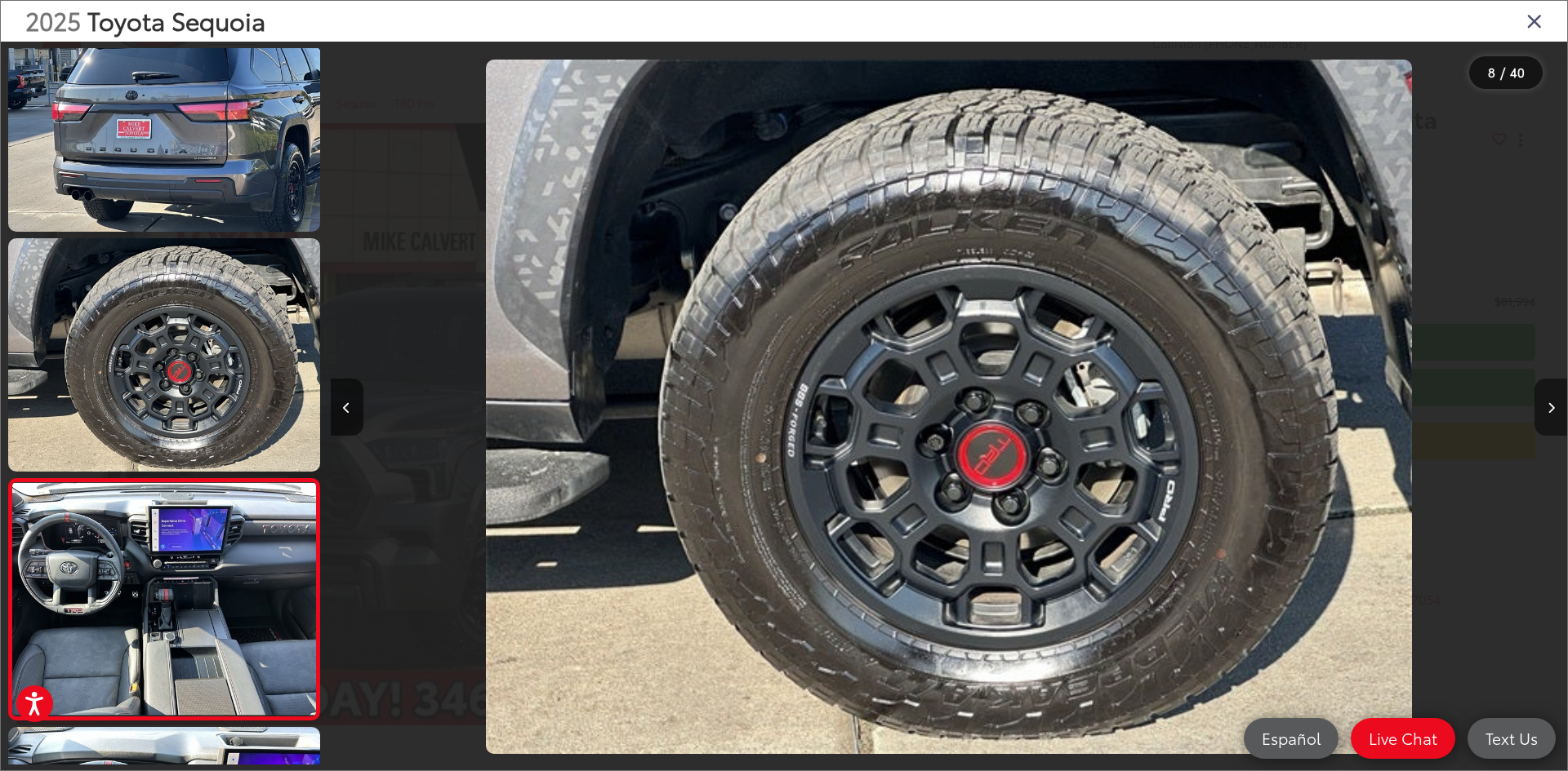
scroll to position [0, 0]
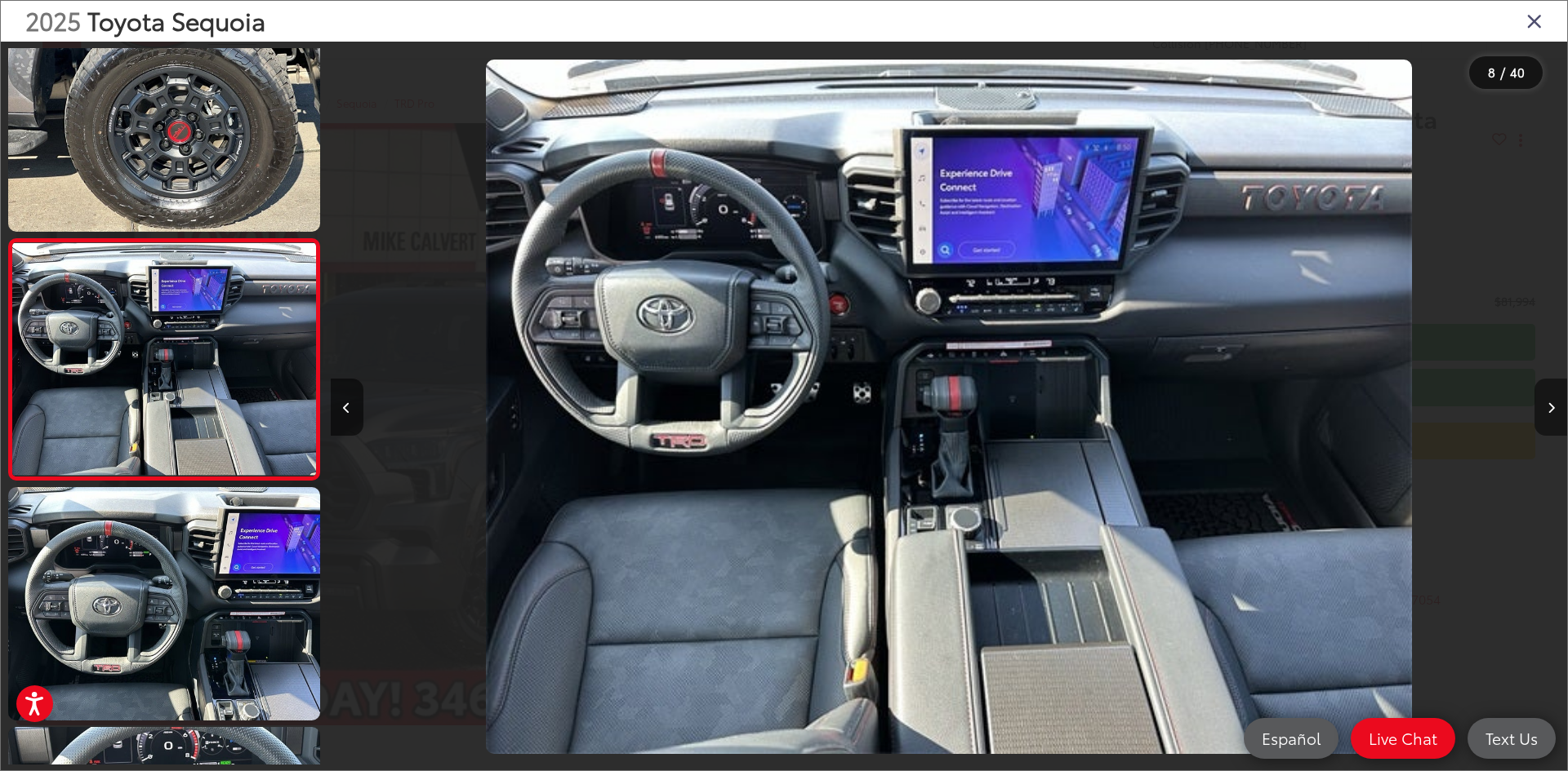
click at [1552, 401] on button "Next image" at bounding box center [1550, 407] width 32 height 58
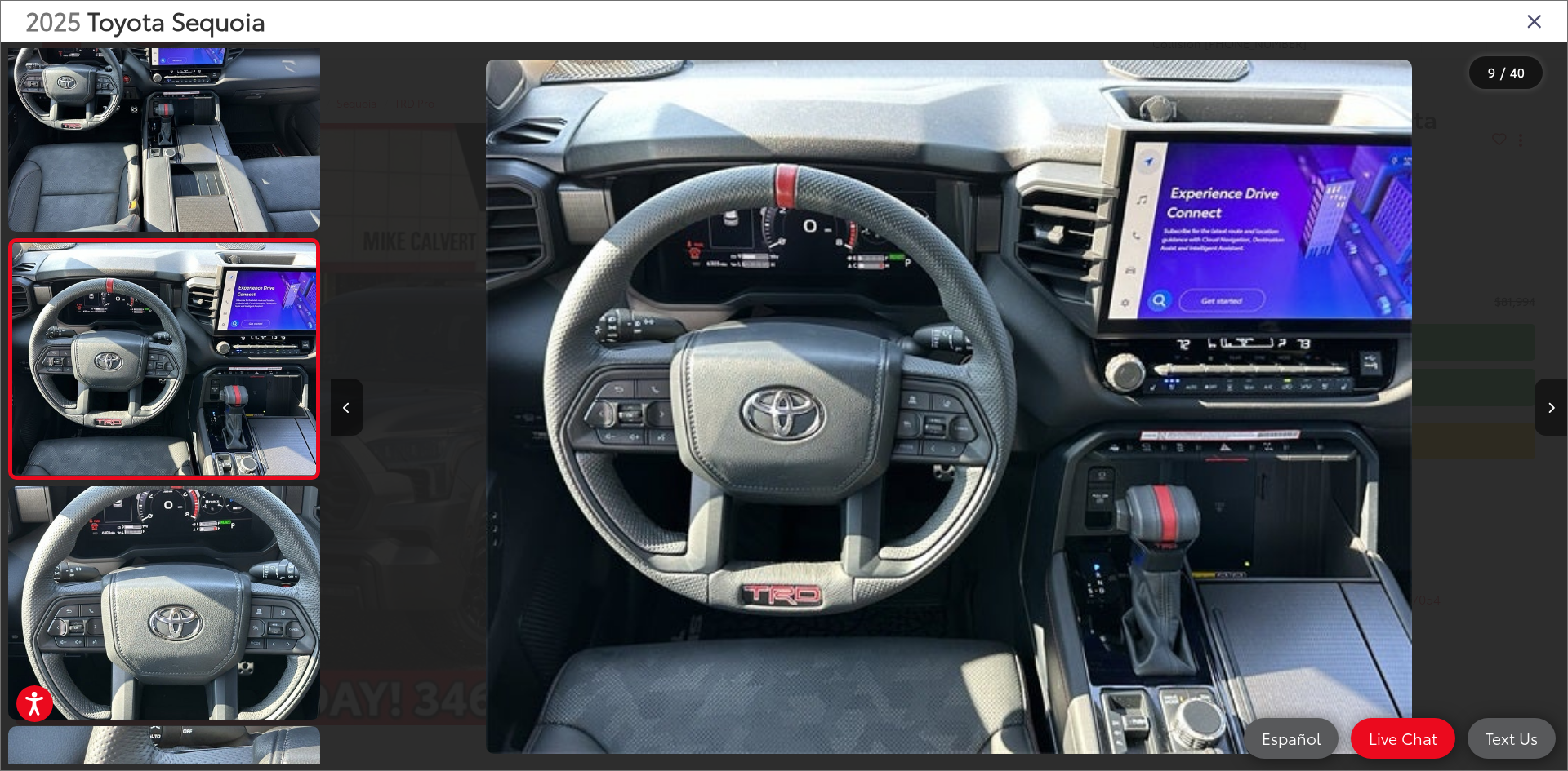
click at [1552, 401] on button "Next image" at bounding box center [1550, 407] width 32 height 58
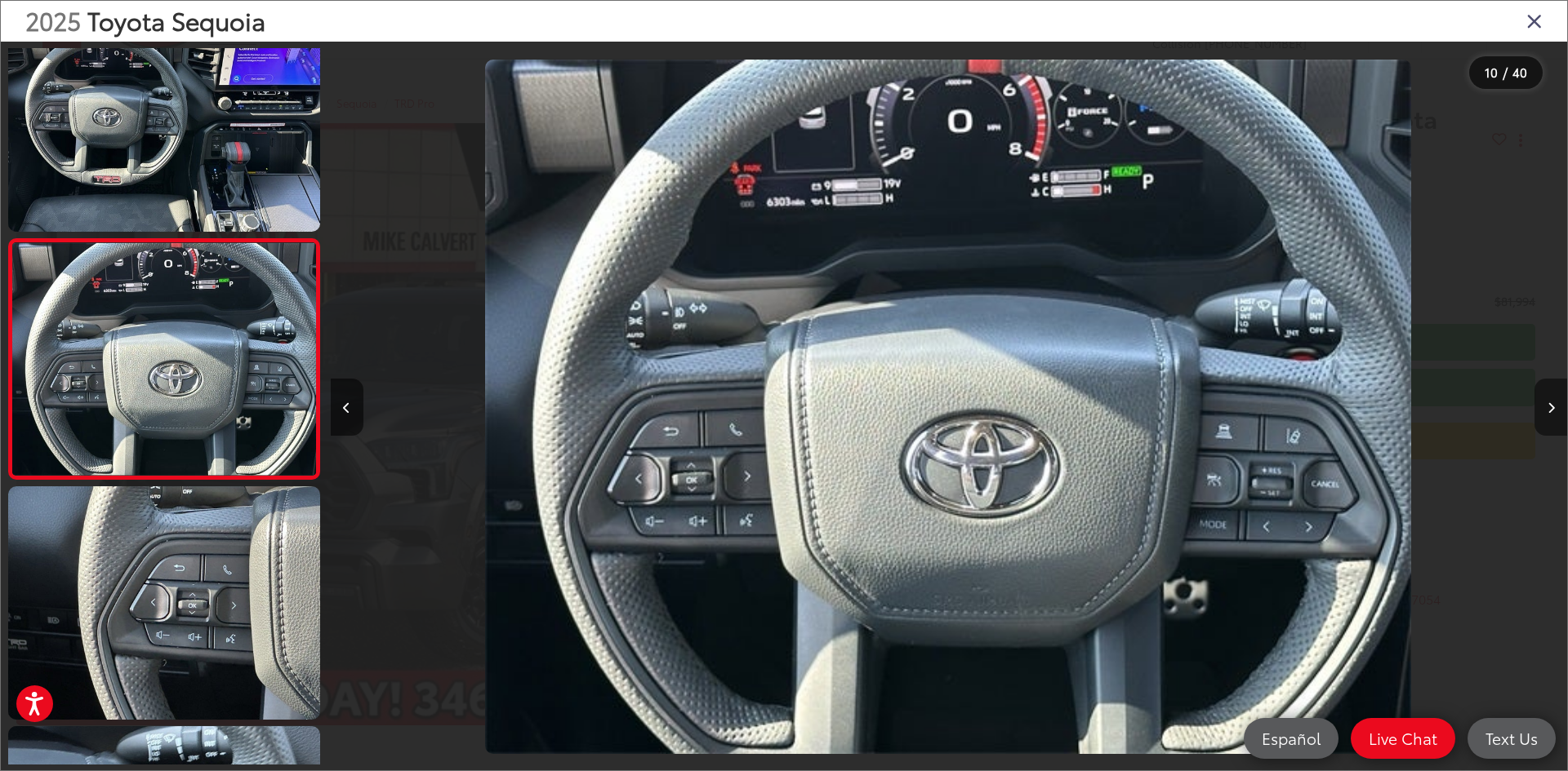
click at [1552, 401] on button "Next image" at bounding box center [1550, 407] width 32 height 58
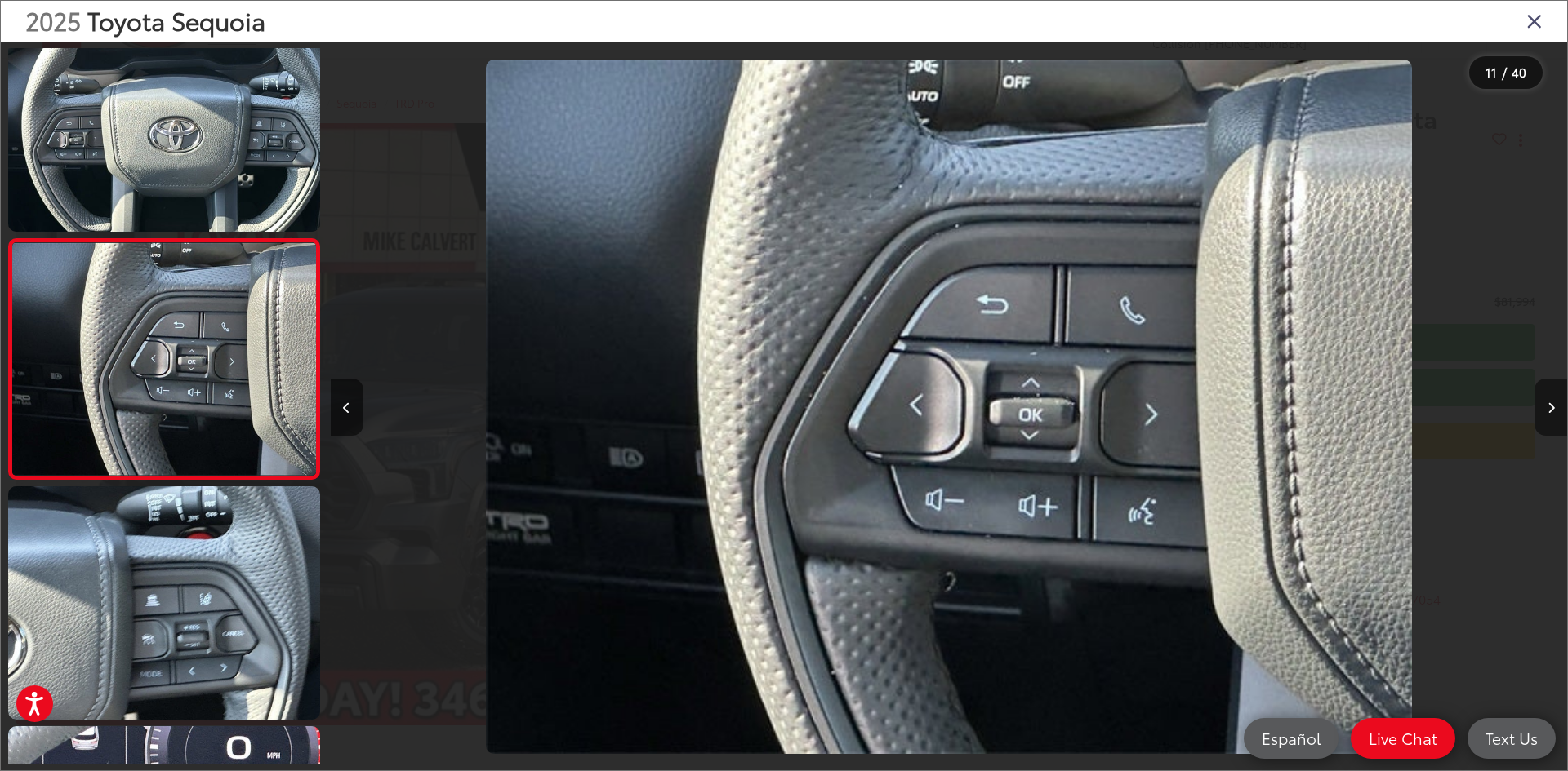
click at [1552, 401] on button "Next image" at bounding box center [1550, 407] width 32 height 58
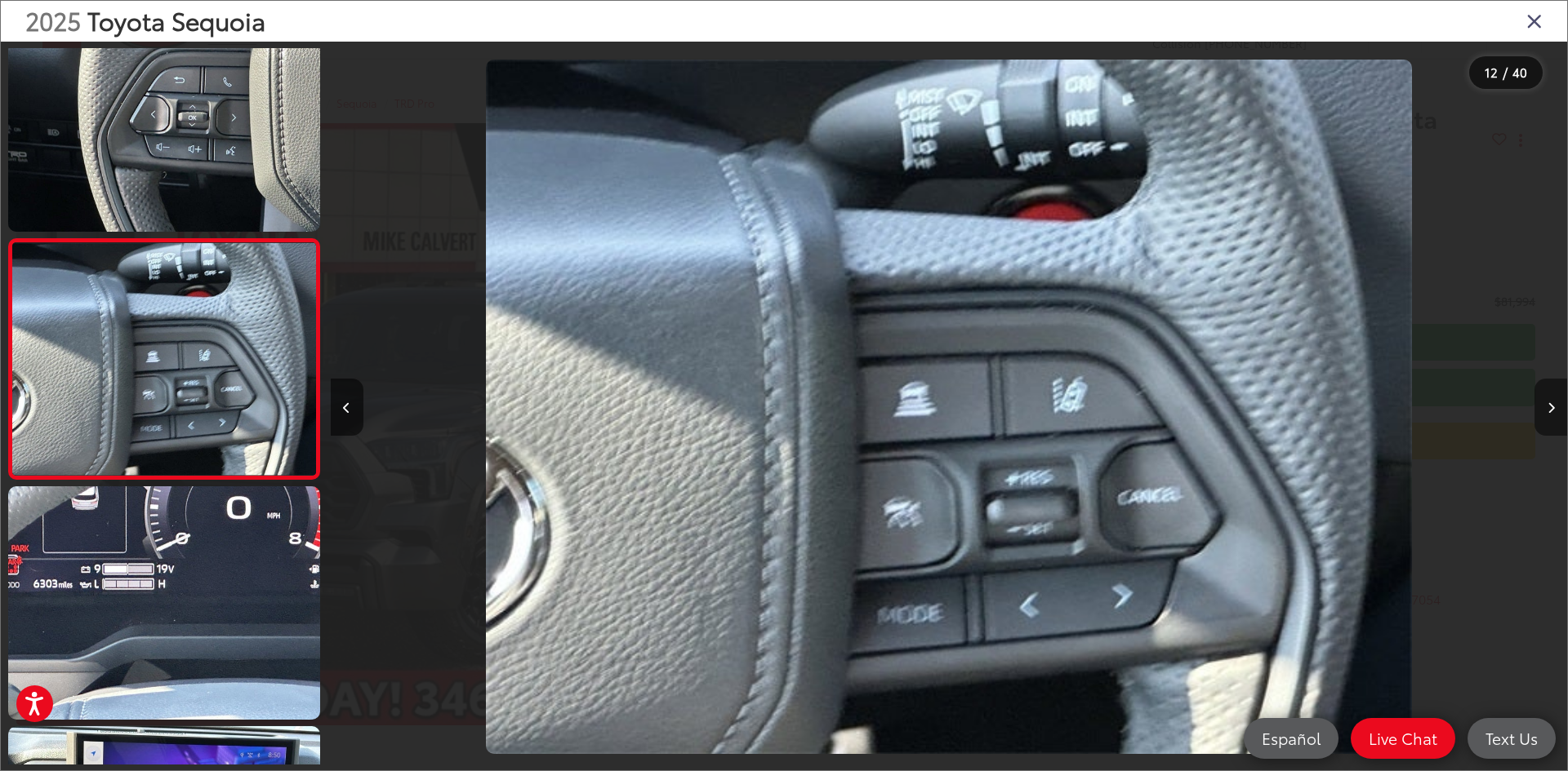
click at [1552, 401] on button "Next image" at bounding box center [1550, 407] width 32 height 58
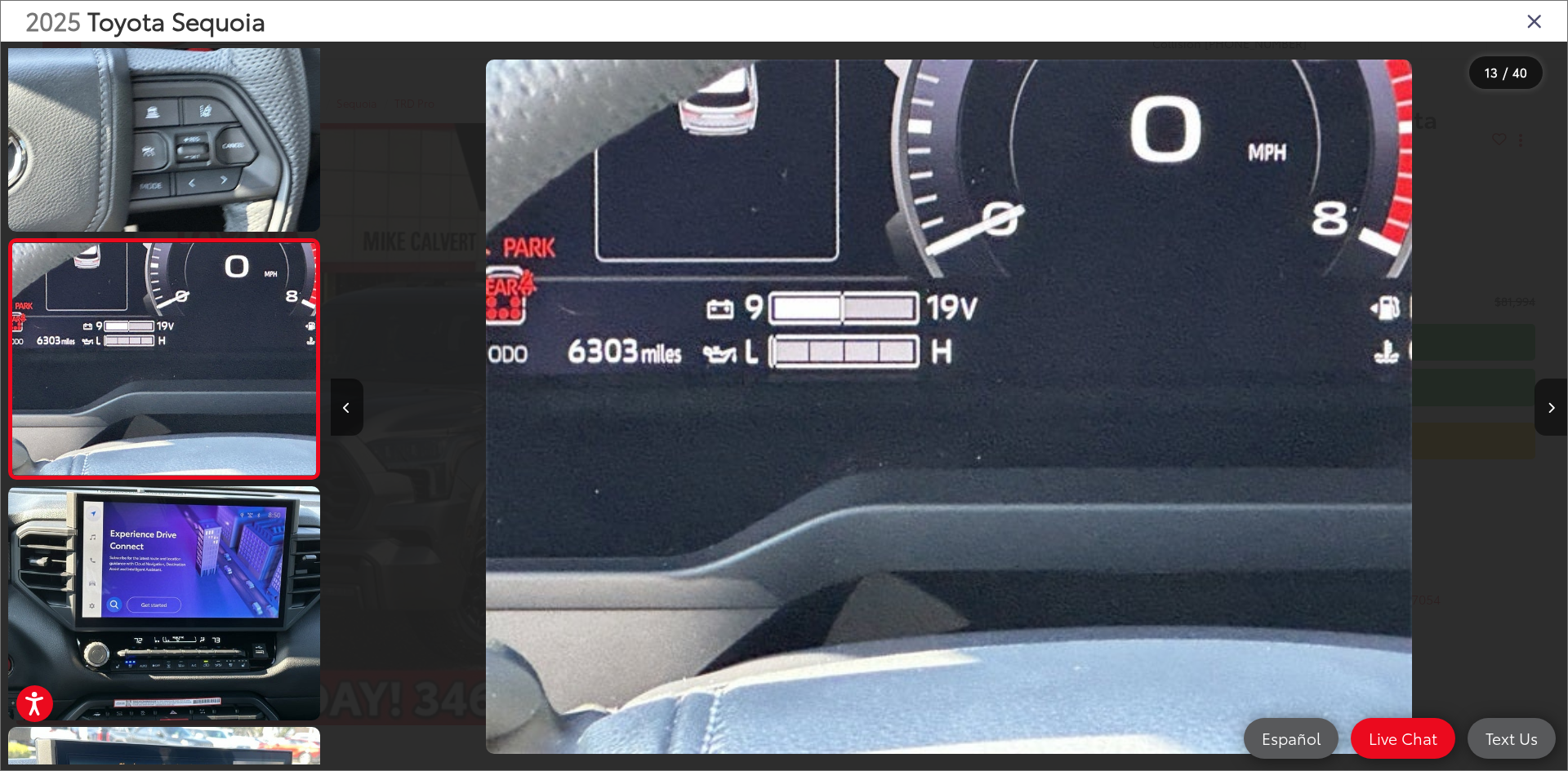
click at [1552, 401] on button "Next image" at bounding box center [1550, 407] width 32 height 58
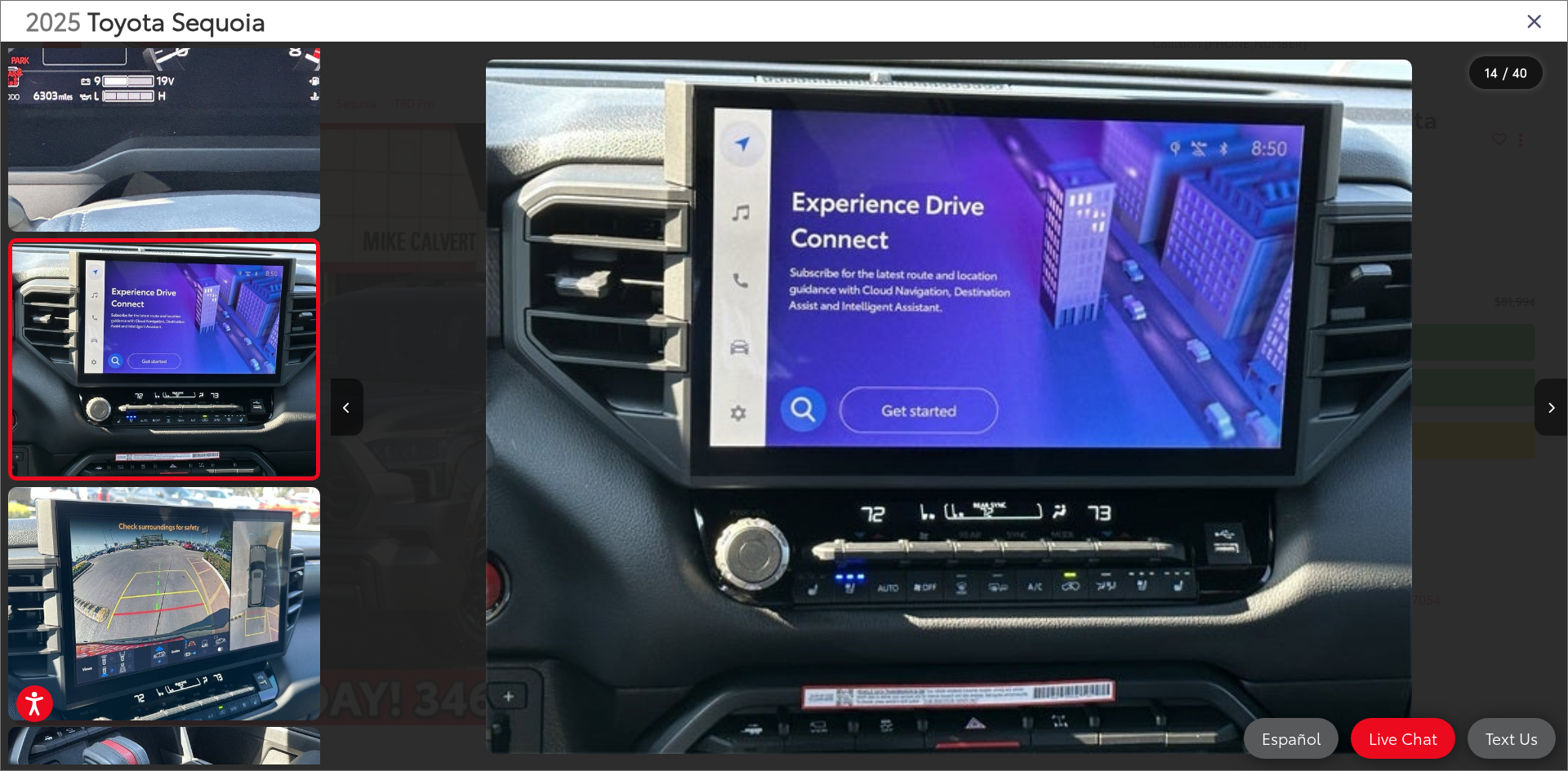
click at [1552, 401] on button "Next image" at bounding box center [1550, 407] width 32 height 58
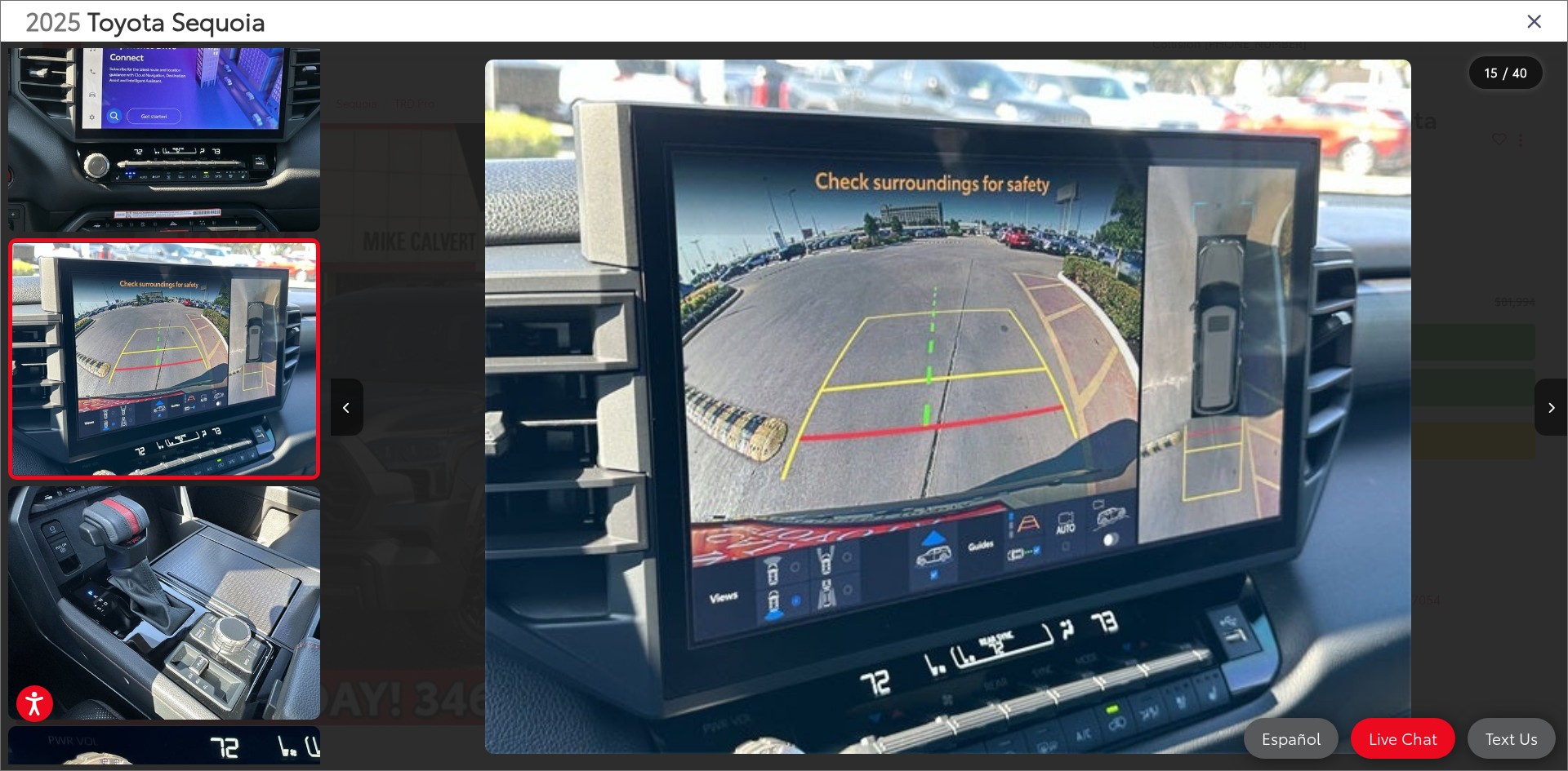
click at [1552, 401] on button "Next image" at bounding box center [1550, 407] width 32 height 58
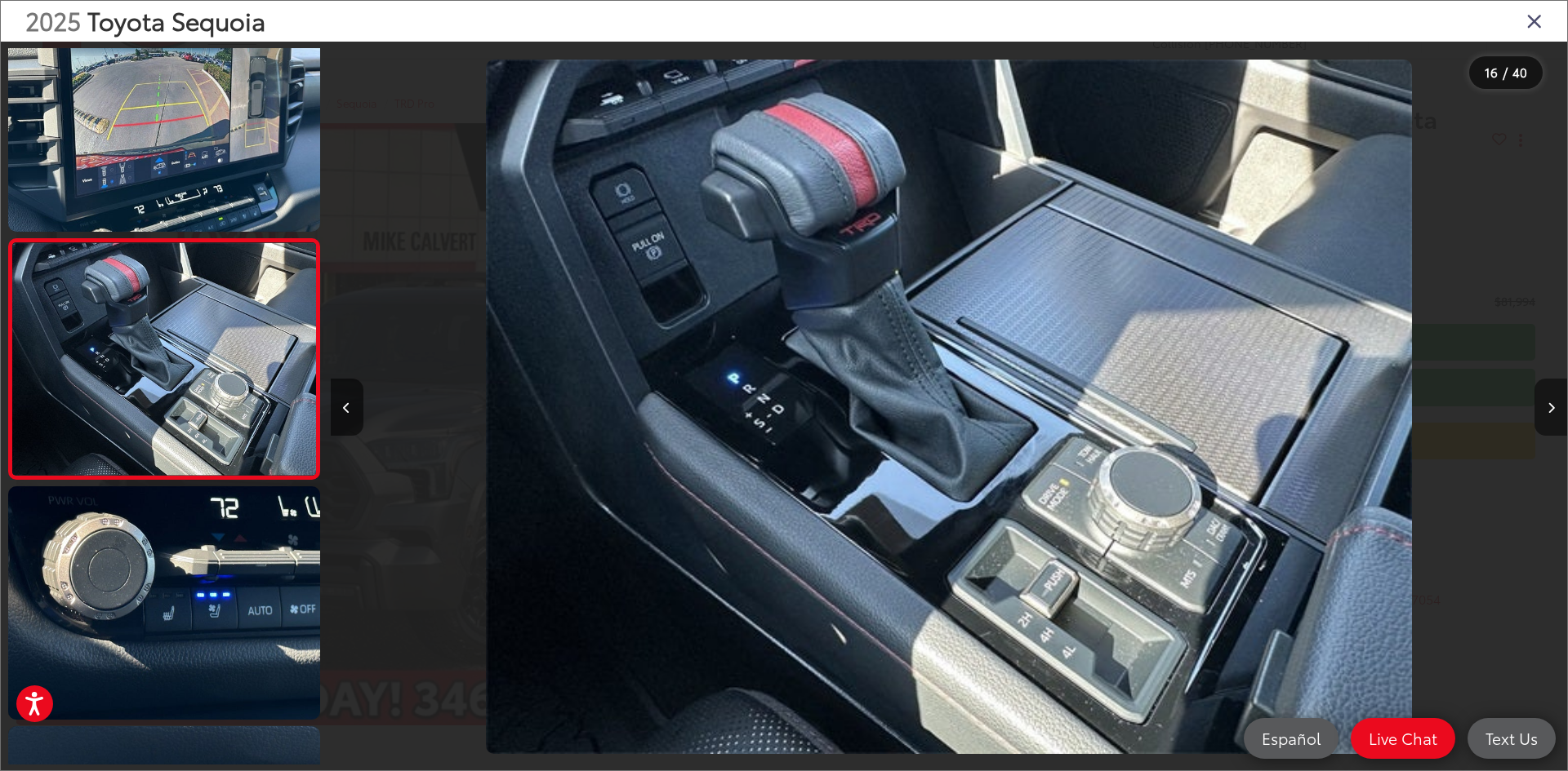
click at [1552, 401] on button "Next image" at bounding box center [1550, 407] width 32 height 58
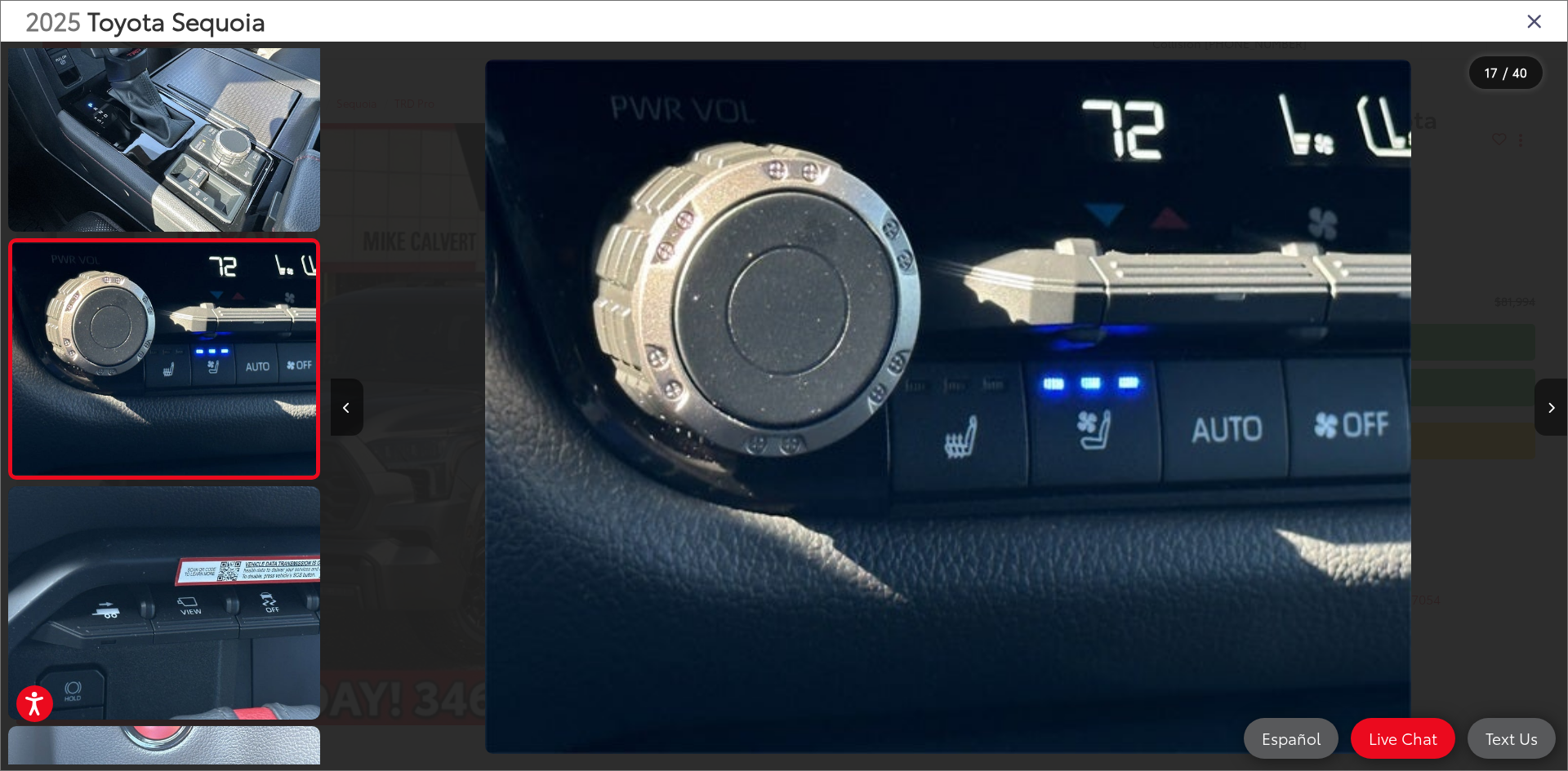
click at [1552, 401] on button "Next image" at bounding box center [1550, 407] width 32 height 58
